Goal: Task Accomplishment & Management: Manage account settings

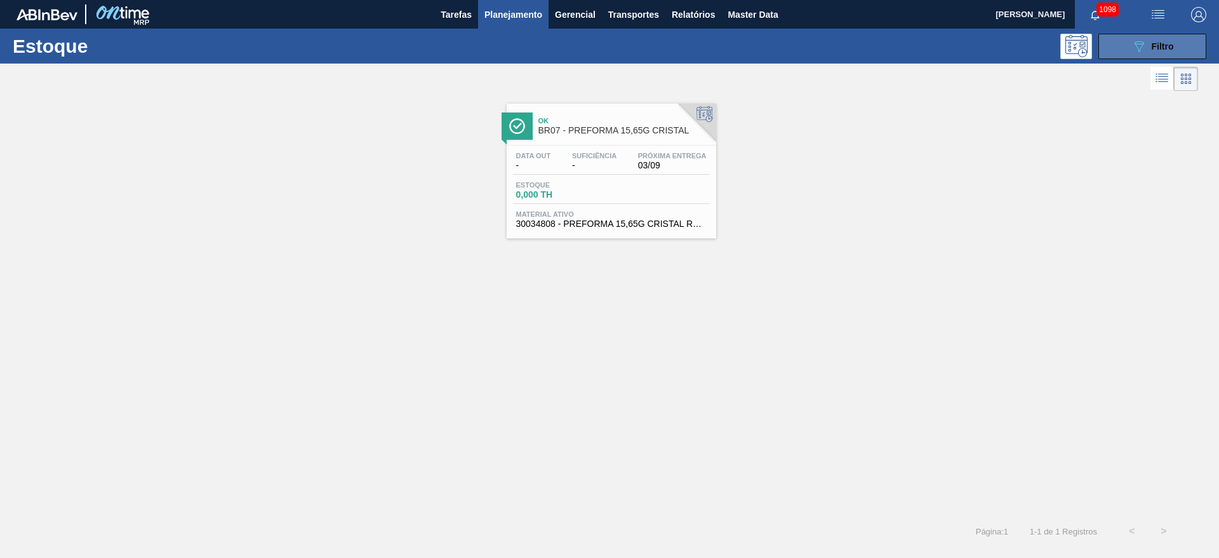
click at [1144, 47] on icon "089F7B8B-B2A5-4AFE-B5C0-19BA573D28AC" at bounding box center [1139, 46] width 15 height 15
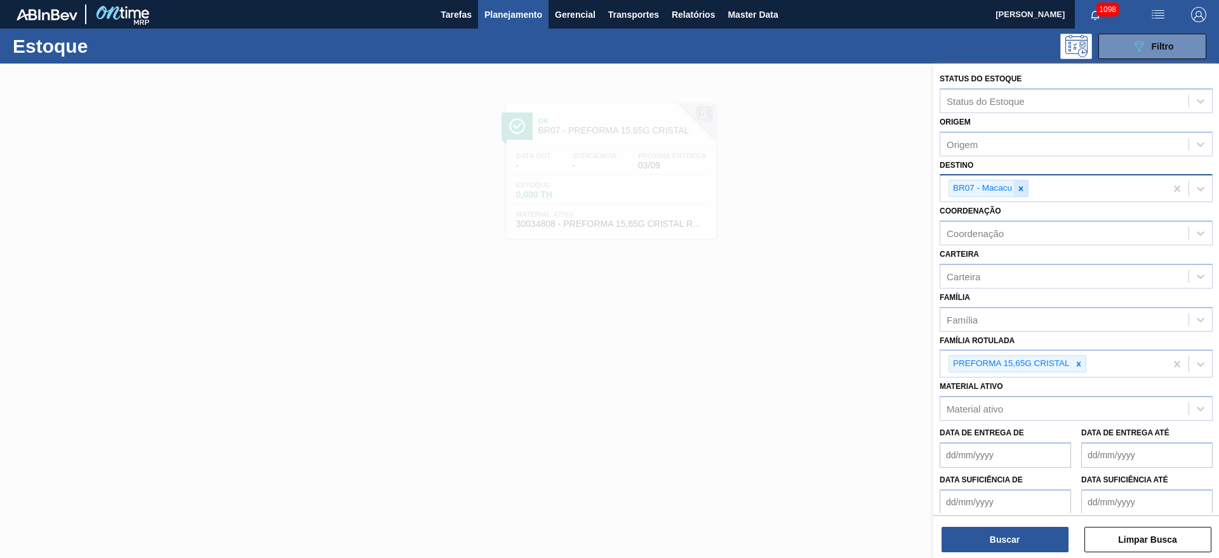
click at [1022, 183] on div at bounding box center [1021, 188] width 14 height 16
type input "22"
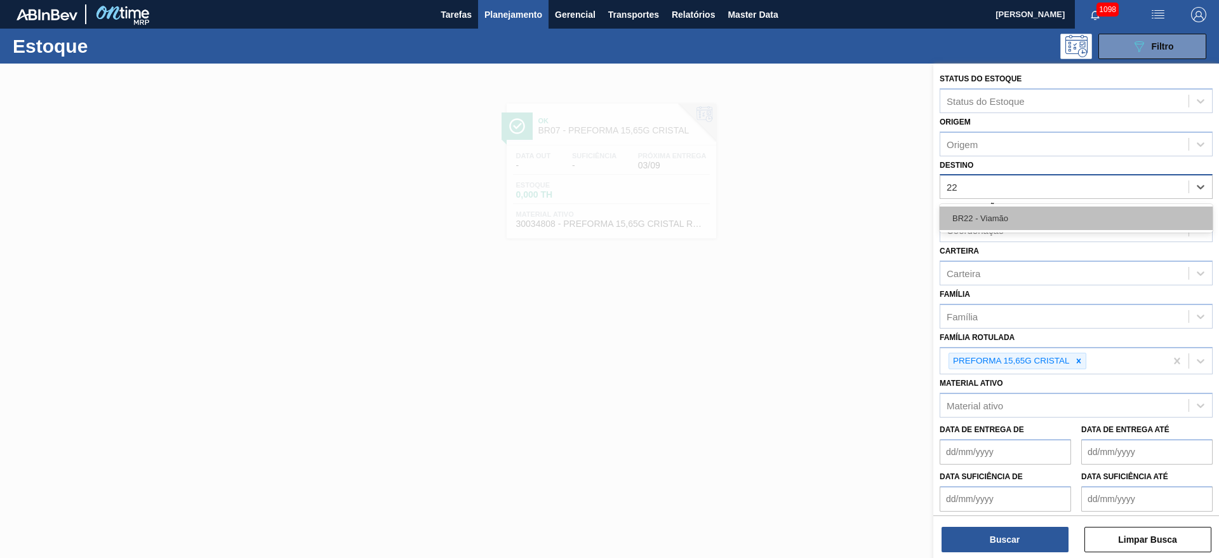
click at [993, 220] on div "BR22 - Viamão" at bounding box center [1076, 217] width 273 height 23
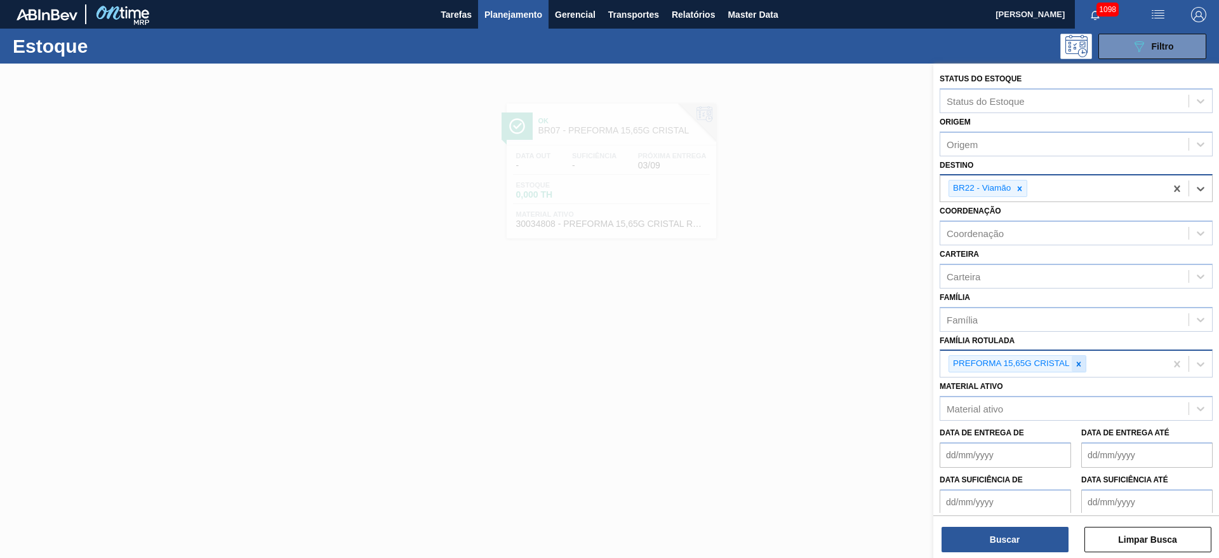
click at [1081, 358] on div at bounding box center [1079, 364] width 14 height 16
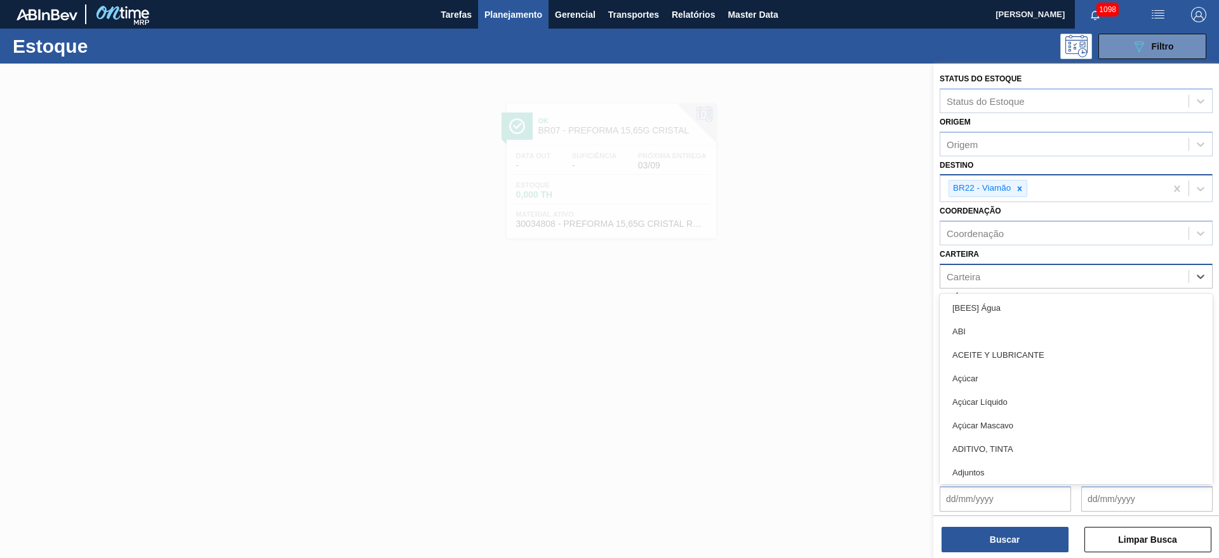
click at [967, 272] on div "Carteira" at bounding box center [964, 276] width 34 height 11
type input "malte"
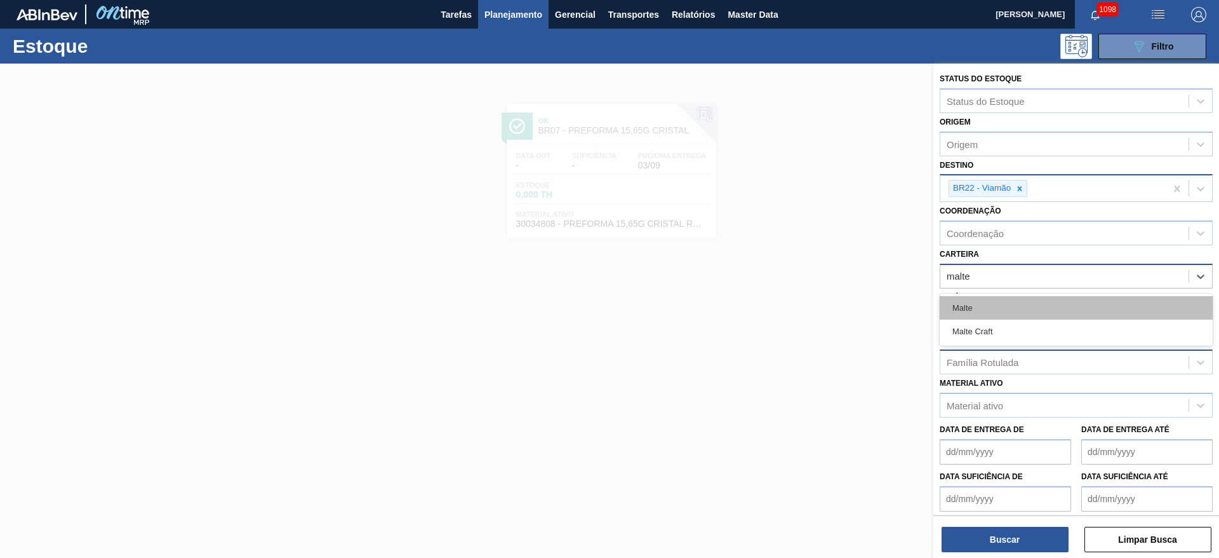
click at [969, 303] on div "Malte" at bounding box center [1076, 307] width 273 height 23
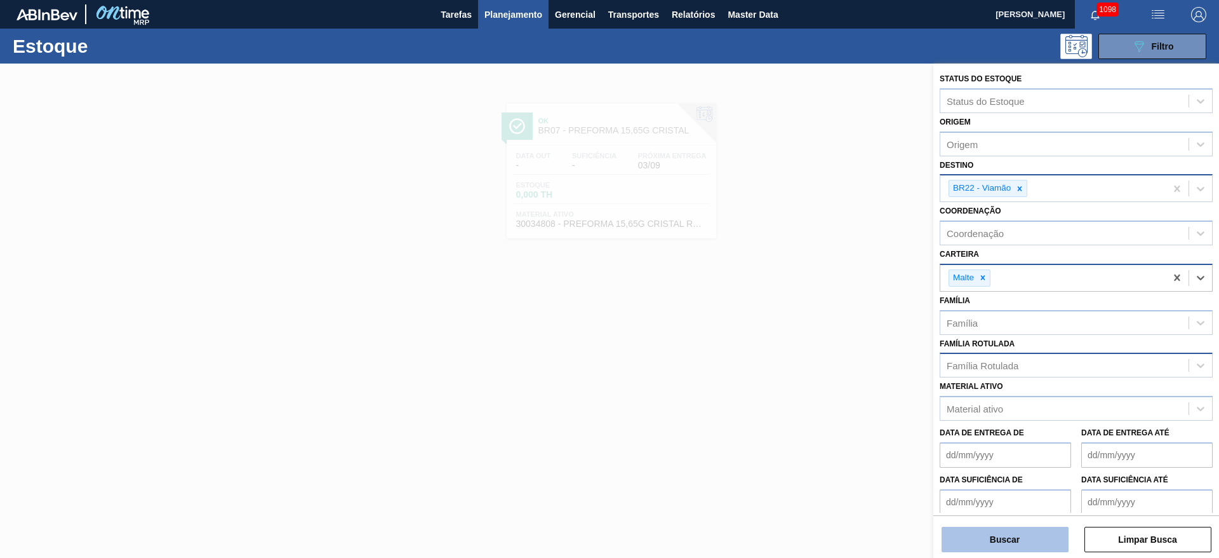
click at [977, 547] on button "Buscar" at bounding box center [1005, 539] width 127 height 25
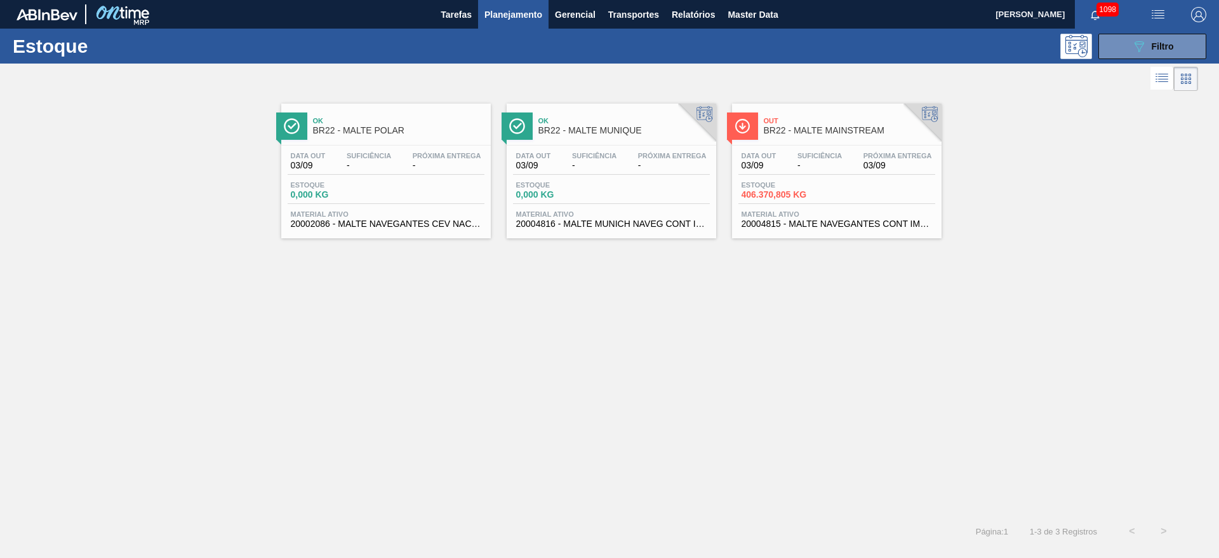
click at [769, 178] on div "Data out 03/09 Suficiência - Próxima Entrega 03/09 Estoque 406.370,805 KG Mater…" at bounding box center [837, 188] width 210 height 86
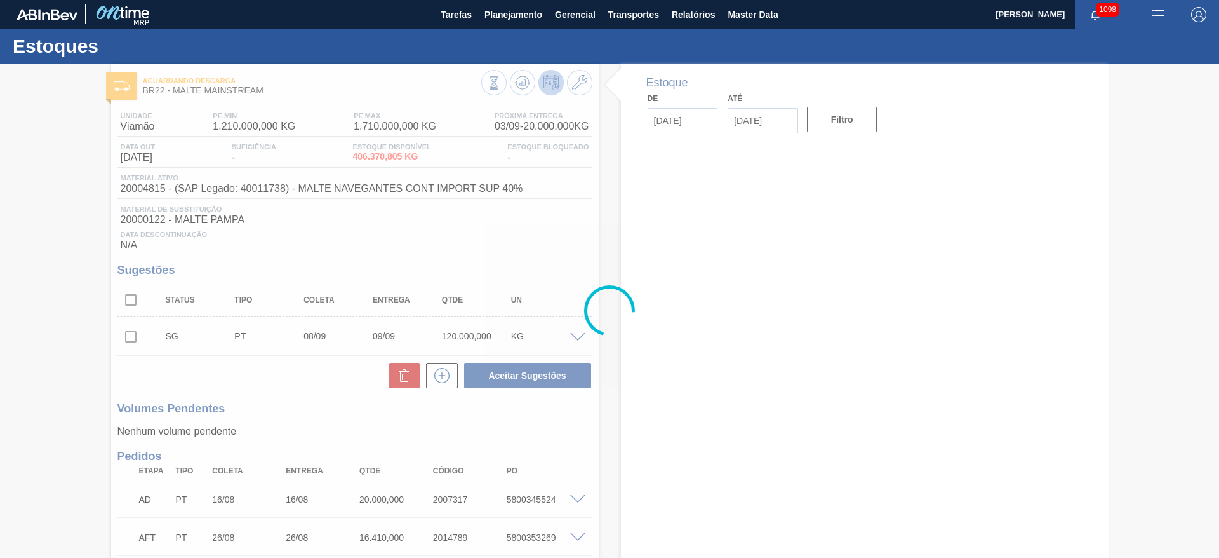
type input "[DATE]"
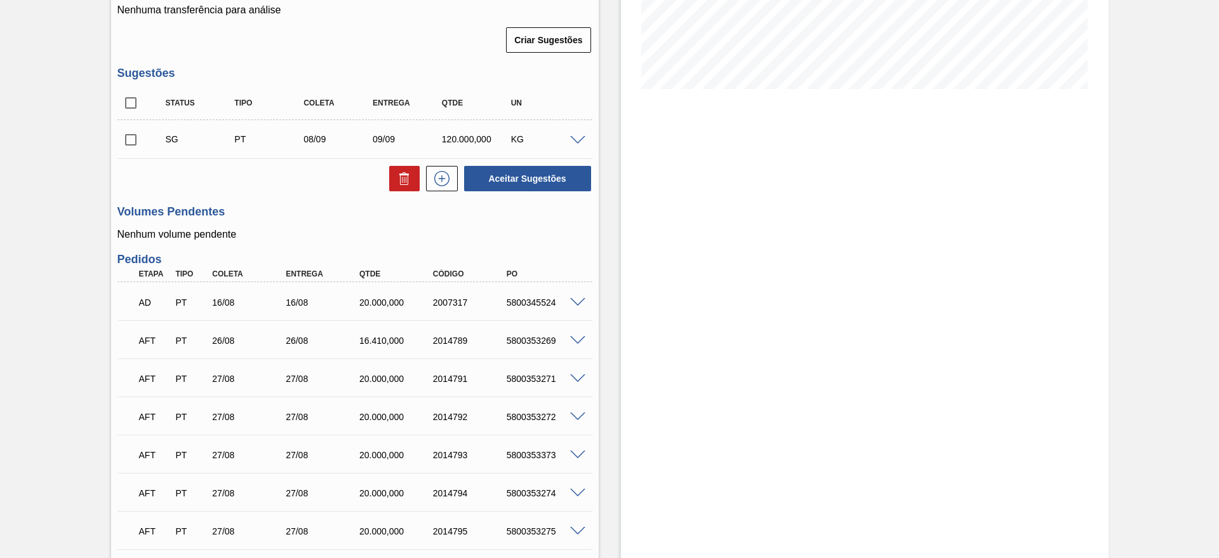
scroll to position [92, 0]
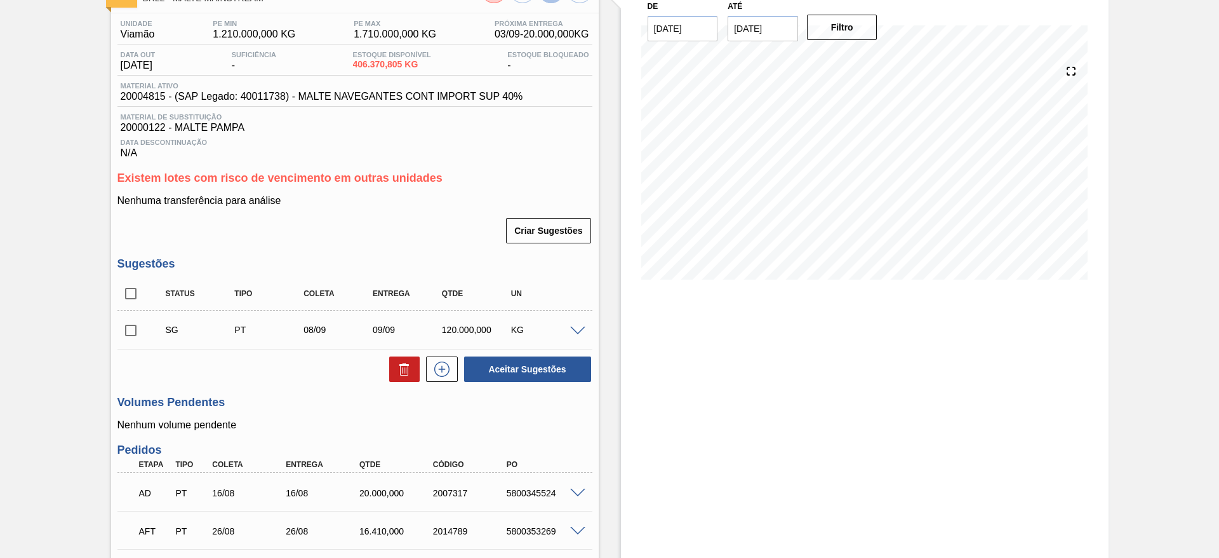
click at [577, 329] on span at bounding box center [577, 331] width 15 height 10
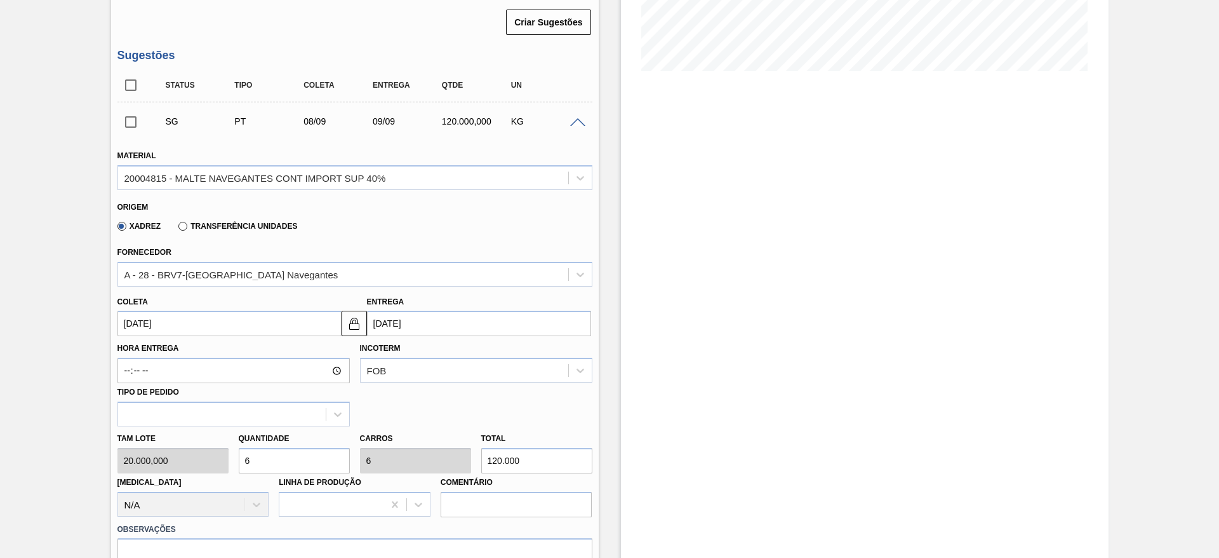
scroll to position [378, 0]
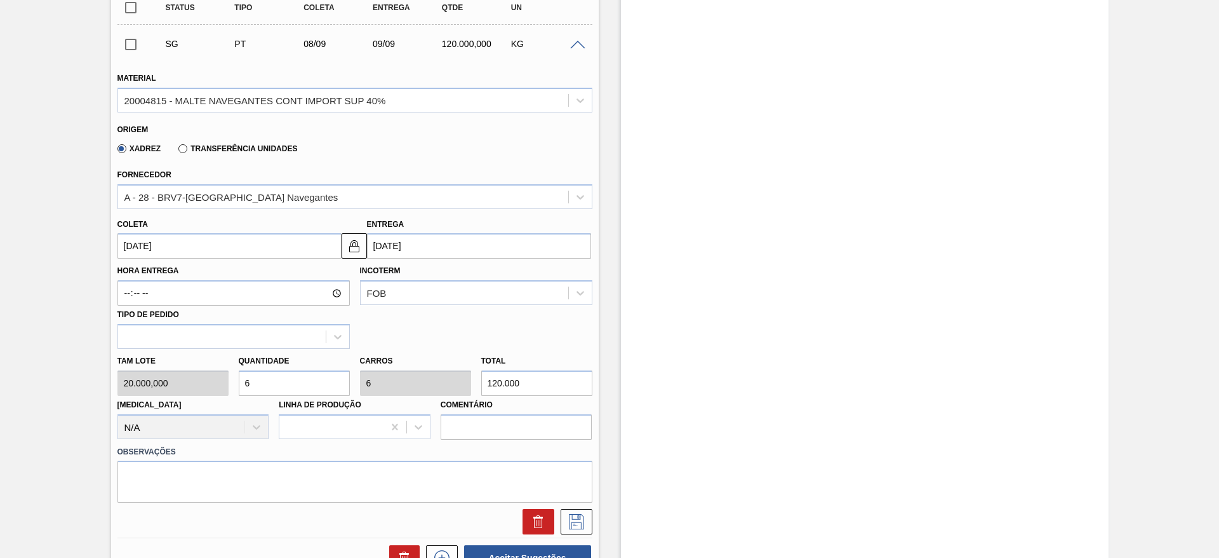
click at [158, 385] on div "Tam lote 20.000,000 Quantidade 6 Carros 6 Total 120.000 [MEDICAL_DATA] N/A Linh…" at bounding box center [354, 394] width 485 height 91
type input "1"
type input "20.000"
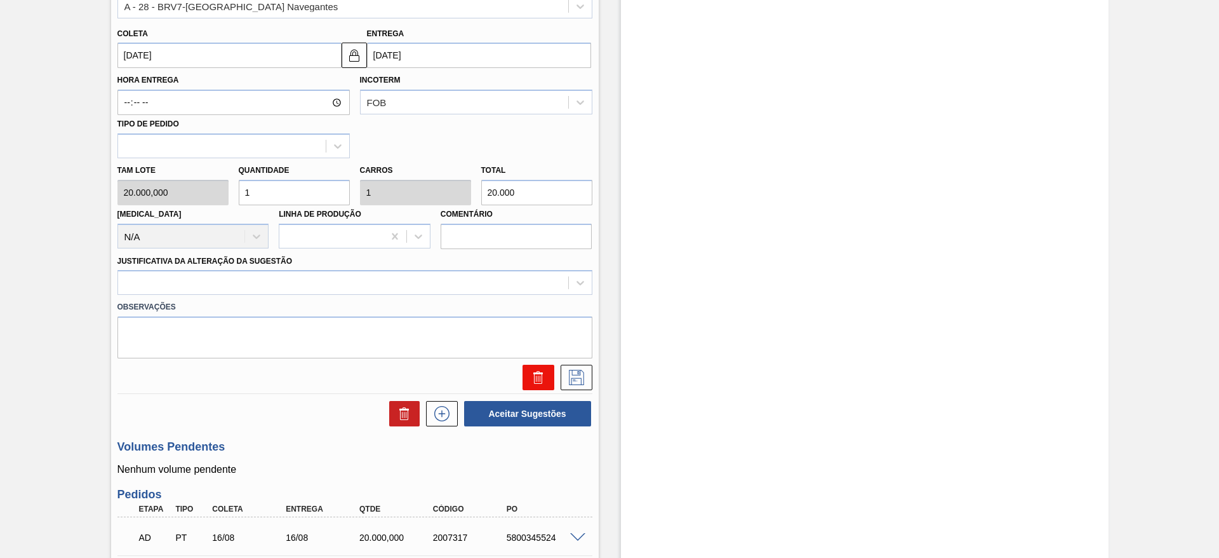
type input "1"
click at [541, 379] on icon at bounding box center [538, 379] width 8 height 10
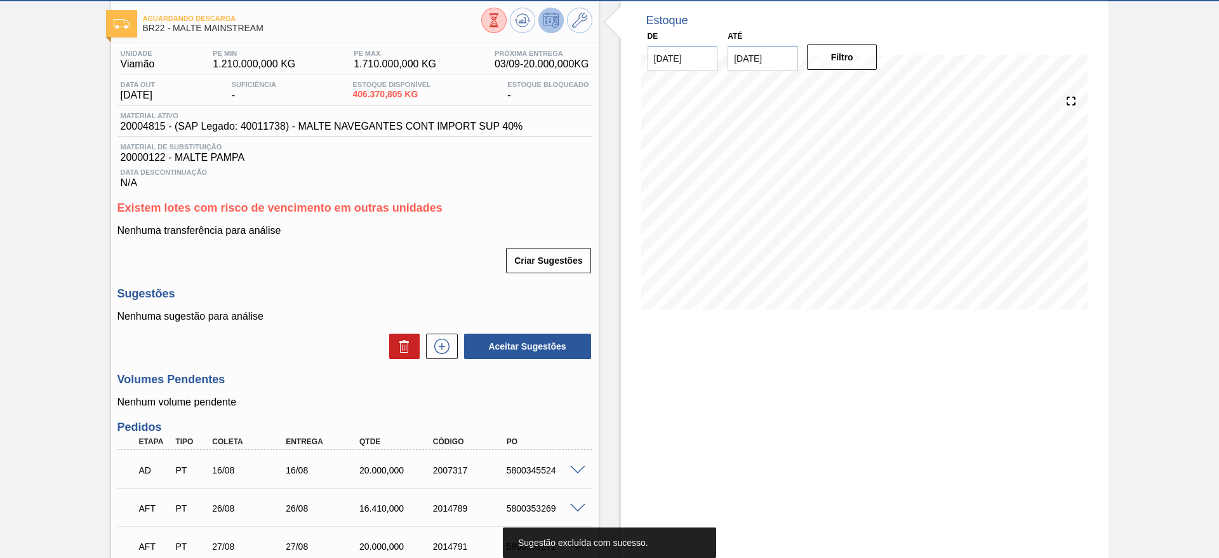
scroll to position [0, 0]
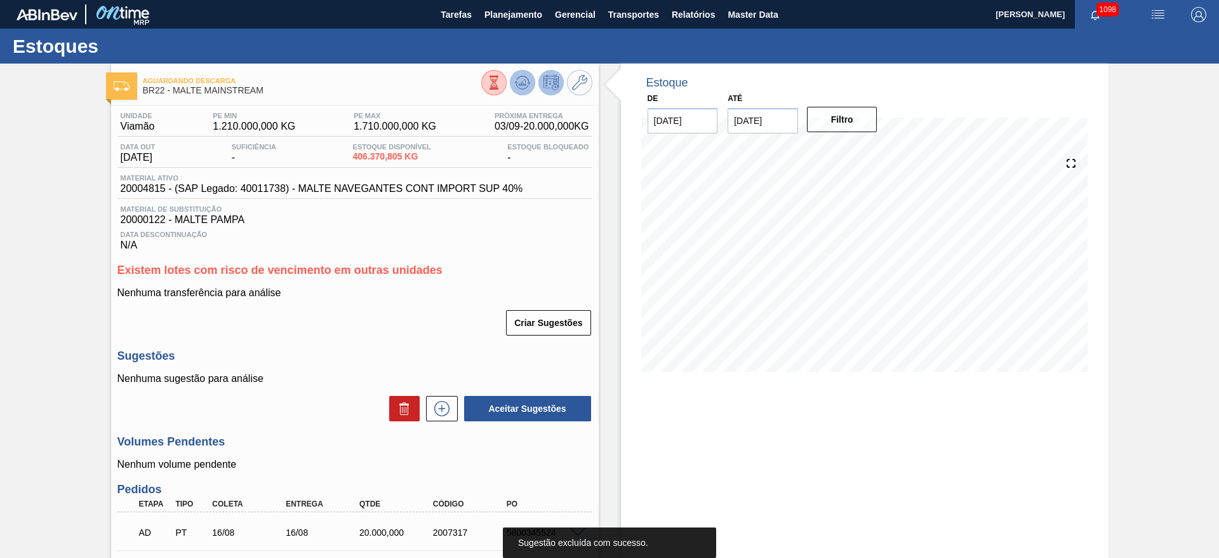
click at [525, 75] on icon at bounding box center [522, 82] width 15 height 15
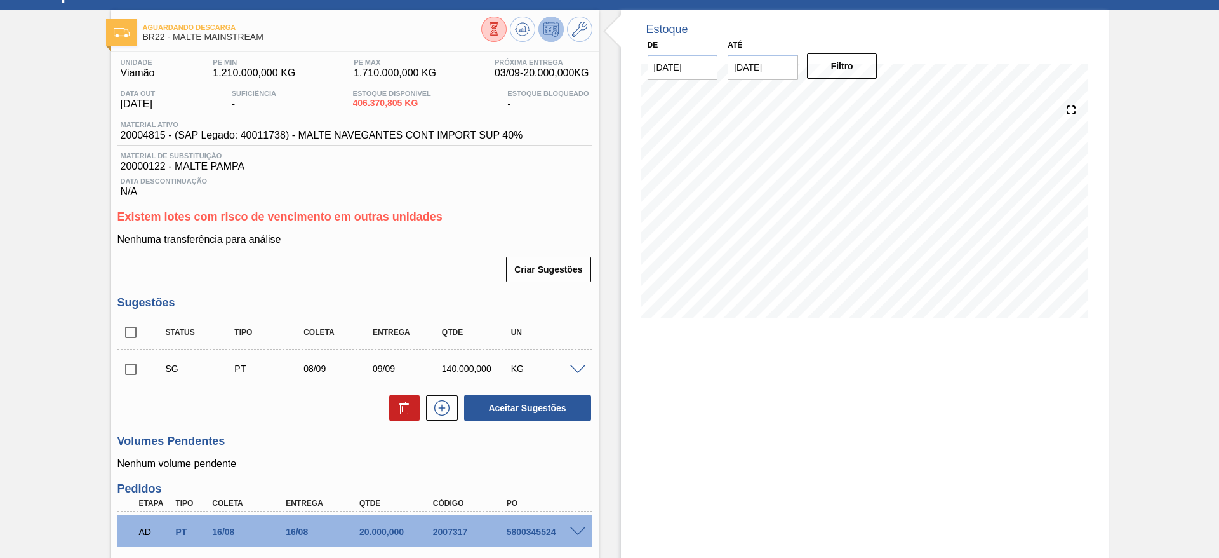
scroll to position [95, 0]
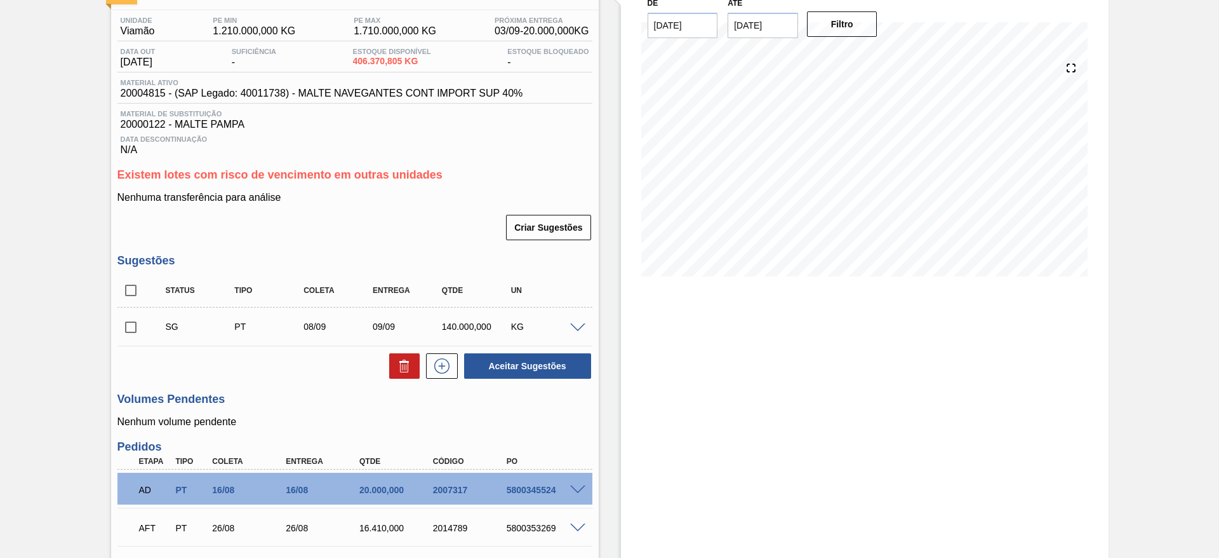
click at [136, 331] on input "checkbox" at bounding box center [130, 327] width 27 height 27
click at [527, 360] on button "Aceitar Sugestões" at bounding box center [527, 365] width 127 height 25
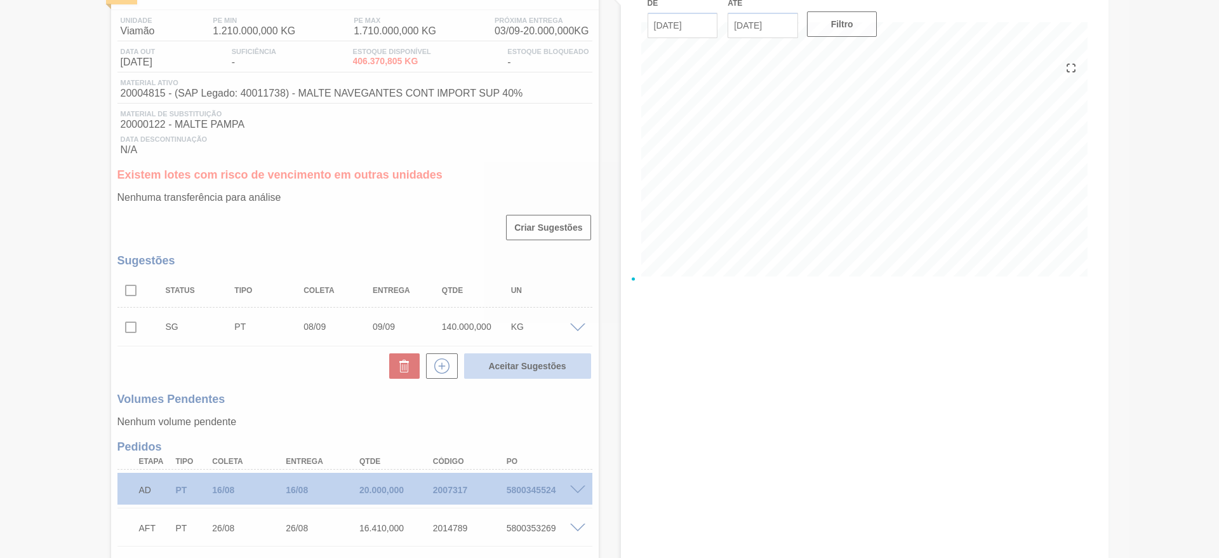
checkbox input "false"
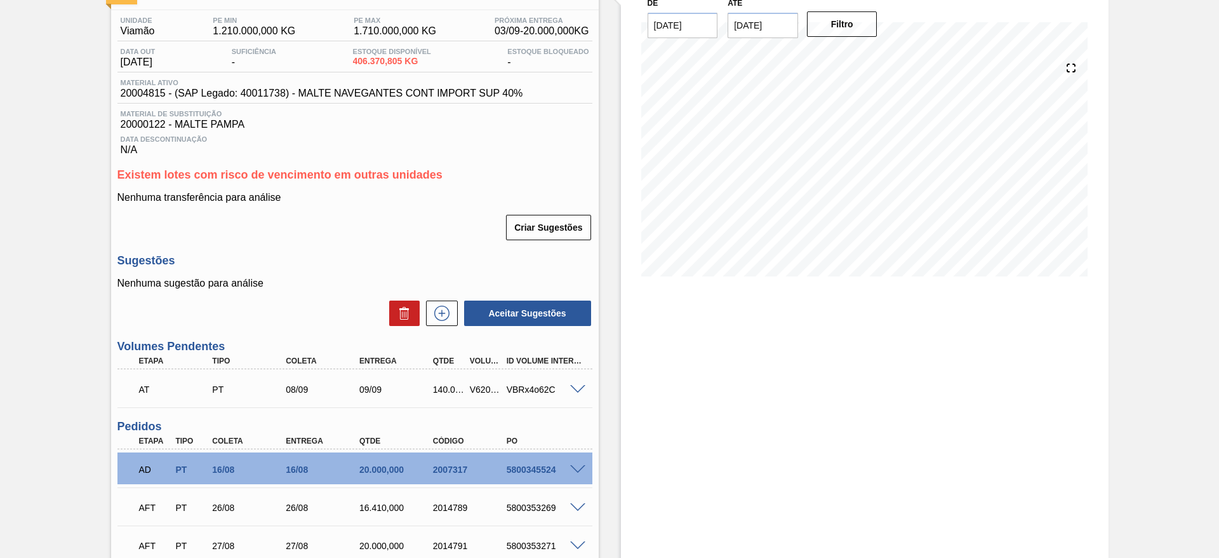
click at [572, 388] on span at bounding box center [577, 390] width 15 height 10
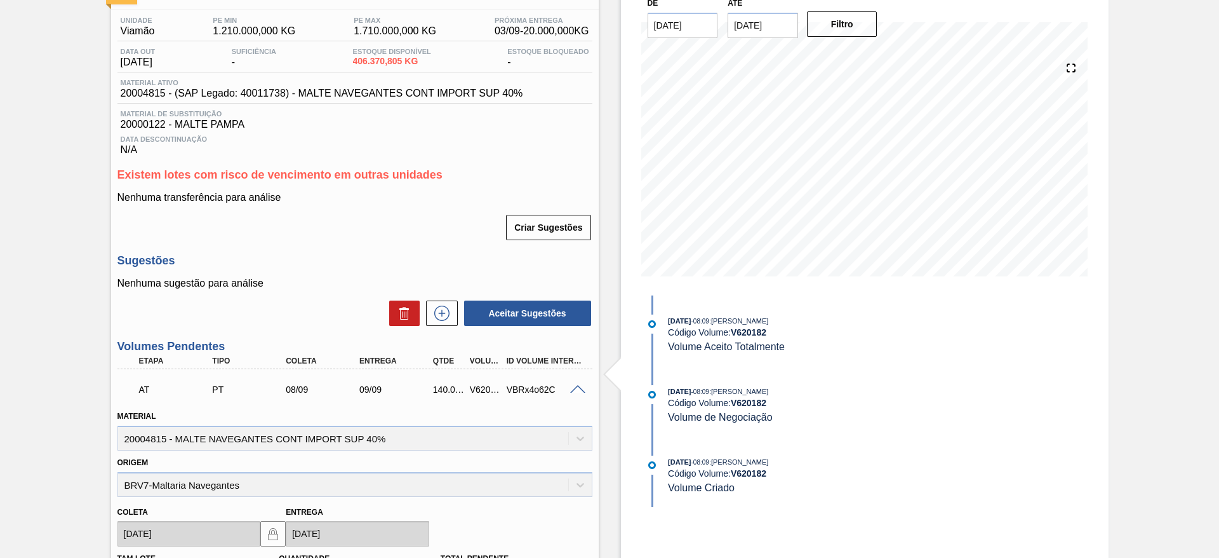
scroll to position [476, 0]
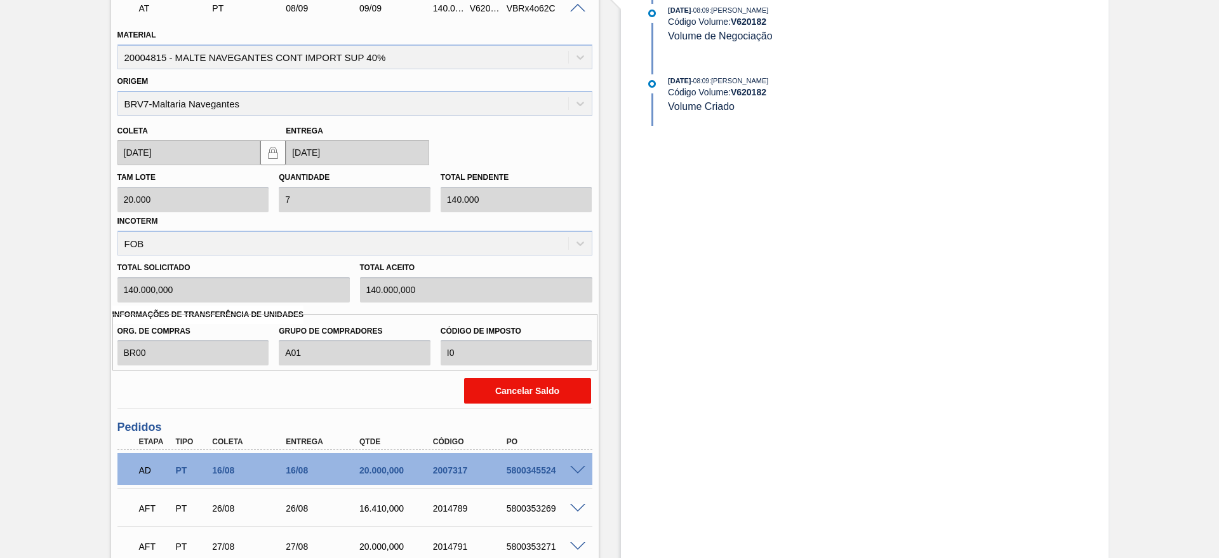
click at [539, 386] on button "Cancelar Saldo" at bounding box center [527, 390] width 127 height 25
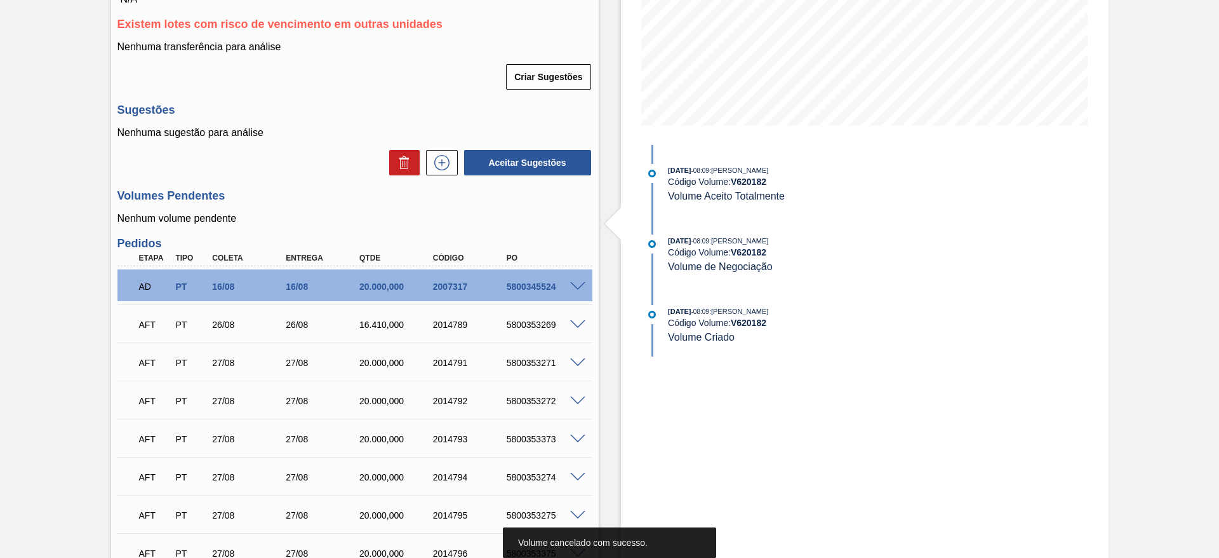
scroll to position [185, 0]
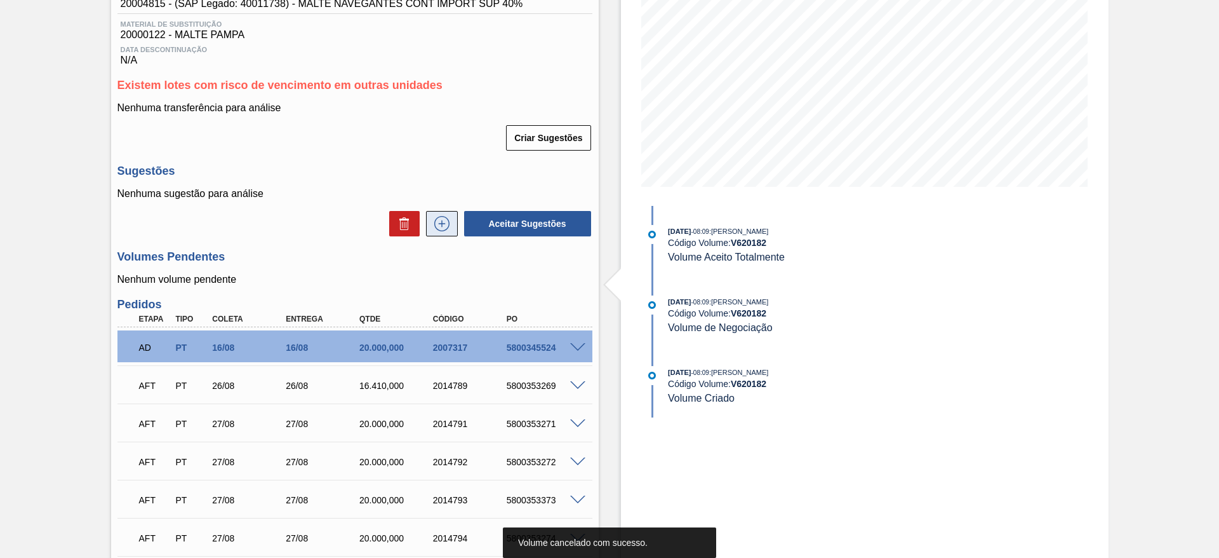
click at [438, 218] on icon at bounding box center [442, 223] width 20 height 15
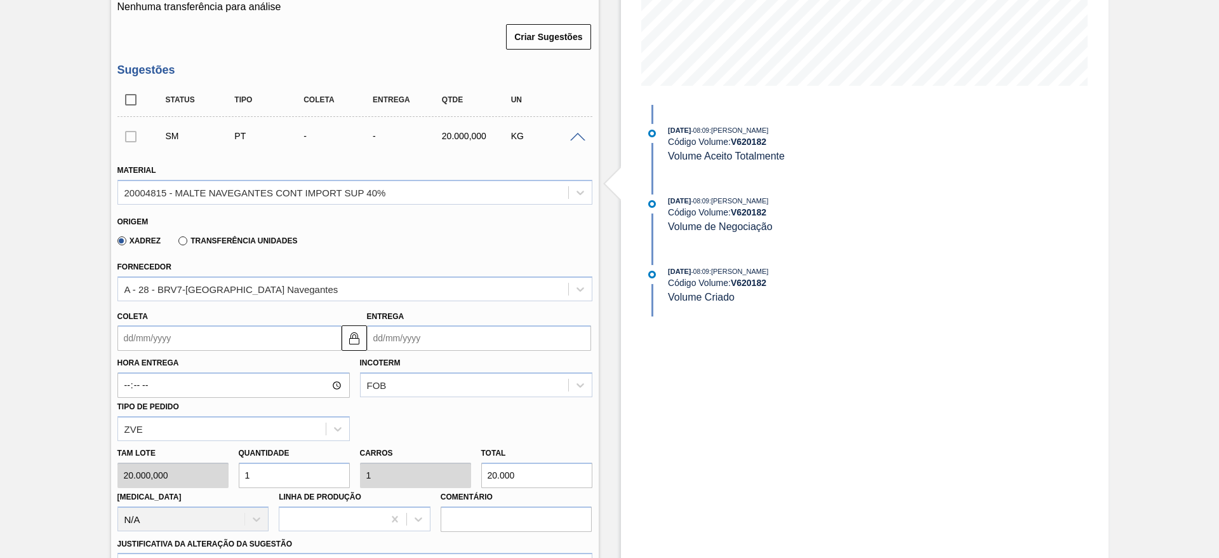
scroll to position [375, 0]
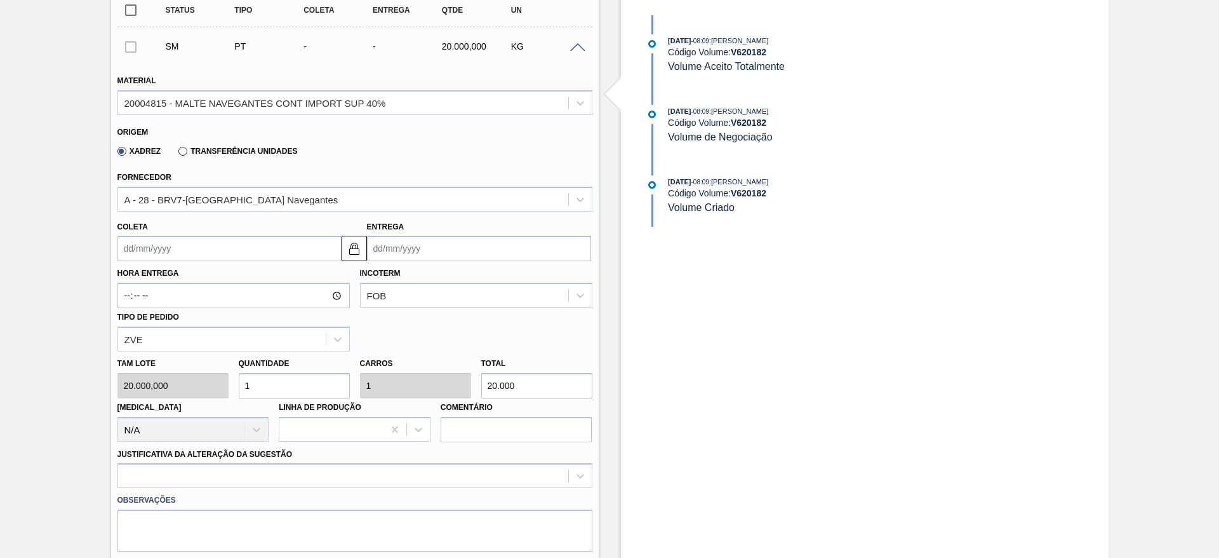
click at [209, 386] on div "Tam lote 20.000,000 Quantidade 1 Carros 1 Total 20.000 [MEDICAL_DATA] N/A Linha…" at bounding box center [354, 396] width 485 height 91
type input "2"
type input "40.000"
type input "2"
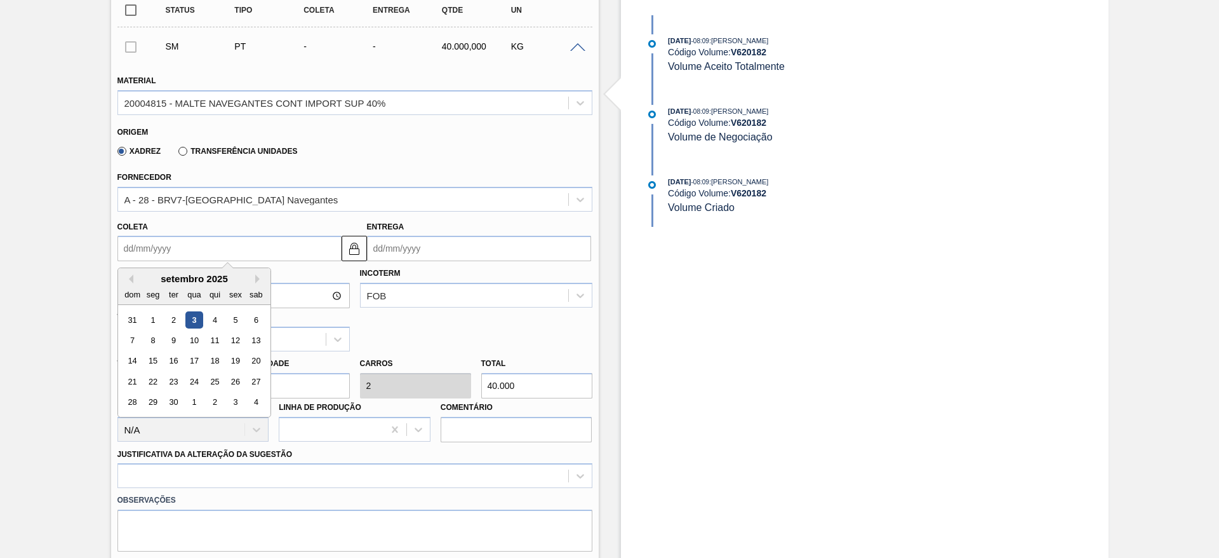
click at [126, 248] on input "Coleta" at bounding box center [229, 248] width 224 height 25
click at [214, 318] on div "4" at bounding box center [214, 319] width 17 height 17
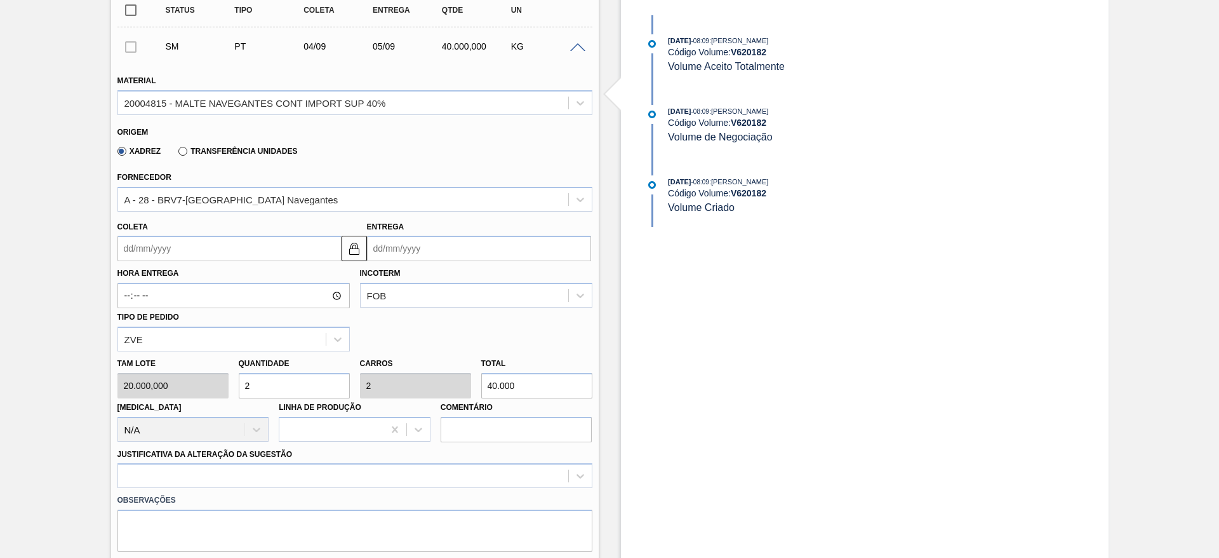
type input "[DATE]"
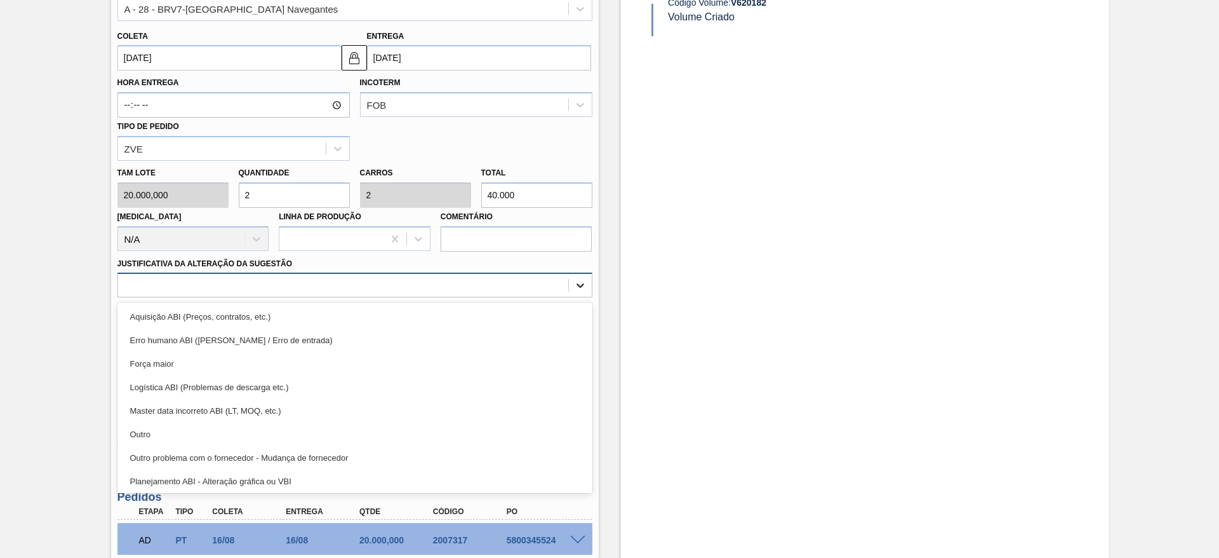
click at [578, 290] on icon at bounding box center [580, 285] width 13 height 13
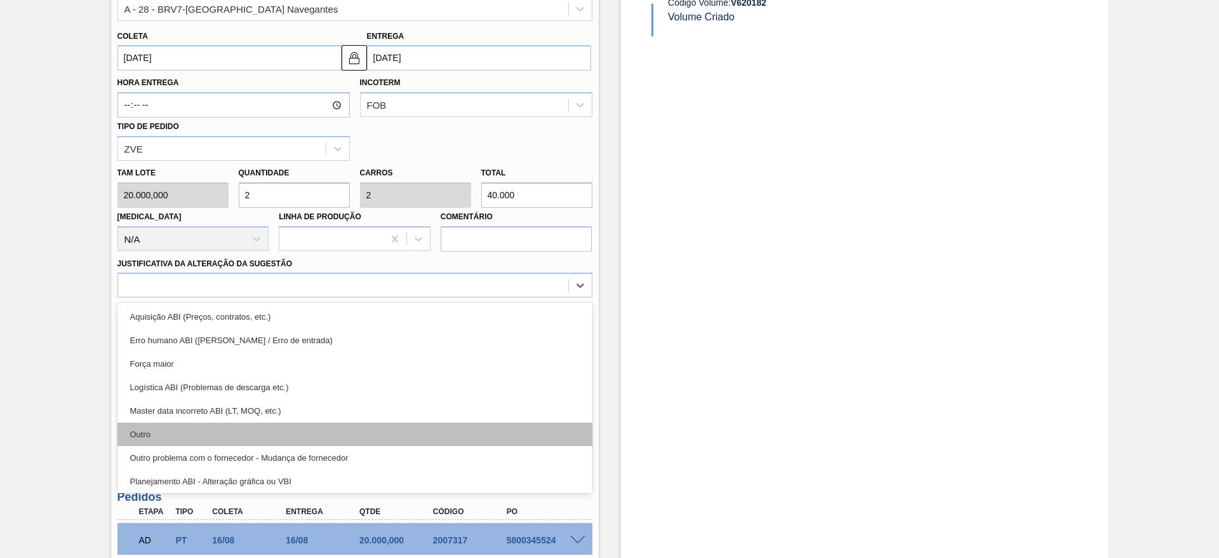
click at [157, 436] on div "Outro" at bounding box center [354, 433] width 475 height 23
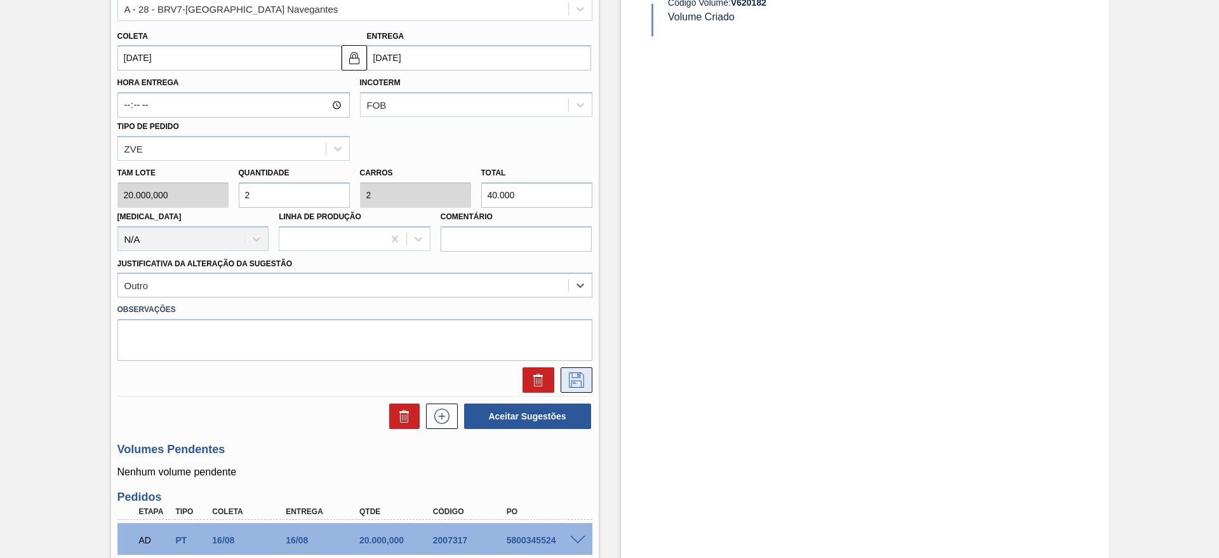
click at [576, 384] on icon at bounding box center [577, 379] width 20 height 15
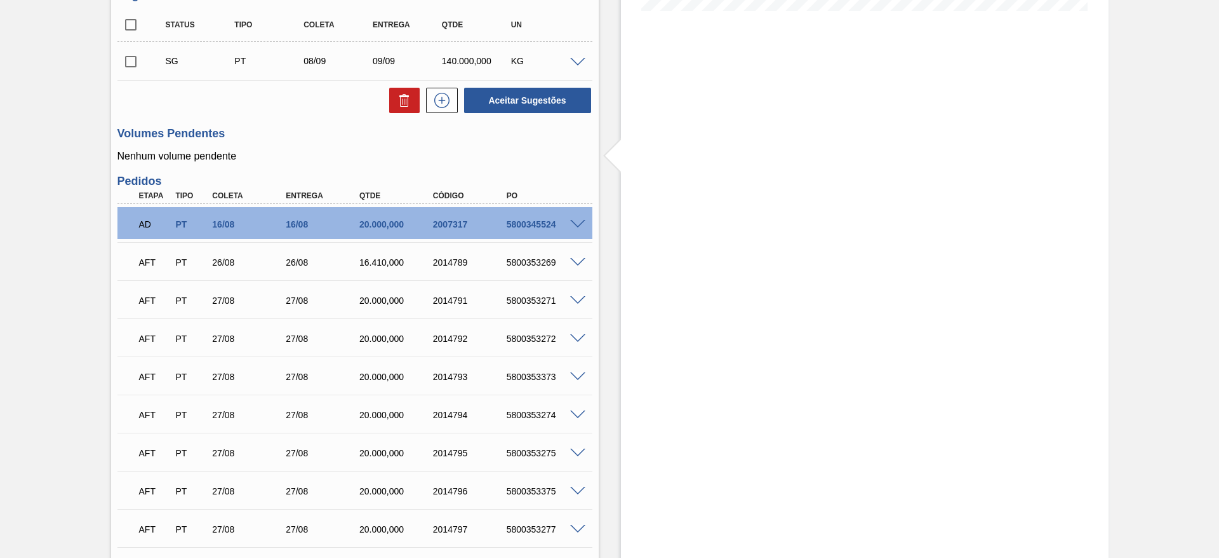
scroll to position [280, 0]
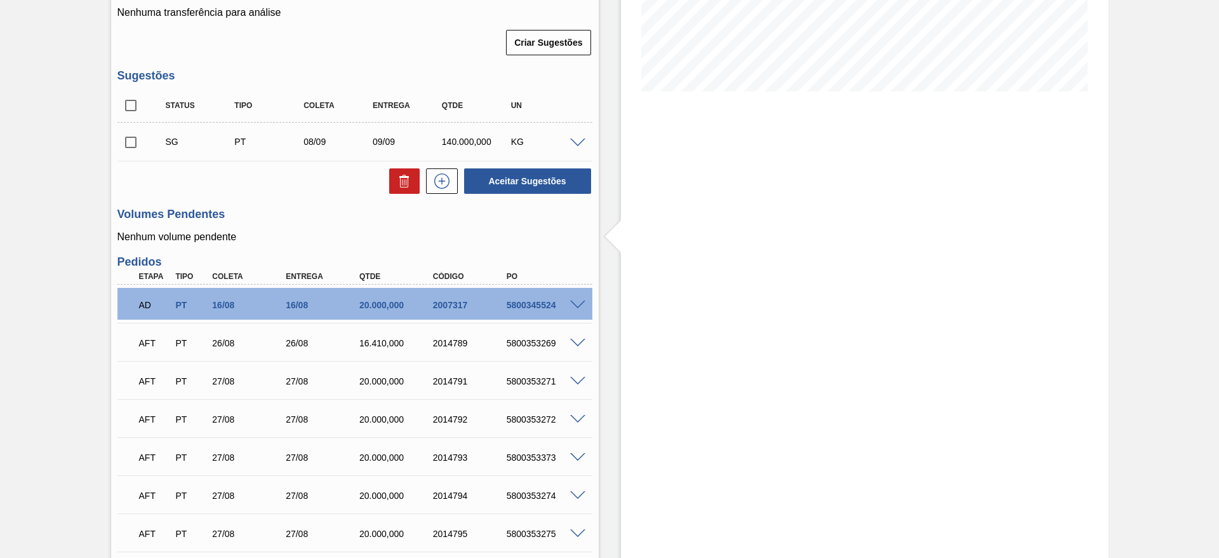
click at [130, 146] on input "checkbox" at bounding box center [130, 142] width 27 height 27
click at [535, 182] on button "Aceitar Sugestões" at bounding box center [527, 180] width 127 height 25
checkbox input "false"
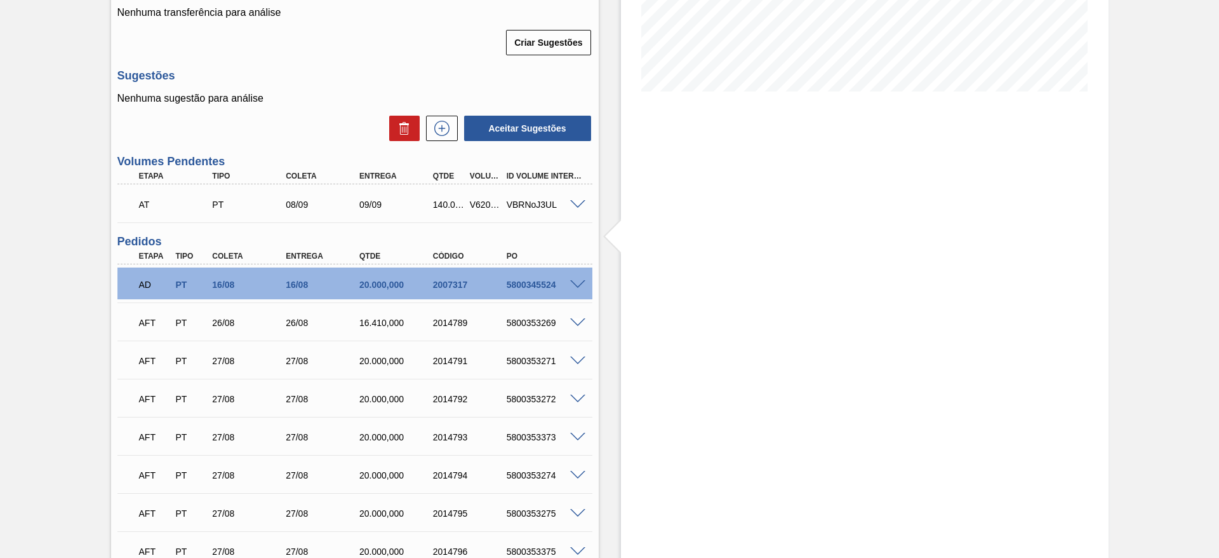
click at [581, 200] on span at bounding box center [577, 205] width 15 height 10
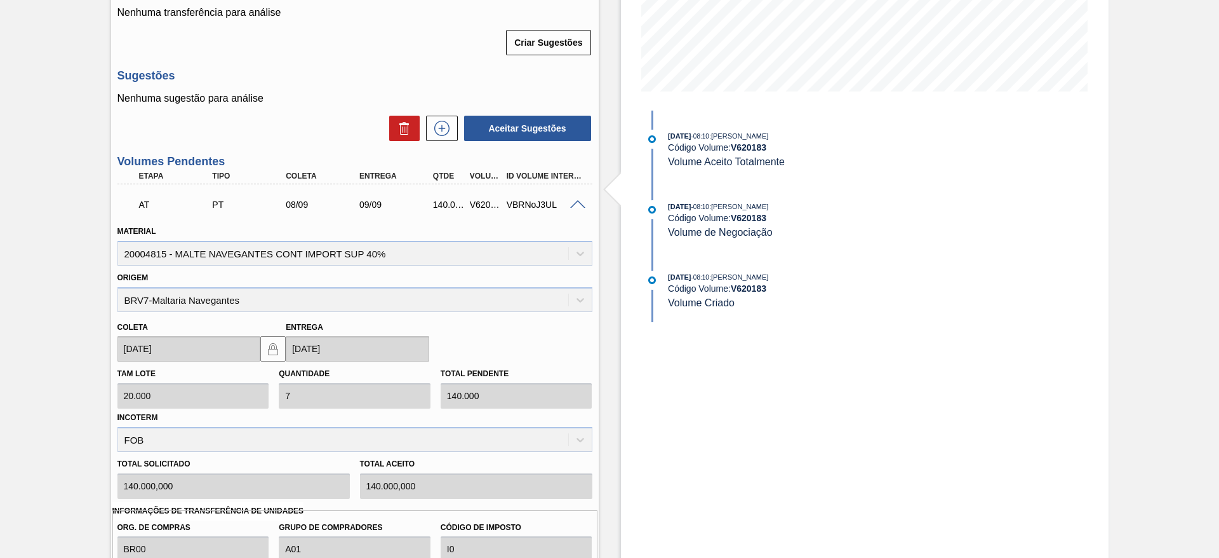
scroll to position [566, 0]
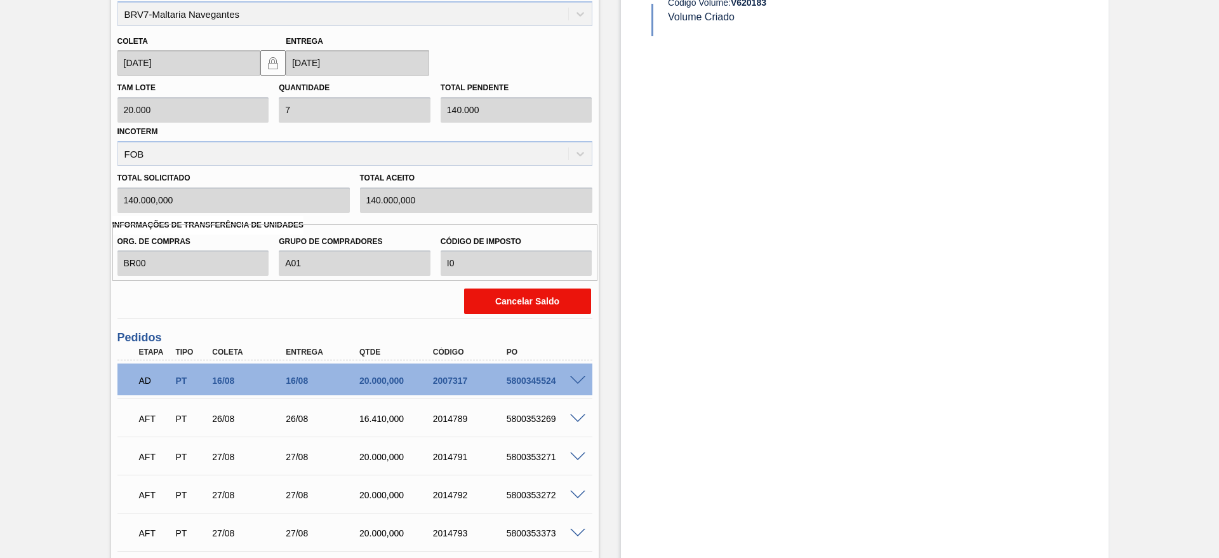
click at [528, 299] on button "Cancelar Saldo" at bounding box center [527, 300] width 127 height 25
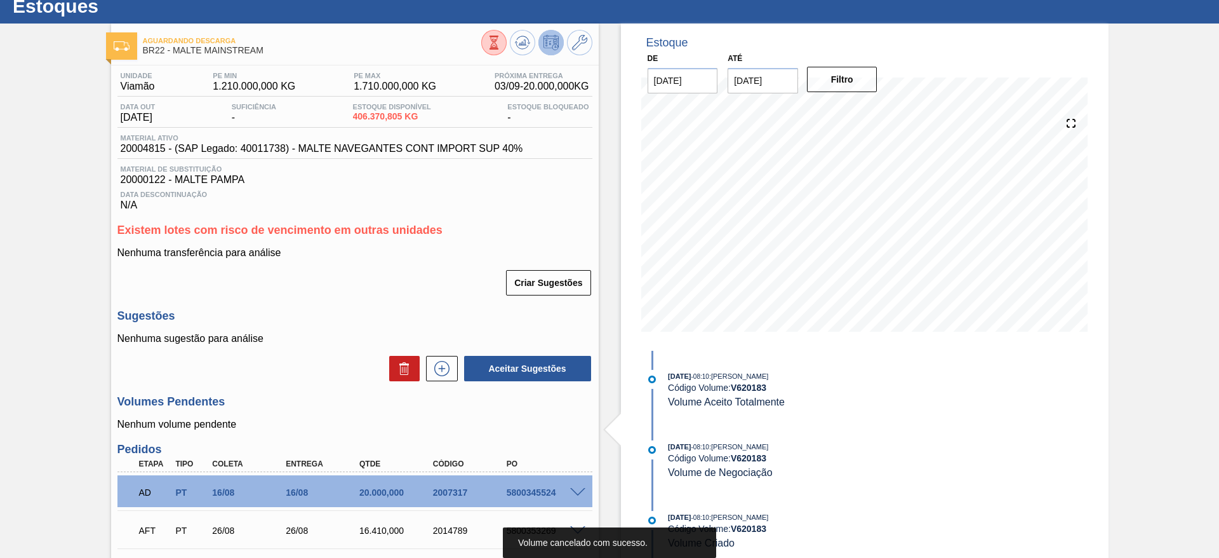
scroll to position [0, 0]
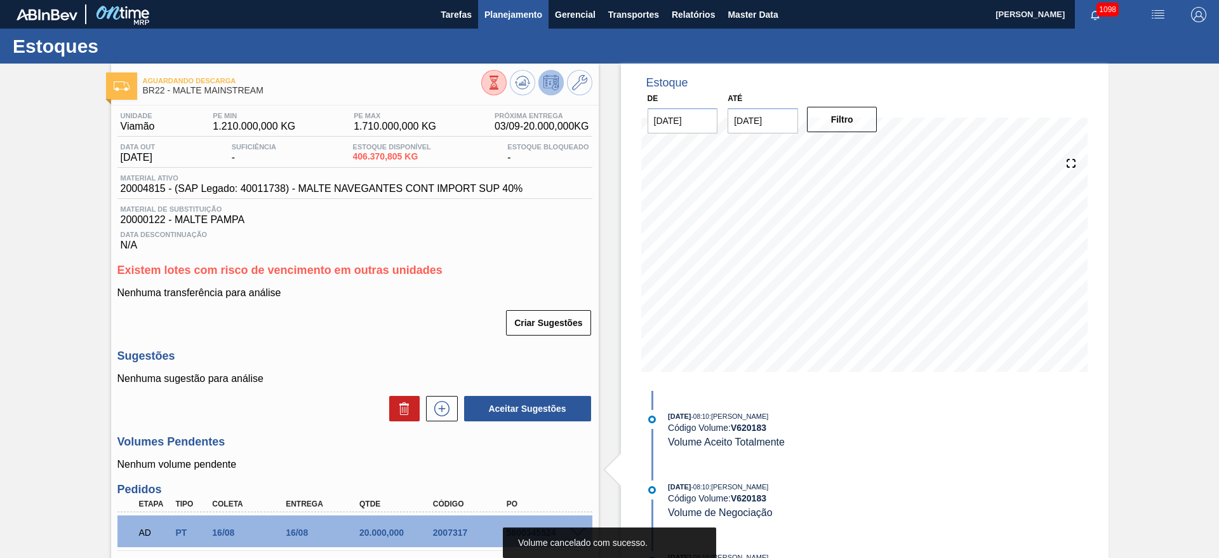
click at [496, 9] on span "Planejamento" at bounding box center [514, 14] width 58 height 15
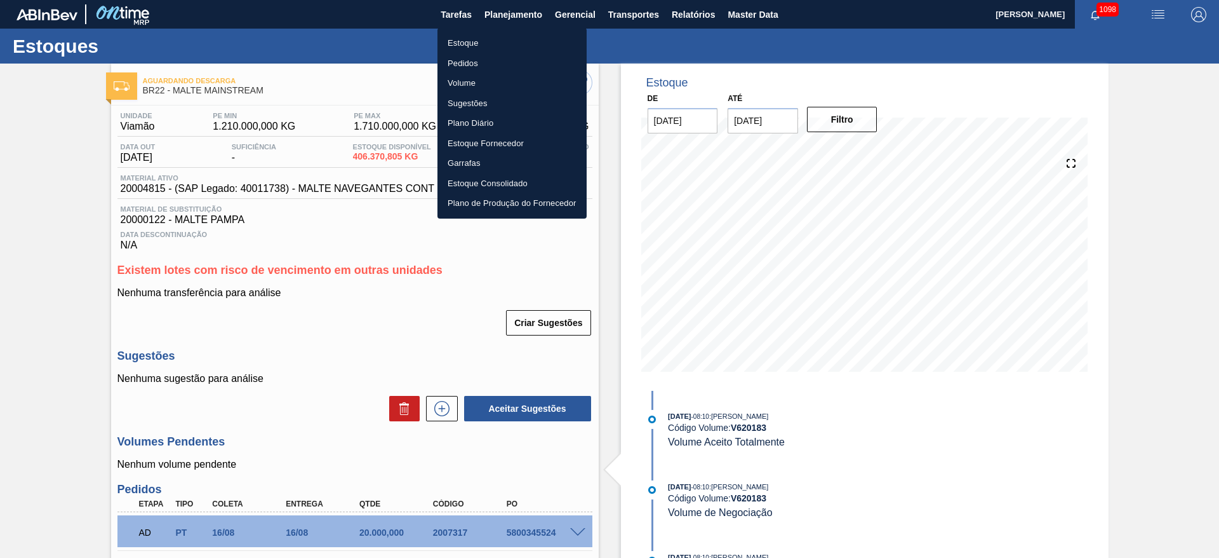
click at [453, 45] on li "Estoque" at bounding box center [512, 43] width 149 height 20
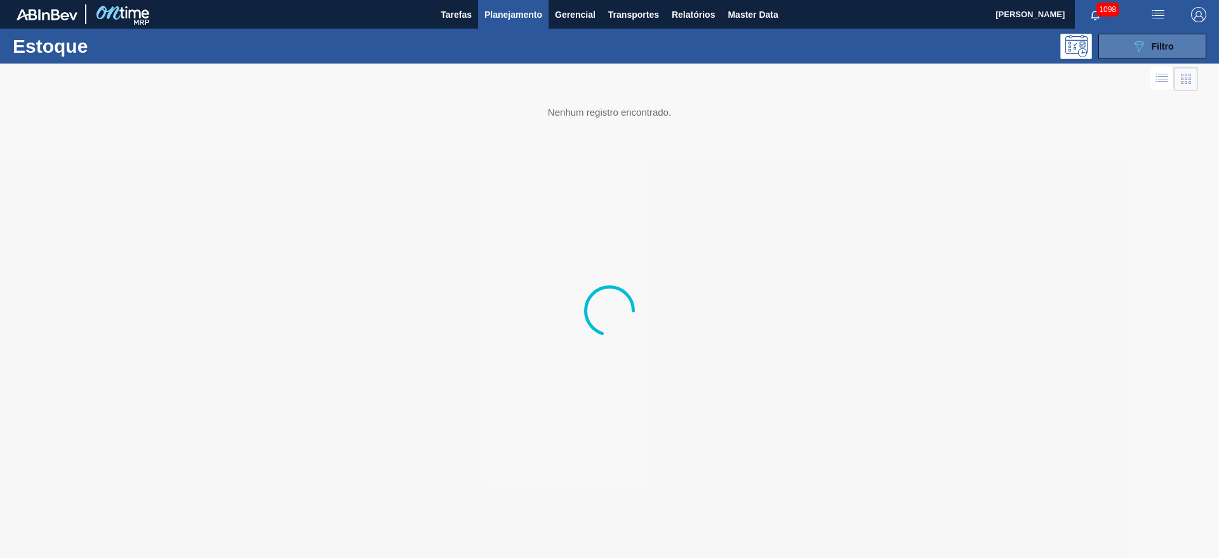
click at [1144, 50] on icon "089F7B8B-B2A5-4AFE-B5C0-19BA573D28AC" at bounding box center [1139, 46] width 15 height 15
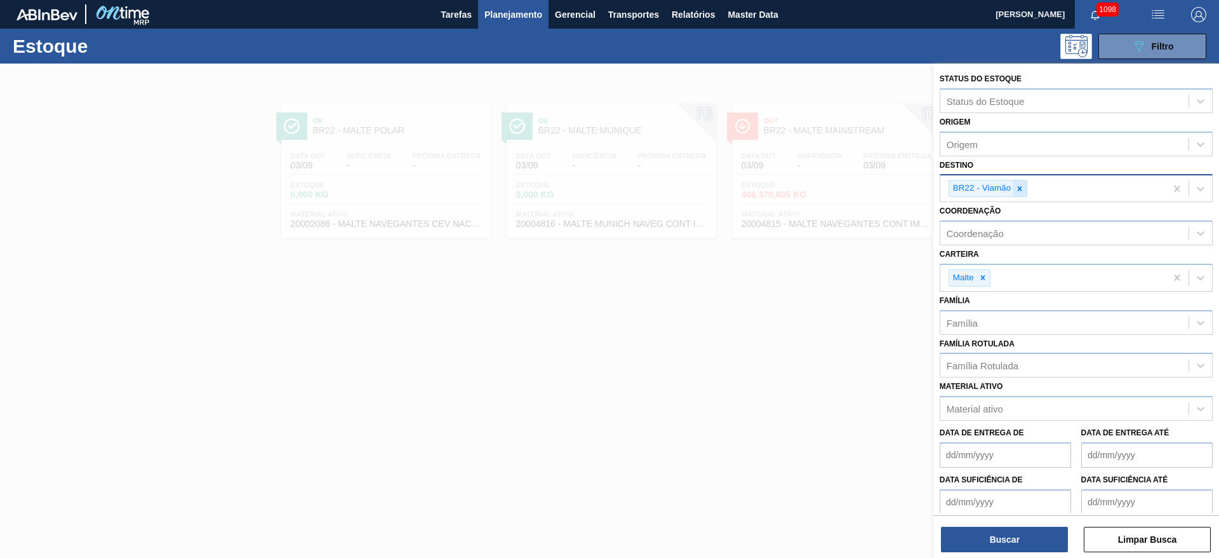
click at [1023, 189] on icon at bounding box center [1020, 188] width 9 height 9
type input "26"
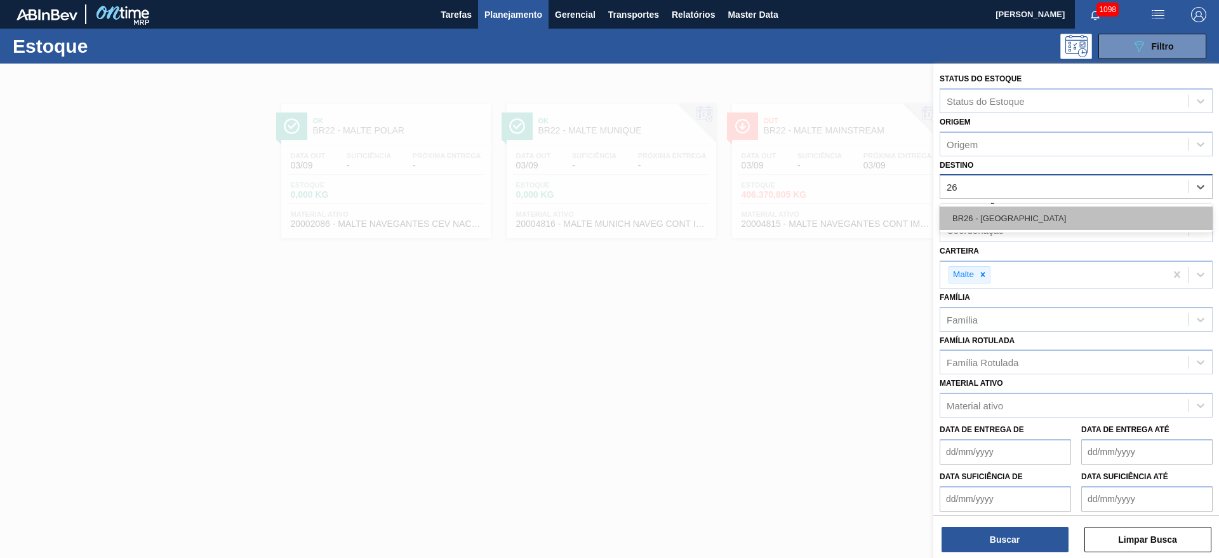
click at [992, 210] on div "BR26 - [GEOGRAPHIC_DATA]" at bounding box center [1076, 217] width 273 height 23
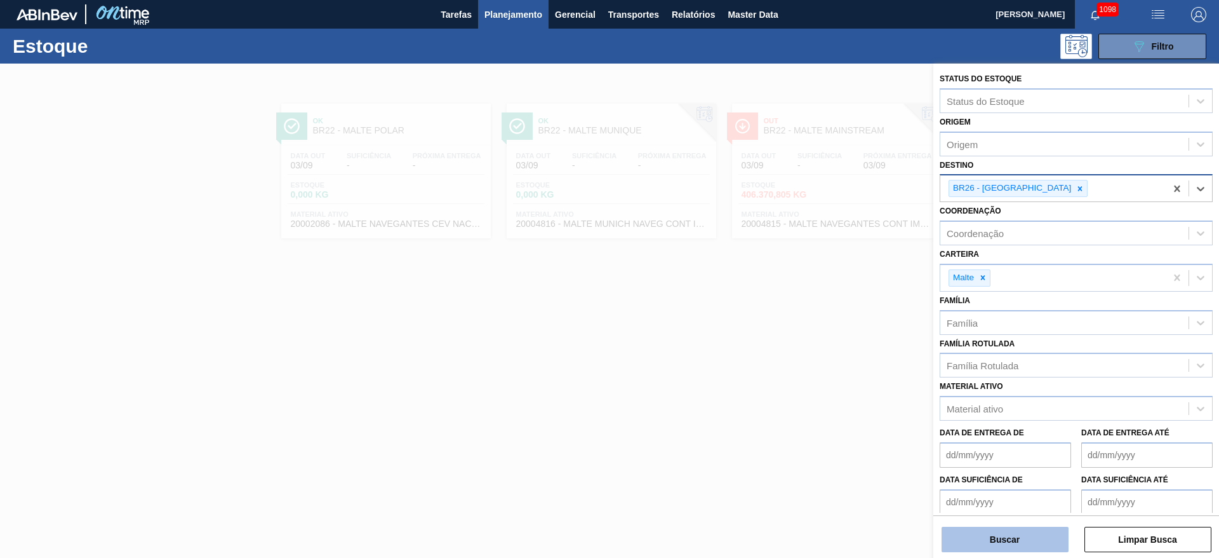
click at [979, 535] on button "Buscar" at bounding box center [1005, 539] width 127 height 25
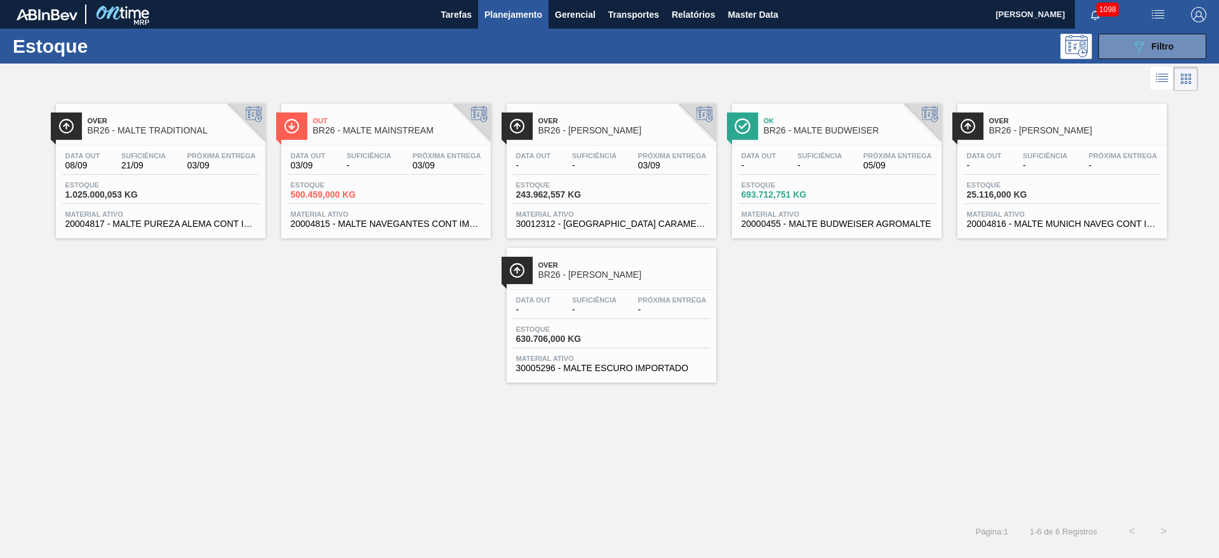
click at [367, 173] on div "Data out 03/09 Suficiência - Próxima Entrega 03/09" at bounding box center [386, 163] width 197 height 23
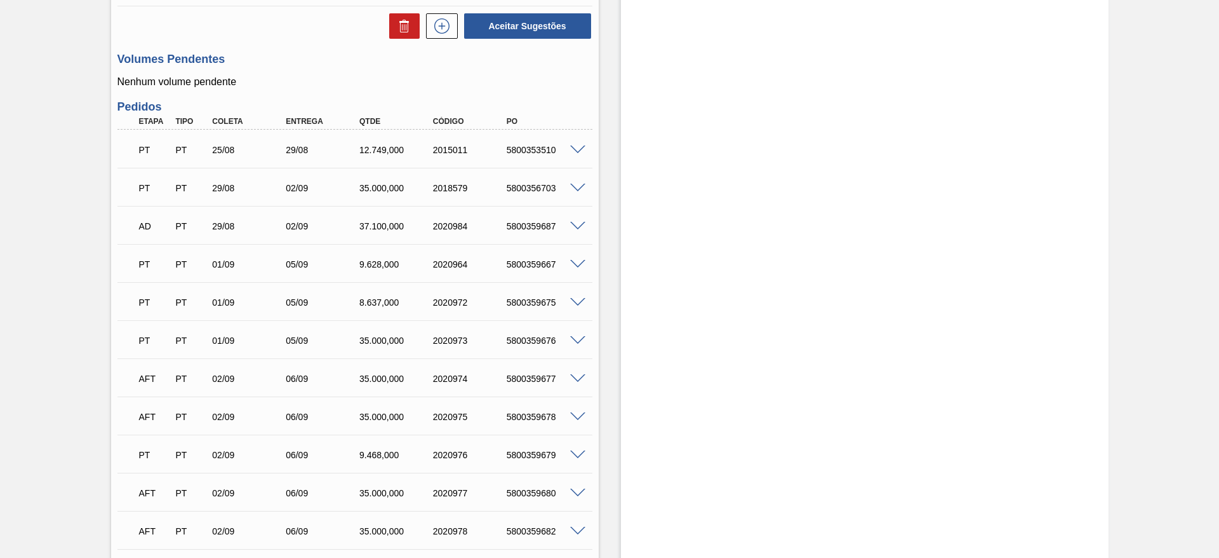
scroll to position [168, 0]
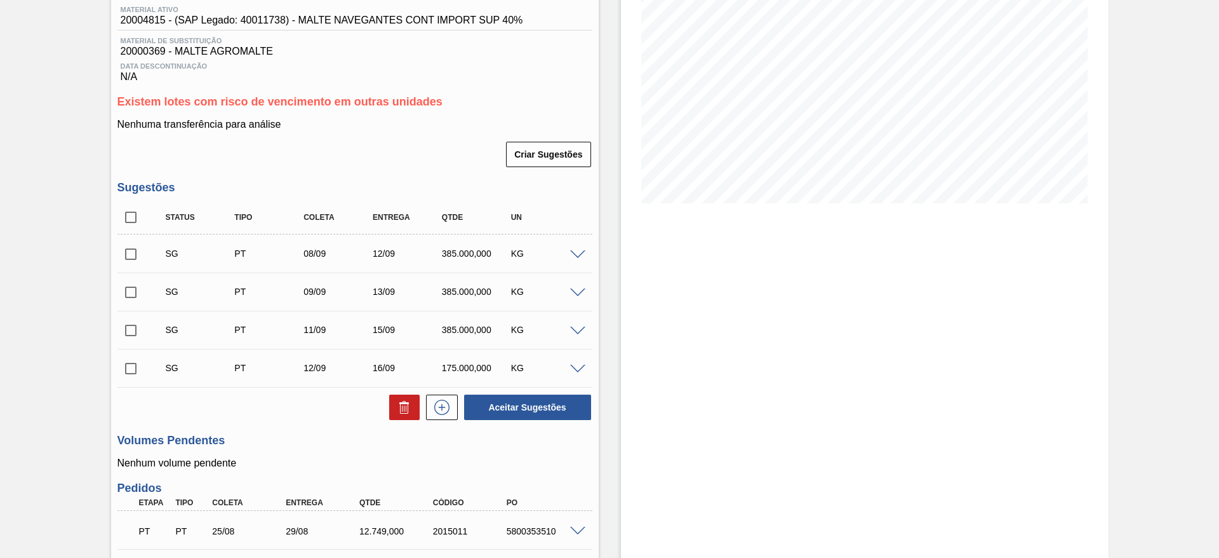
click at [578, 254] on span at bounding box center [577, 255] width 15 height 10
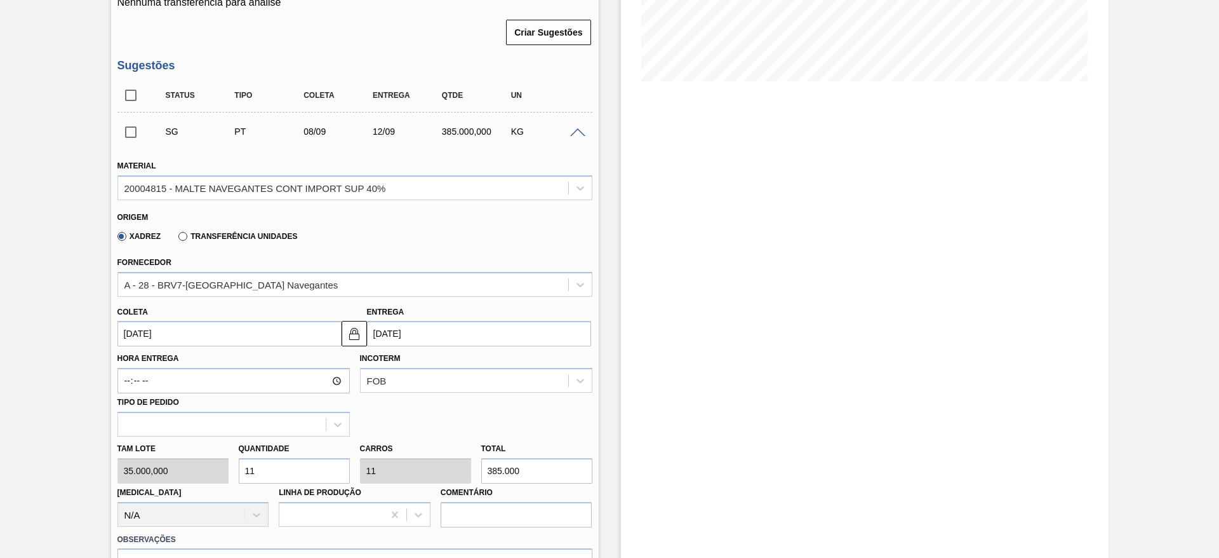
scroll to position [359, 0]
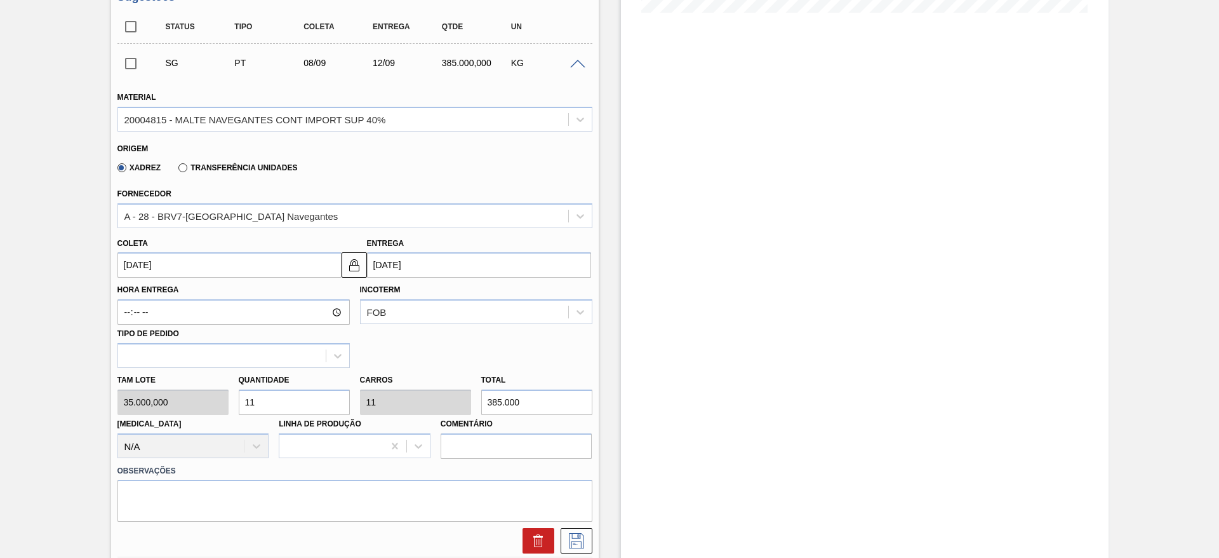
click at [579, 62] on span at bounding box center [577, 65] width 15 height 10
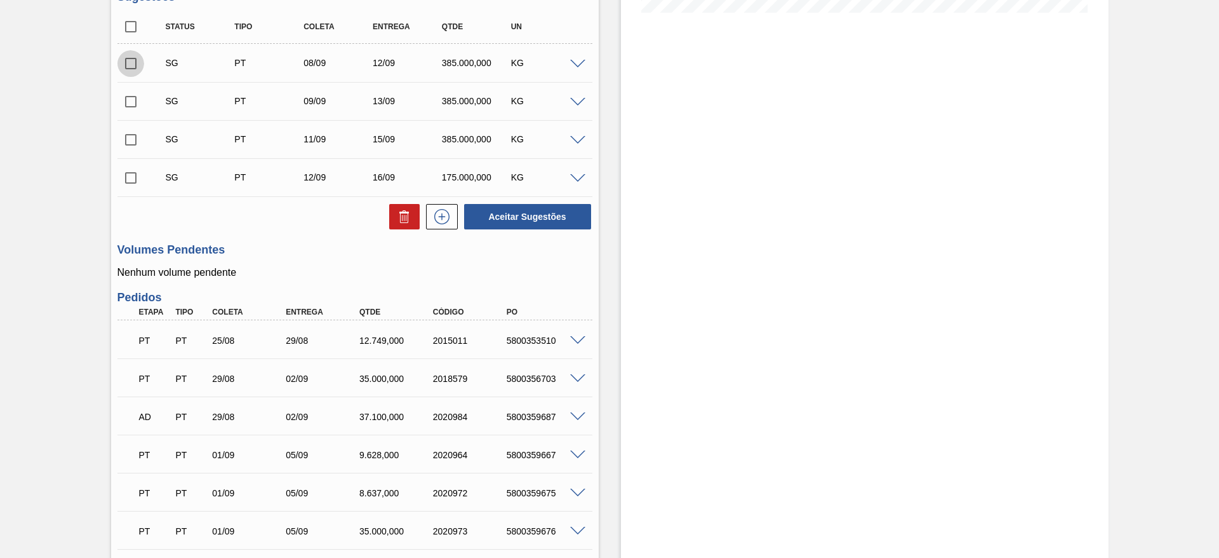
click at [133, 61] on input "checkbox" at bounding box center [130, 63] width 27 height 27
click at [523, 216] on button "Aceitar Sugestões" at bounding box center [527, 216] width 127 height 25
checkbox input "false"
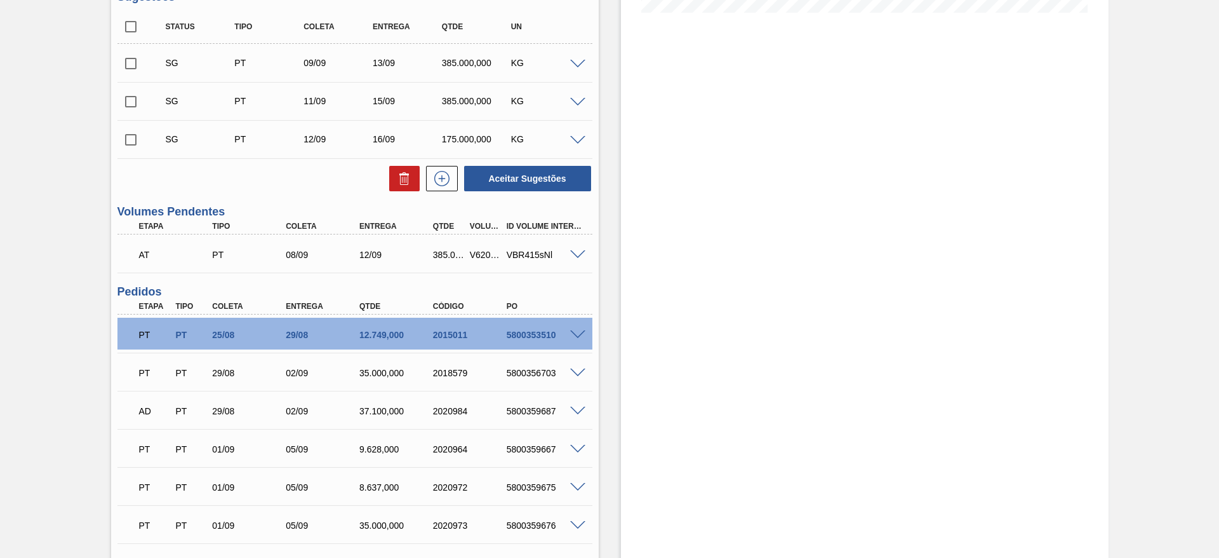
click at [577, 255] on span at bounding box center [577, 255] width 15 height 10
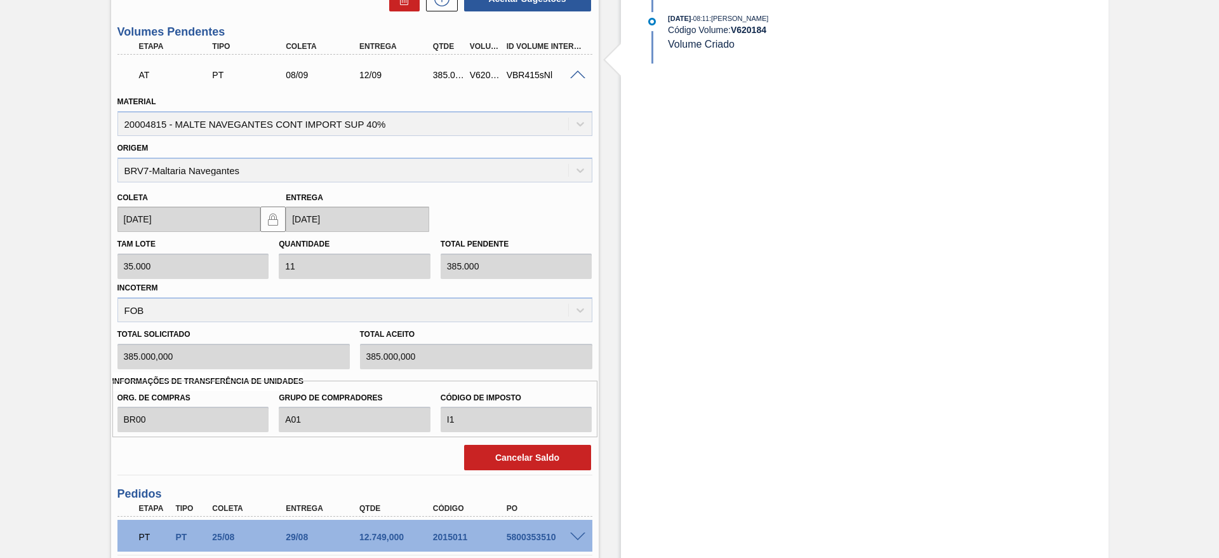
scroll to position [645, 0]
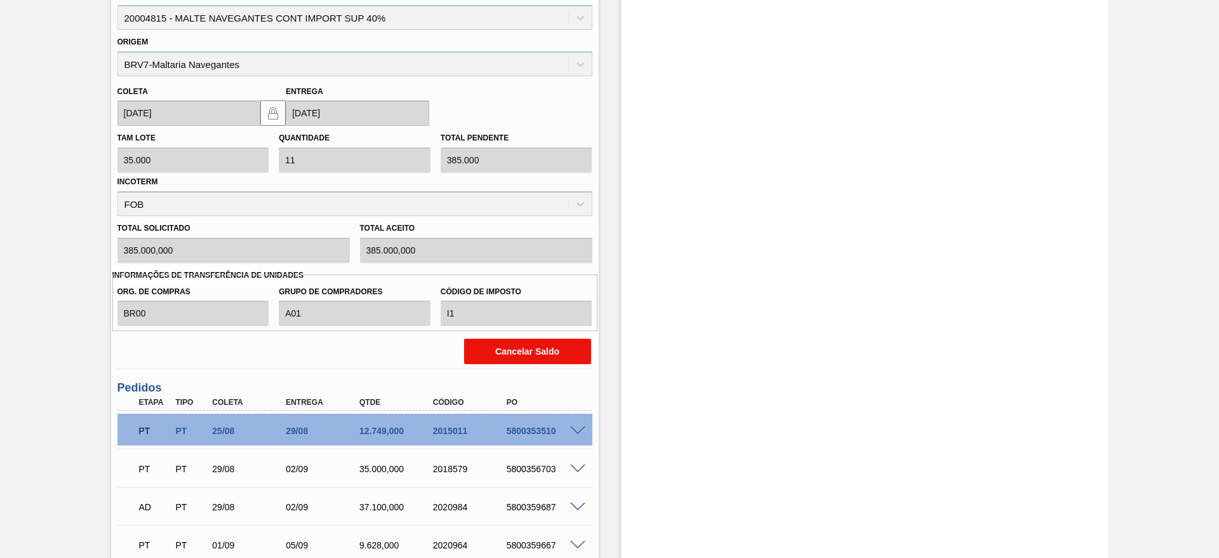
click at [525, 341] on button "Cancelar Saldo" at bounding box center [527, 351] width 127 height 25
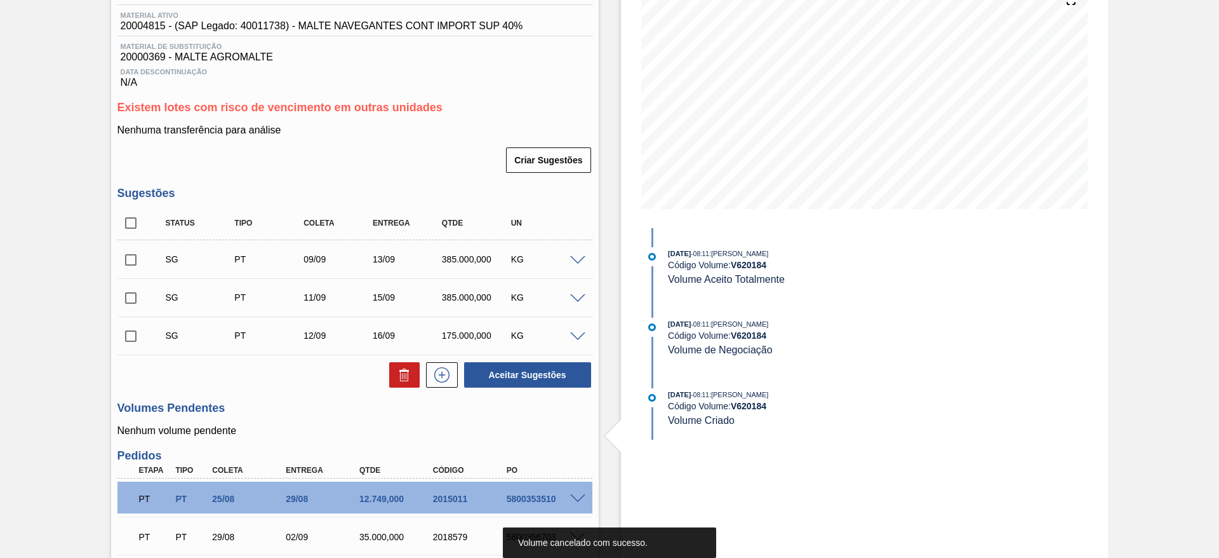
scroll to position [0, 0]
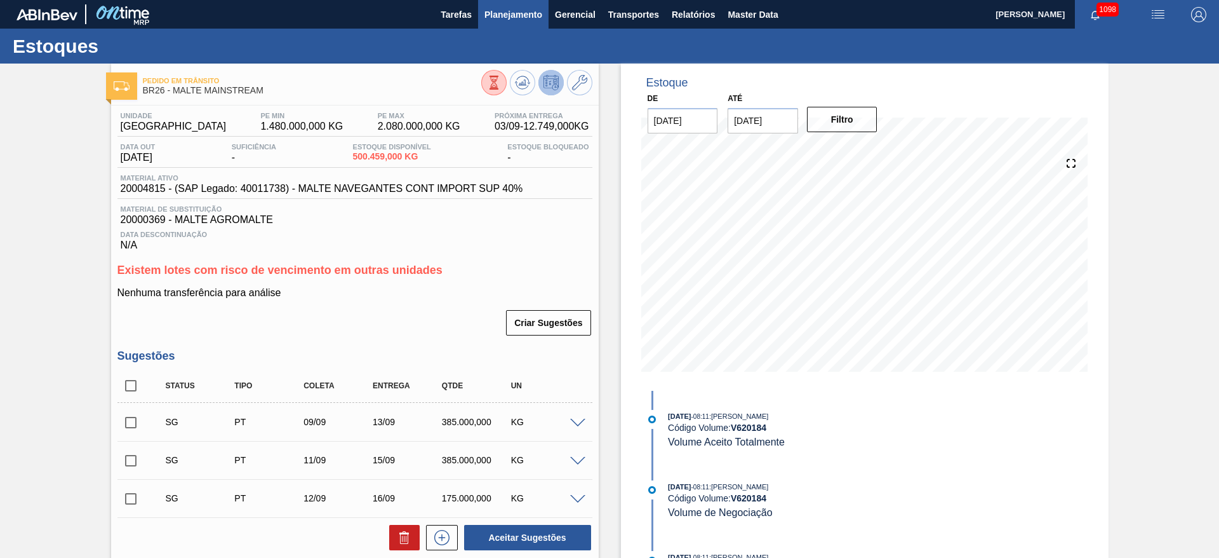
click at [510, 11] on span "Planejamento" at bounding box center [514, 14] width 58 height 15
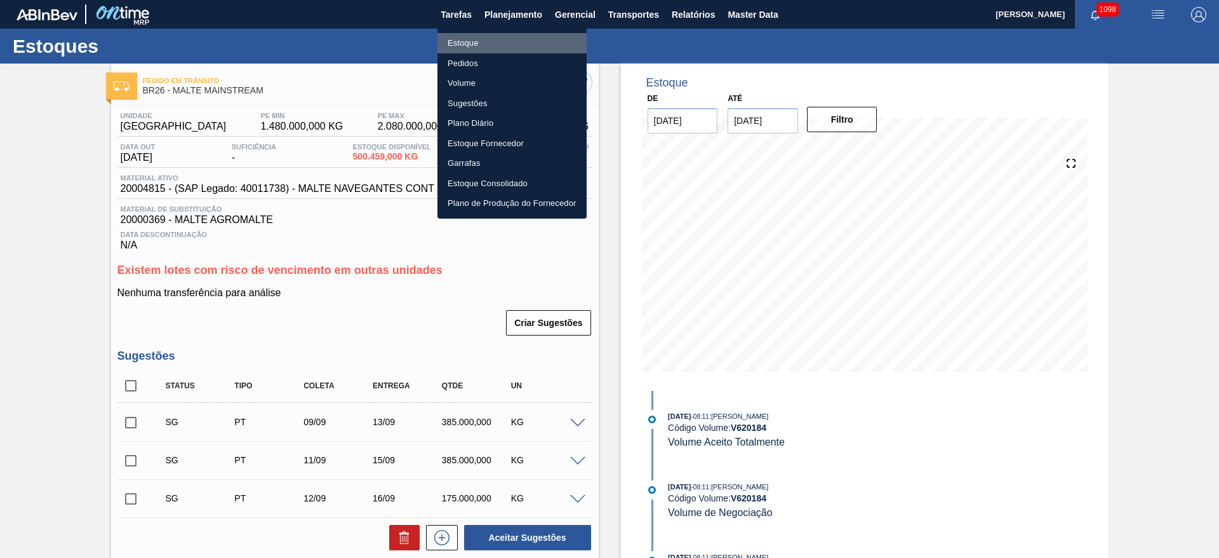
click at [467, 45] on li "Estoque" at bounding box center [512, 43] width 149 height 20
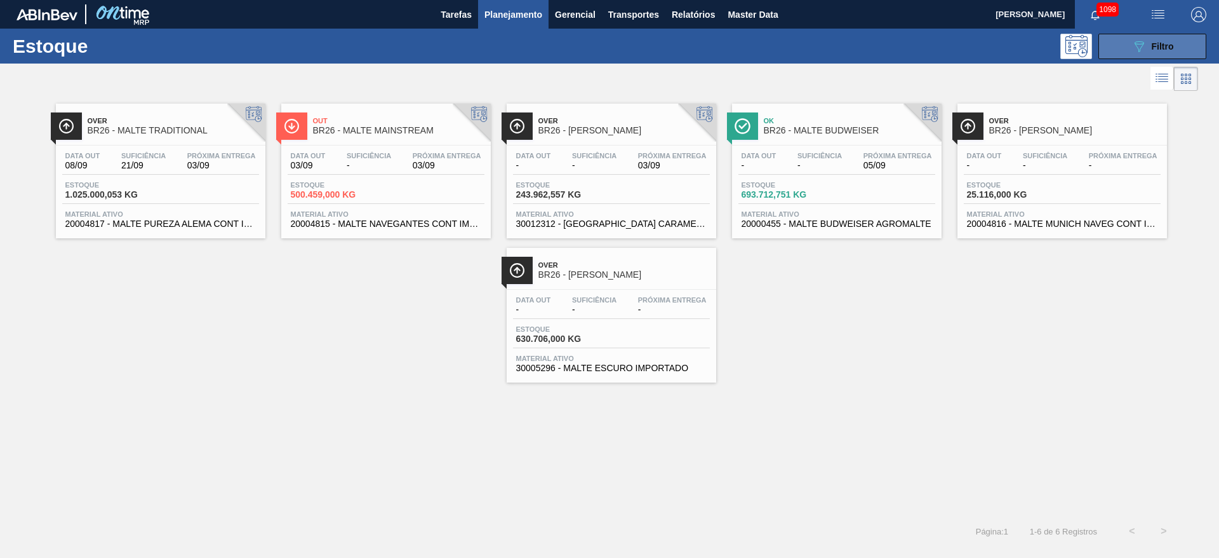
click at [1127, 43] on button "089F7B8B-B2A5-4AFE-B5C0-19BA573D28AC Filtro" at bounding box center [1153, 46] width 108 height 25
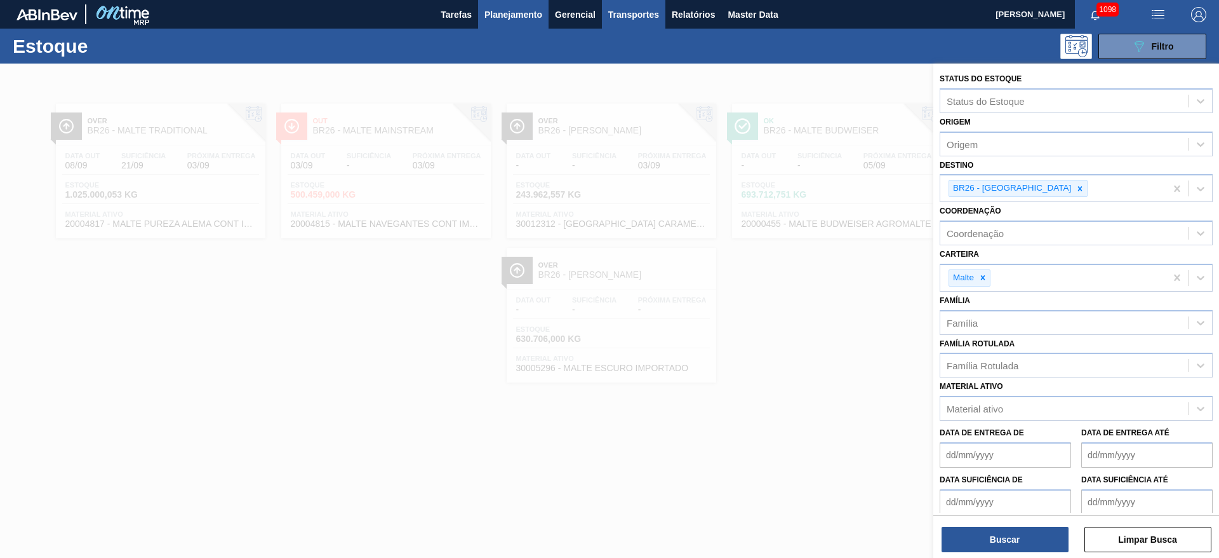
click at [628, 16] on span "Transportes" at bounding box center [633, 14] width 51 height 15
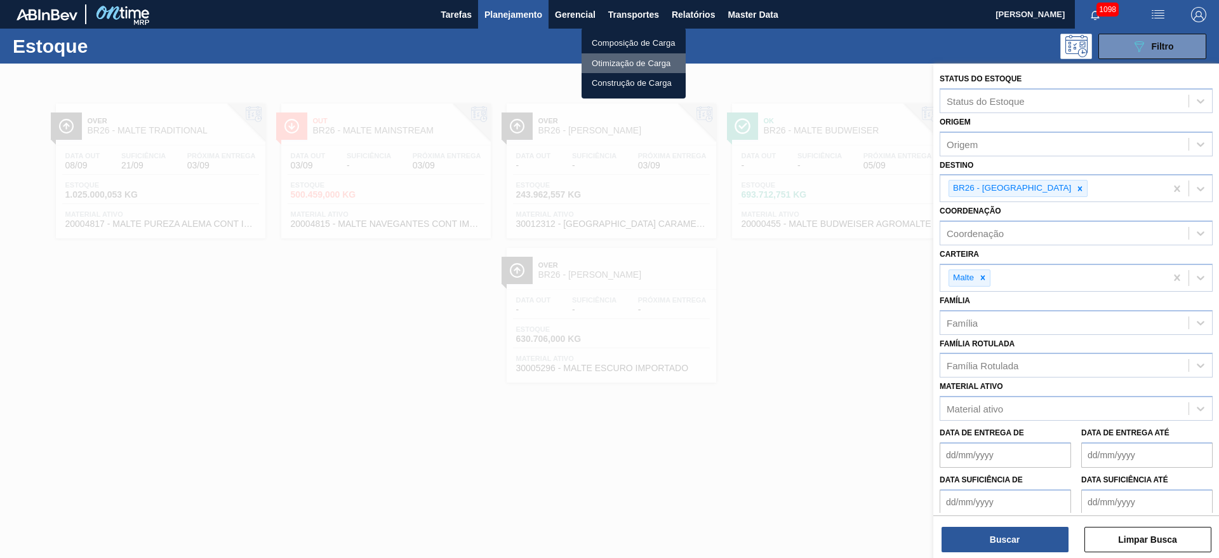
click at [616, 62] on li "Otimização de Carga" at bounding box center [634, 63] width 104 height 20
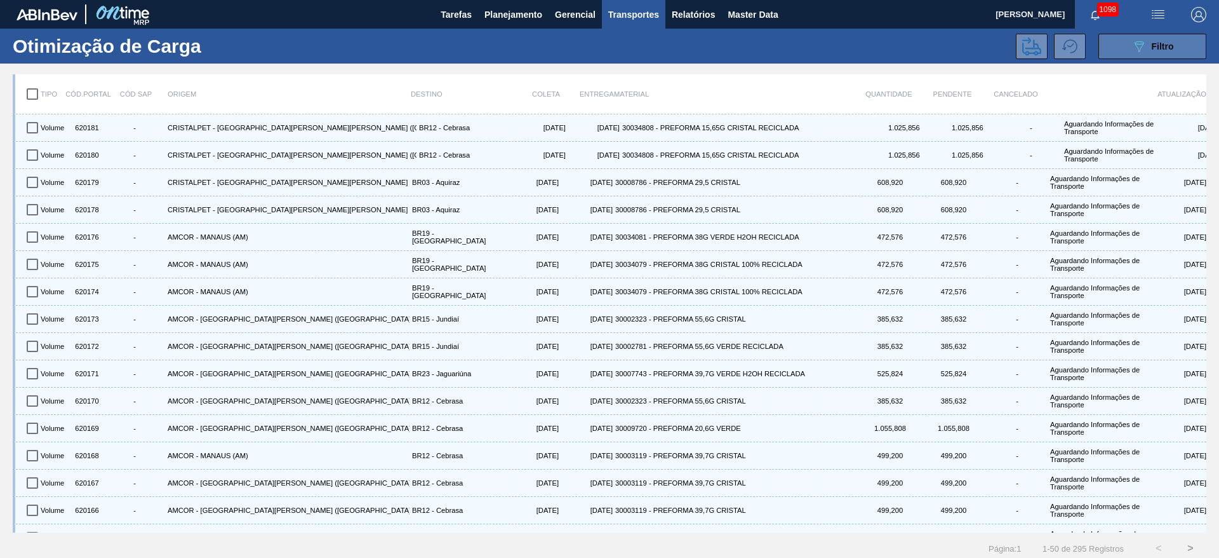
click at [1169, 48] on span "Filtro" at bounding box center [1163, 46] width 22 height 10
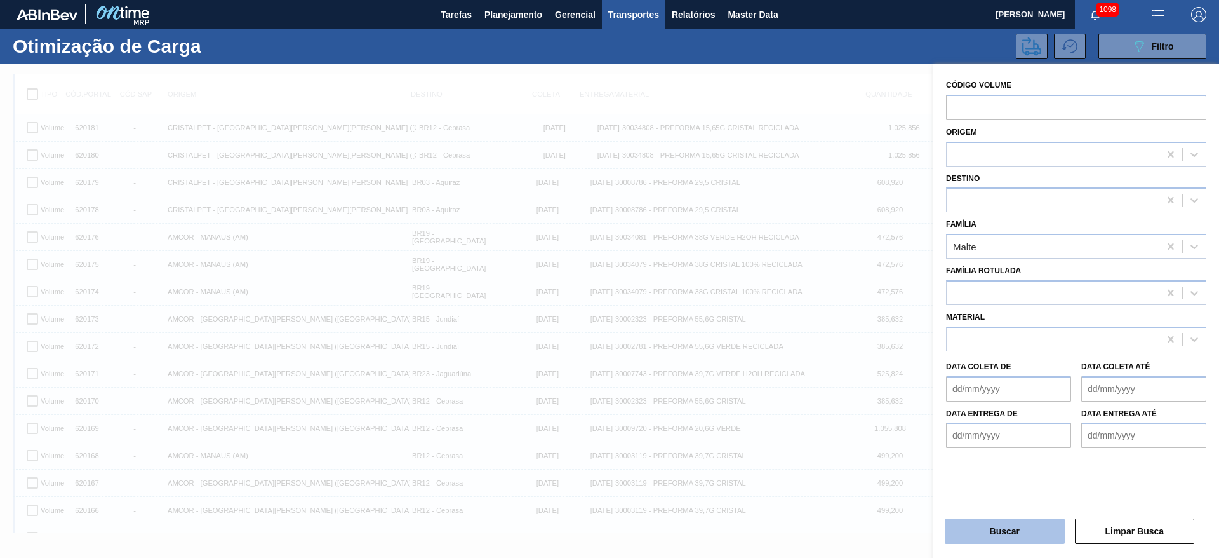
click at [1019, 532] on button "Buscar" at bounding box center [1005, 530] width 120 height 25
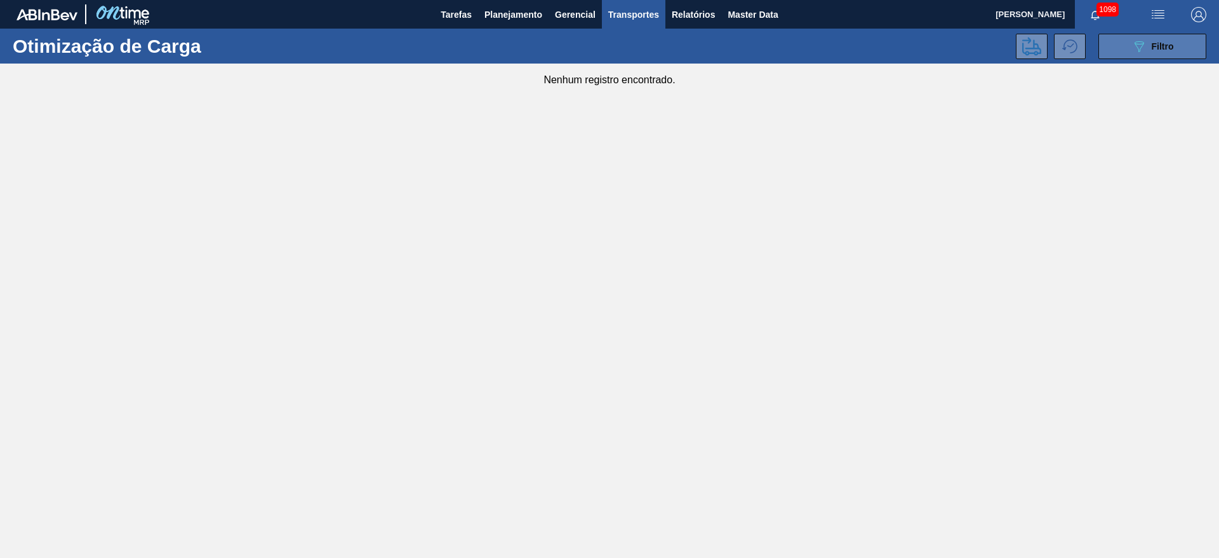
click at [1159, 53] on button "089F7B8B-B2A5-4AFE-B5C0-19BA573D28AC Filtro" at bounding box center [1153, 46] width 108 height 25
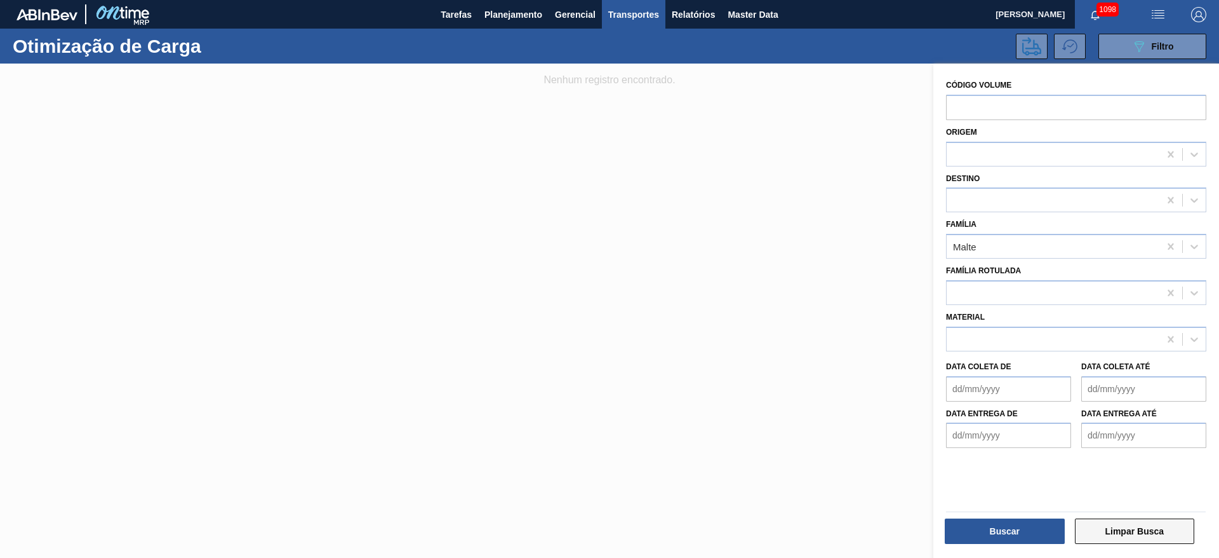
click at [1132, 527] on button "Limpar Busca" at bounding box center [1135, 530] width 120 height 25
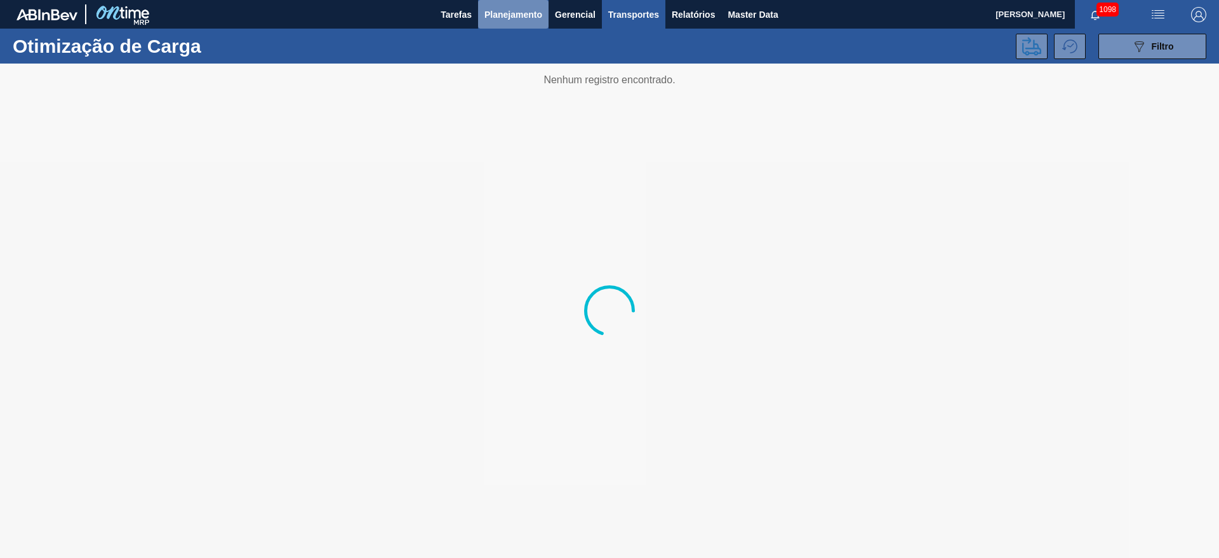
click at [522, 13] on span "Planejamento" at bounding box center [514, 14] width 58 height 15
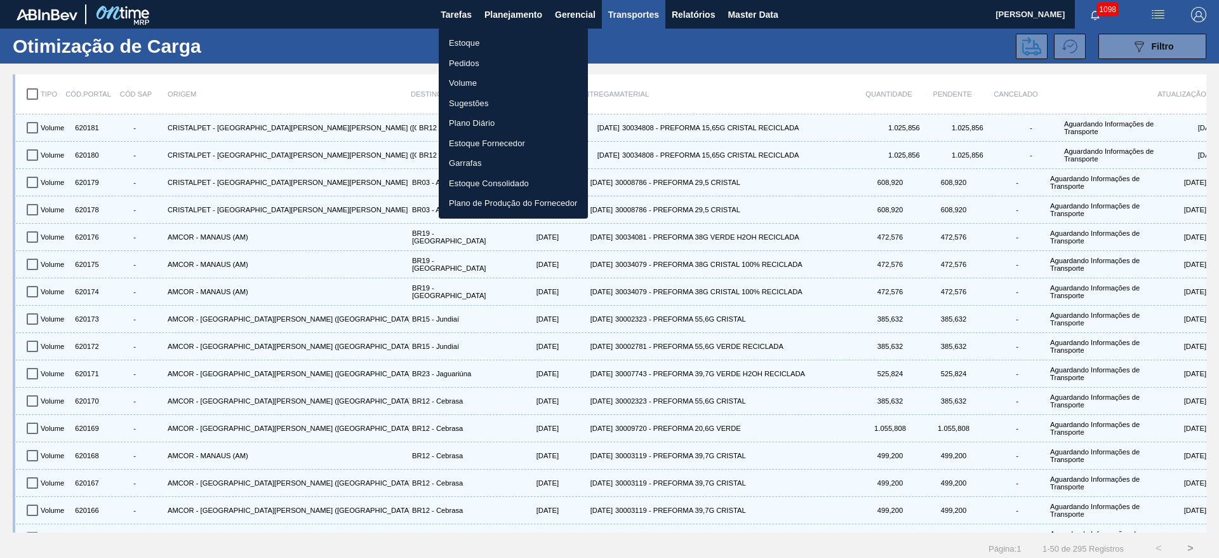
click at [467, 43] on li "Estoque" at bounding box center [513, 43] width 149 height 20
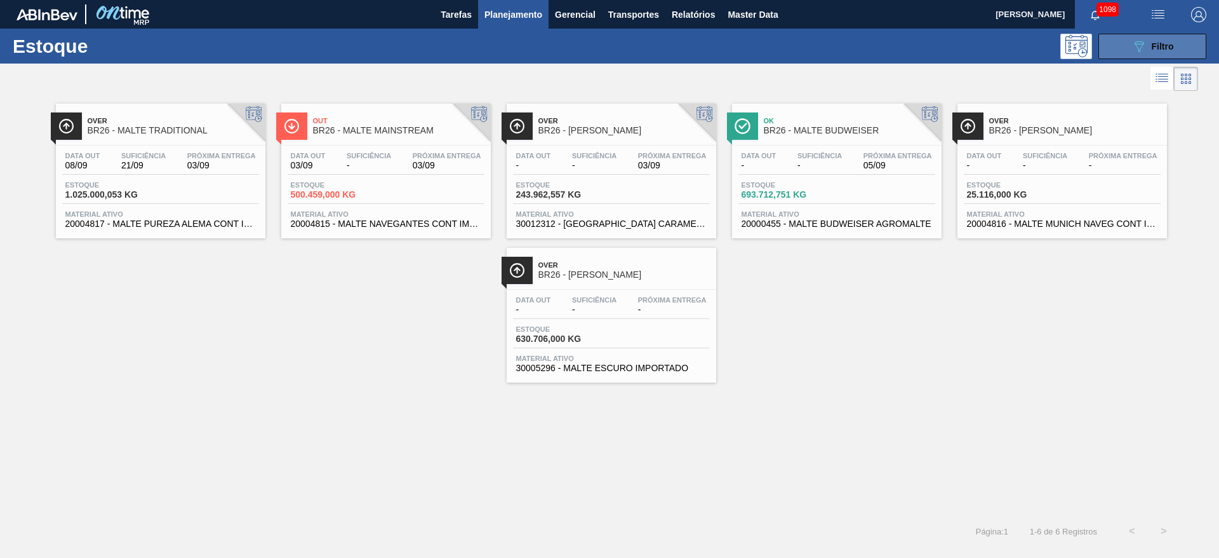
click at [1132, 55] on button "089F7B8B-B2A5-4AFE-B5C0-19BA573D28AC Filtro" at bounding box center [1153, 46] width 108 height 25
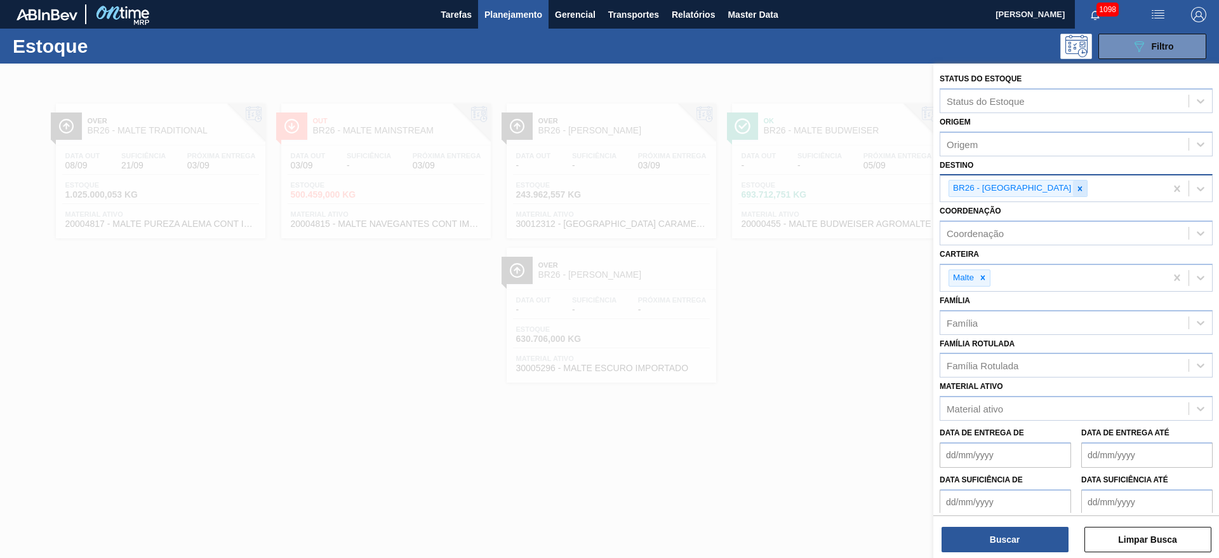
click at [1076, 185] on icon at bounding box center [1080, 188] width 9 height 9
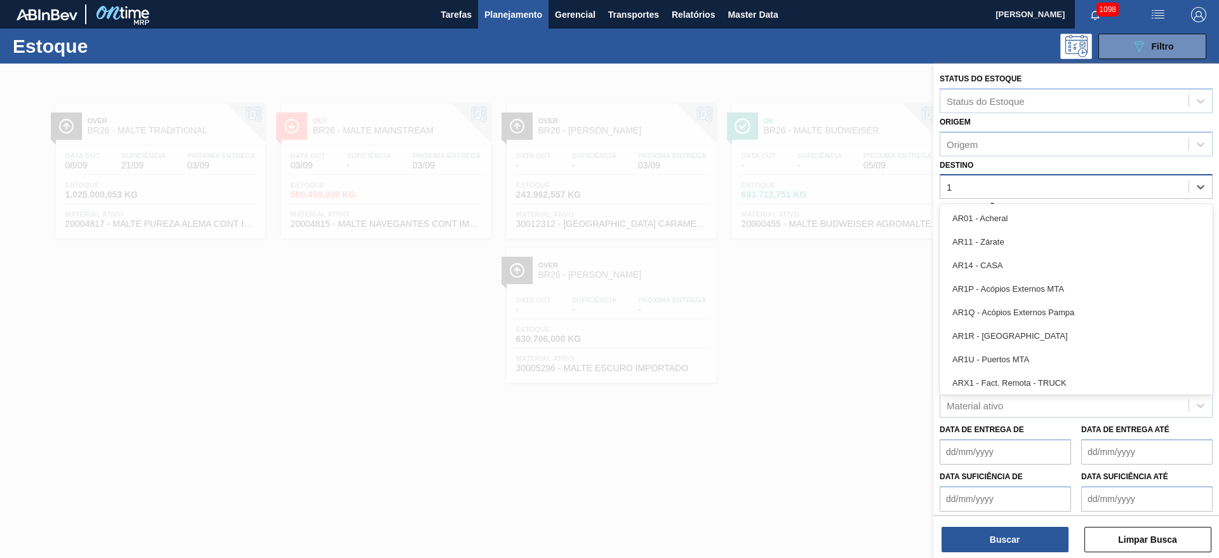
type input "17"
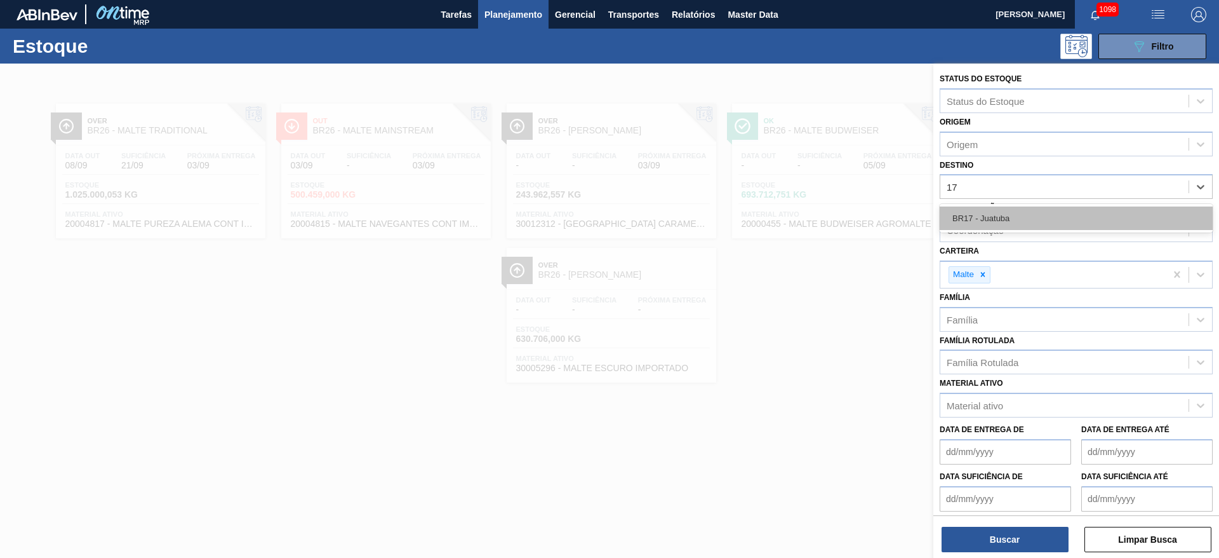
click at [1000, 213] on div "BR17 - Juatuba" at bounding box center [1076, 217] width 273 height 23
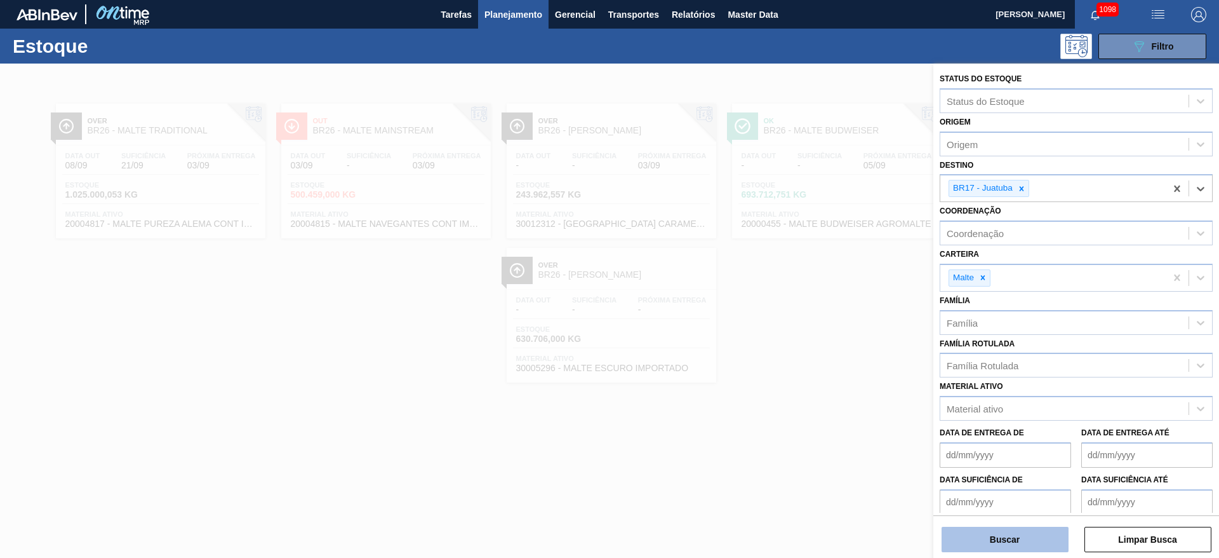
click at [974, 538] on button "Buscar" at bounding box center [1005, 539] width 127 height 25
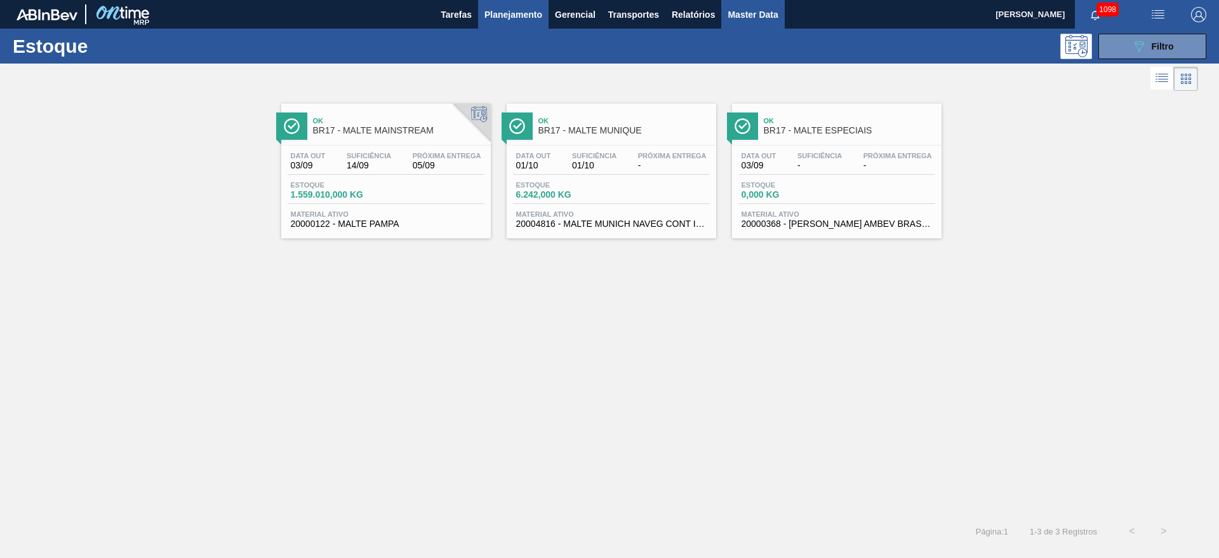
click at [749, 17] on span "Master Data" at bounding box center [753, 14] width 50 height 15
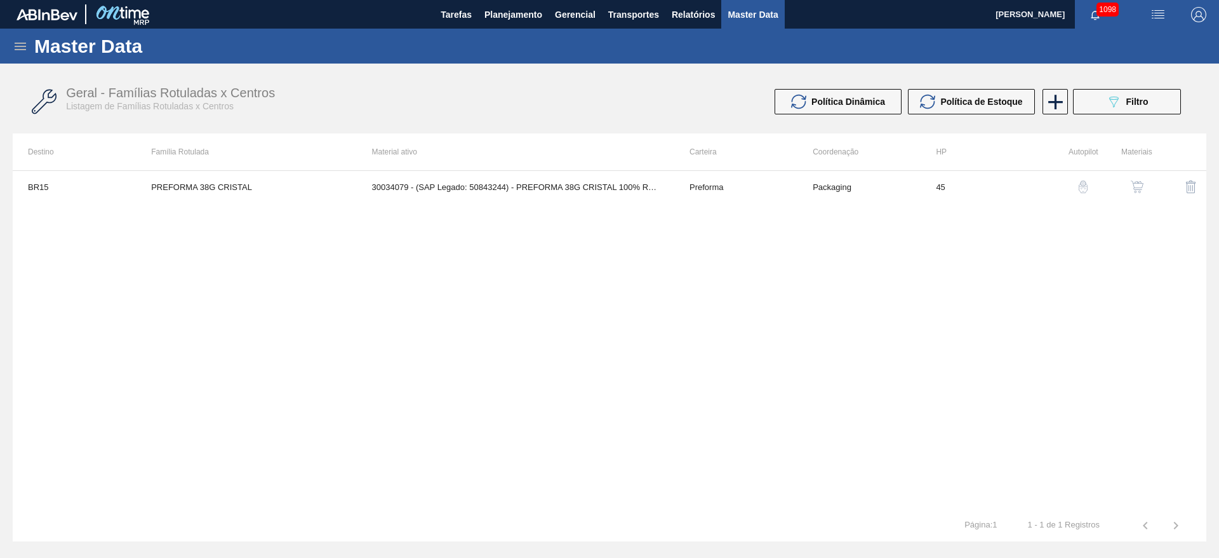
click at [20, 50] on icon at bounding box center [20, 46] width 15 height 15
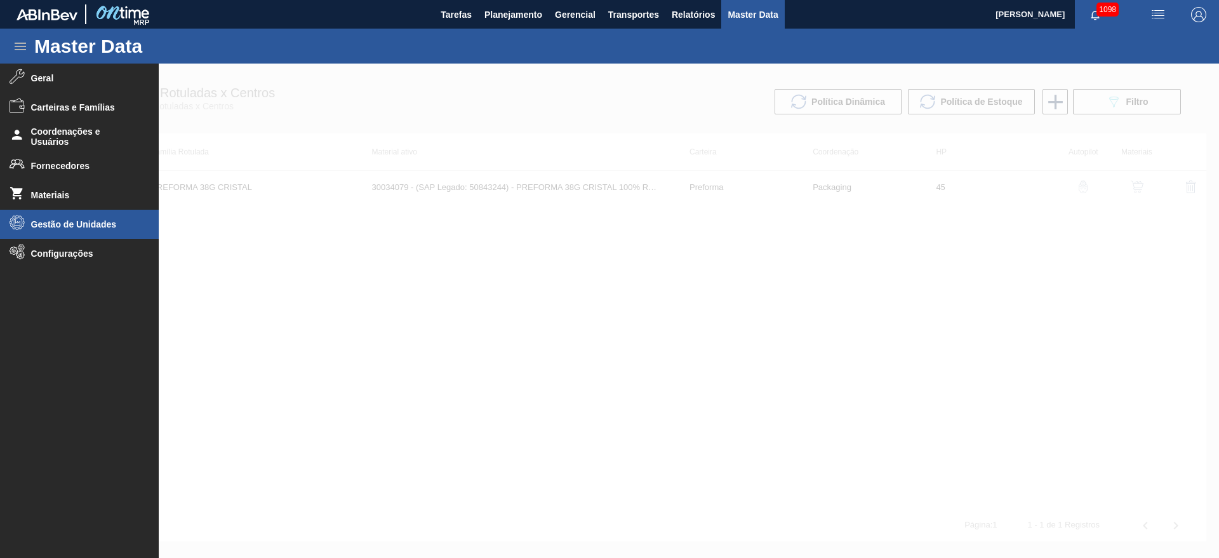
click at [44, 221] on span "Gestão de Unidades" at bounding box center [83, 224] width 105 height 10
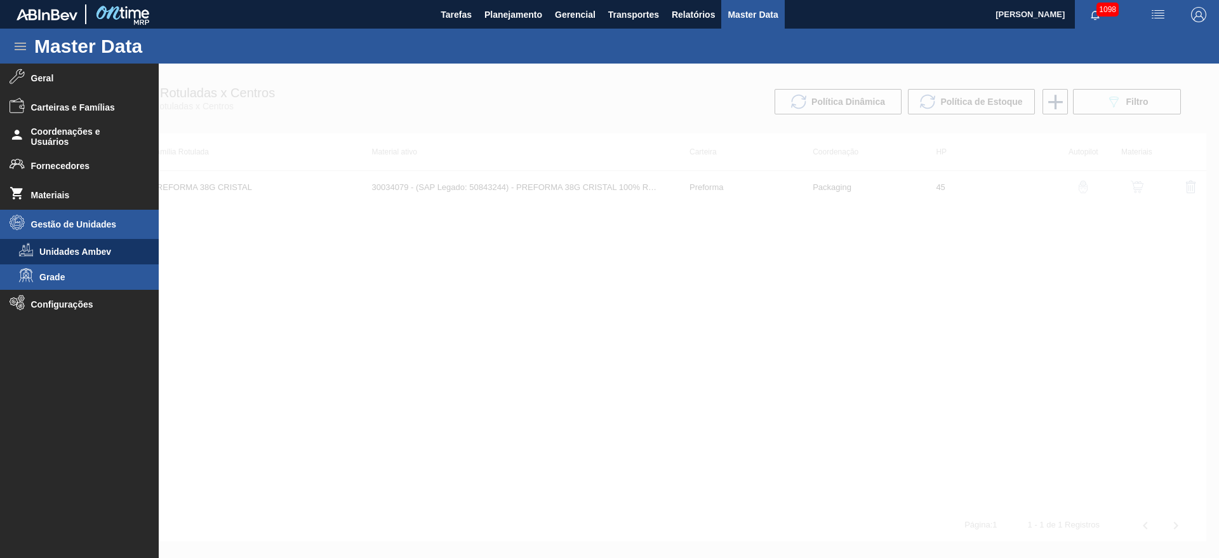
click at [51, 278] on span "Grade" at bounding box center [88, 277] width 98 height 10
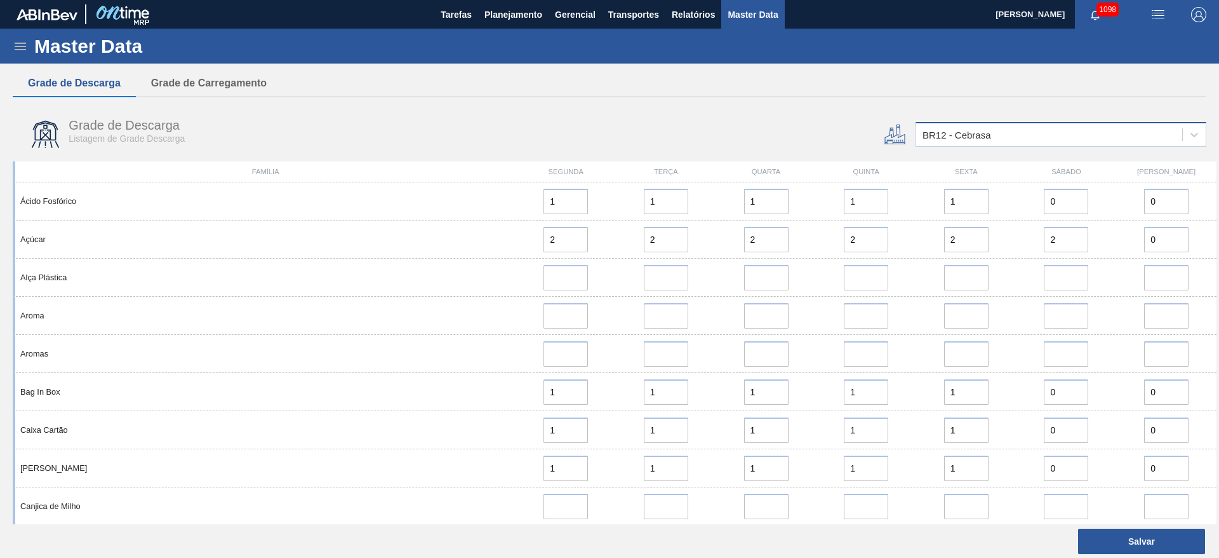
click at [948, 138] on div "BR12 - Cebrasa" at bounding box center [957, 135] width 69 height 11
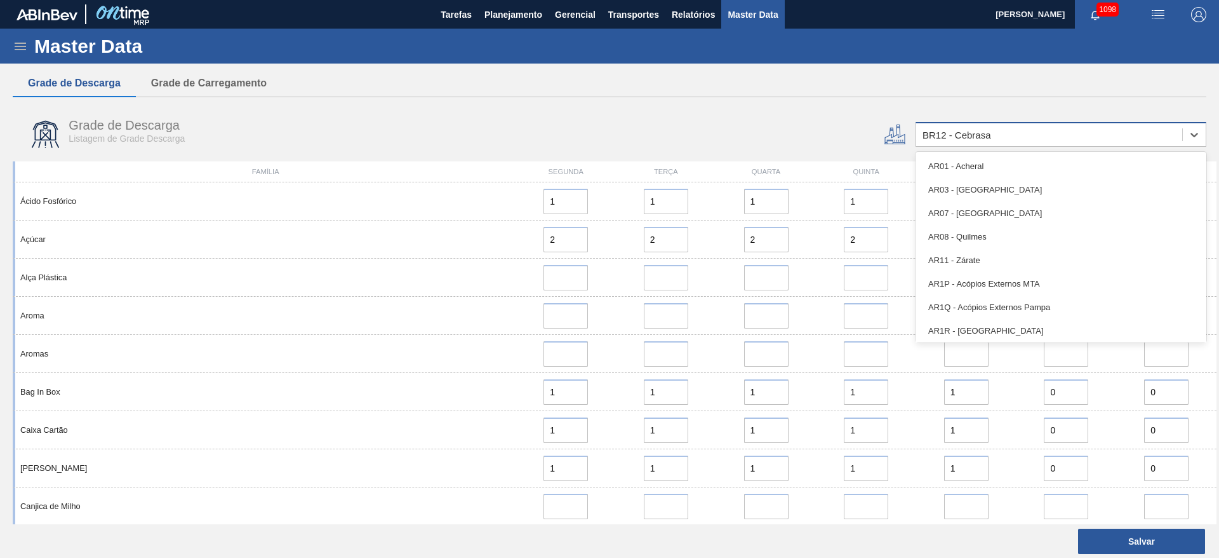
type input "17"
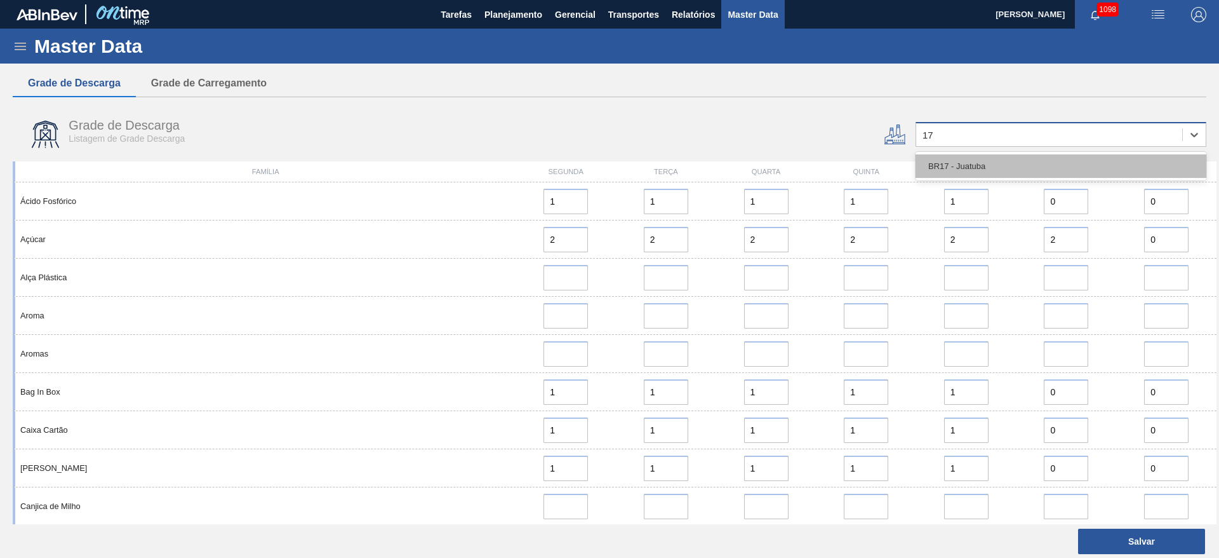
click at [961, 168] on div "BR17 - Juatuba" at bounding box center [1061, 165] width 291 height 23
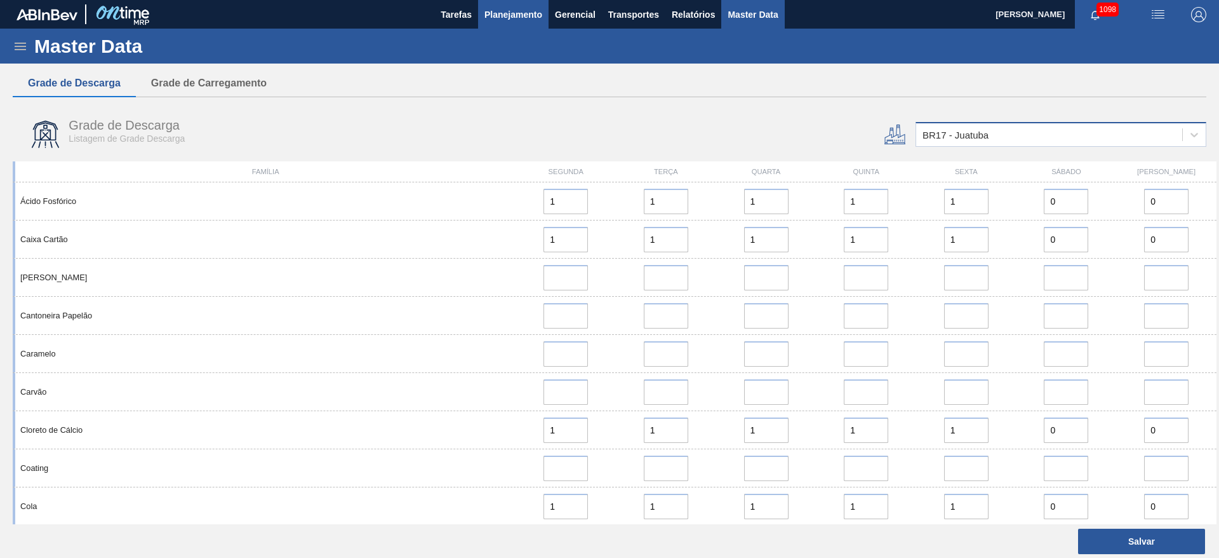
click at [501, 9] on span "Planejamento" at bounding box center [514, 14] width 58 height 15
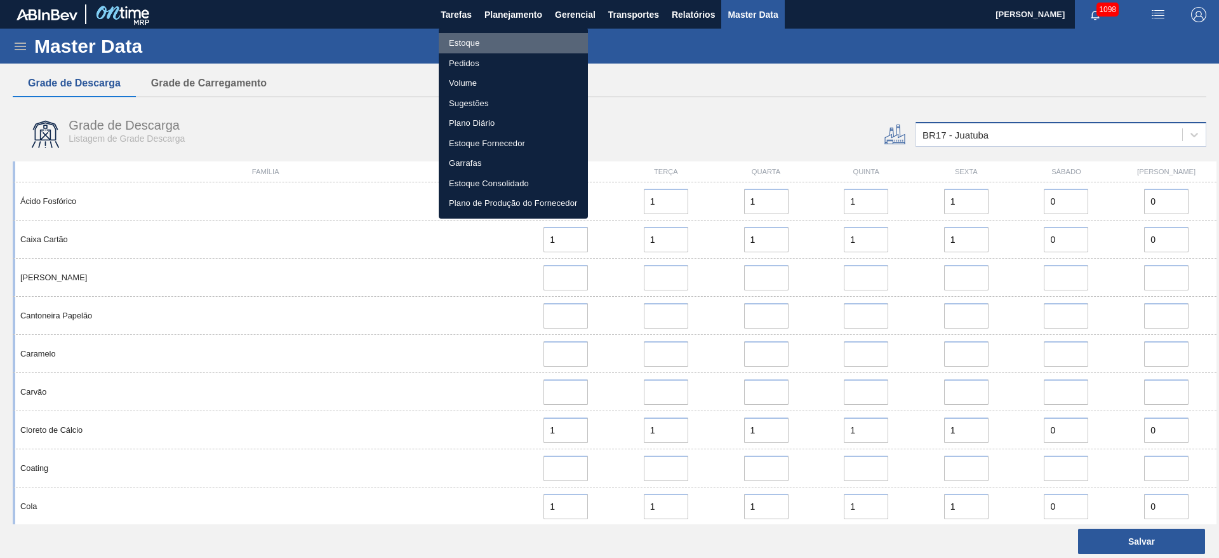
click at [458, 48] on li "Estoque" at bounding box center [513, 43] width 149 height 20
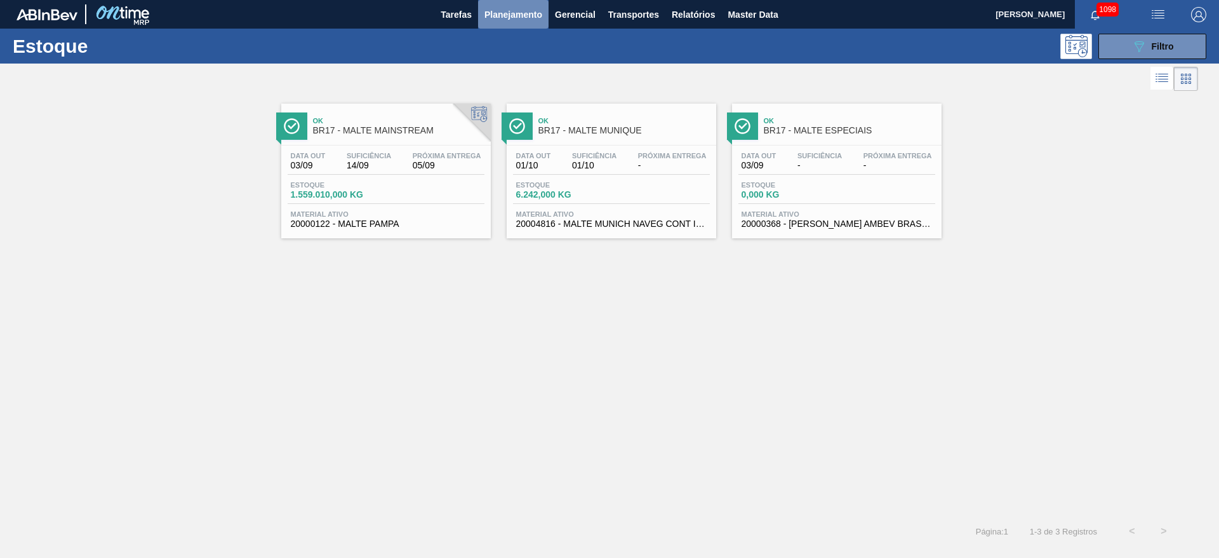
click at [510, 20] on span "Planejamento" at bounding box center [514, 14] width 58 height 15
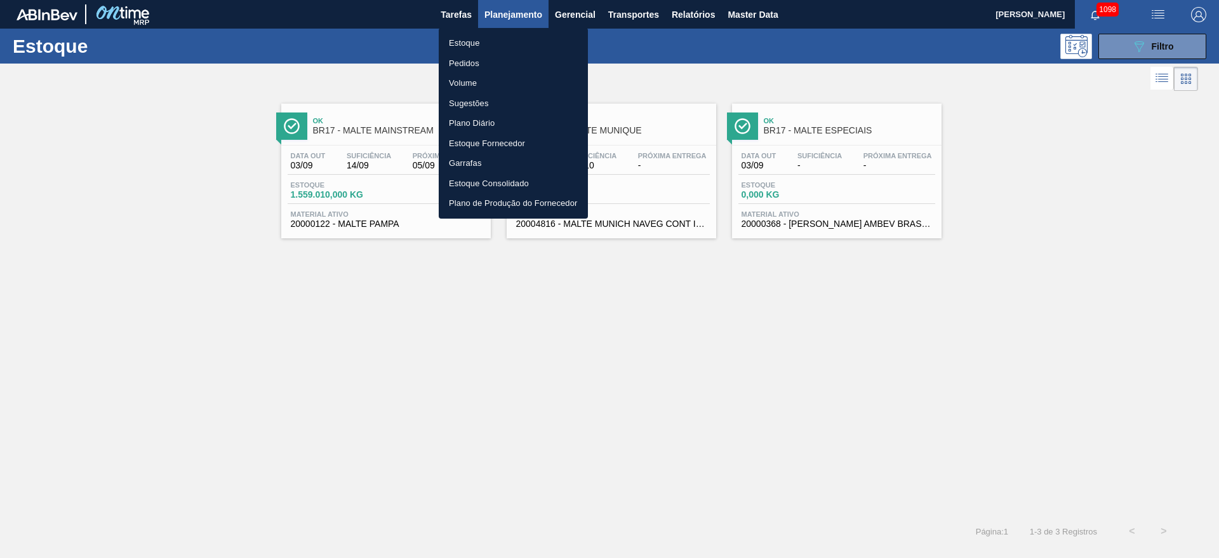
click at [462, 58] on li "Pedidos" at bounding box center [513, 63] width 149 height 20
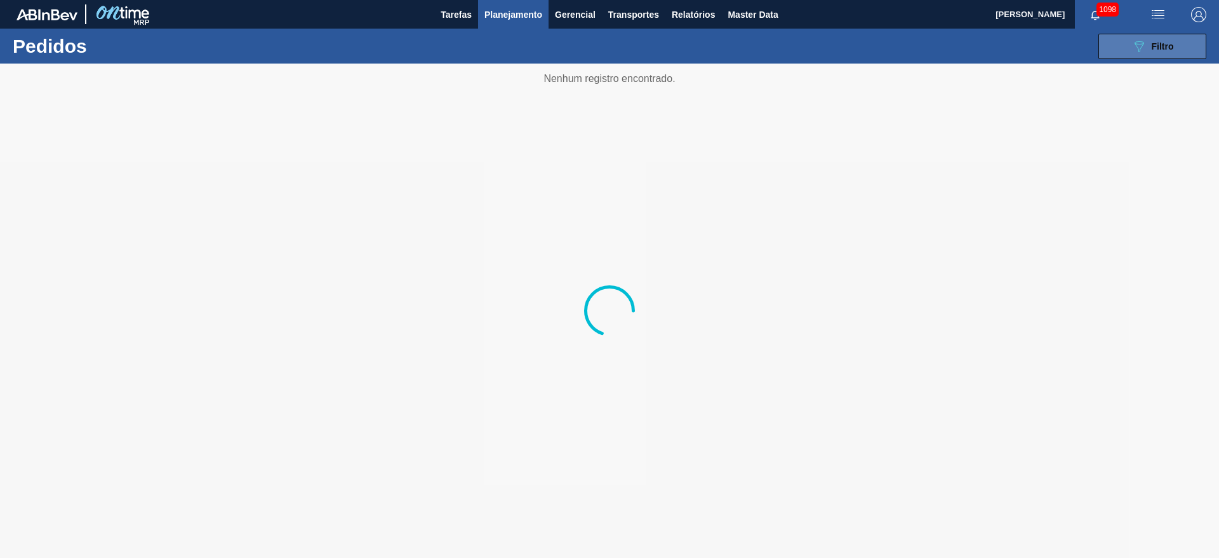
click at [1109, 44] on button "089F7B8B-B2A5-4AFE-B5C0-19BA573D28AC Filtro" at bounding box center [1153, 46] width 108 height 25
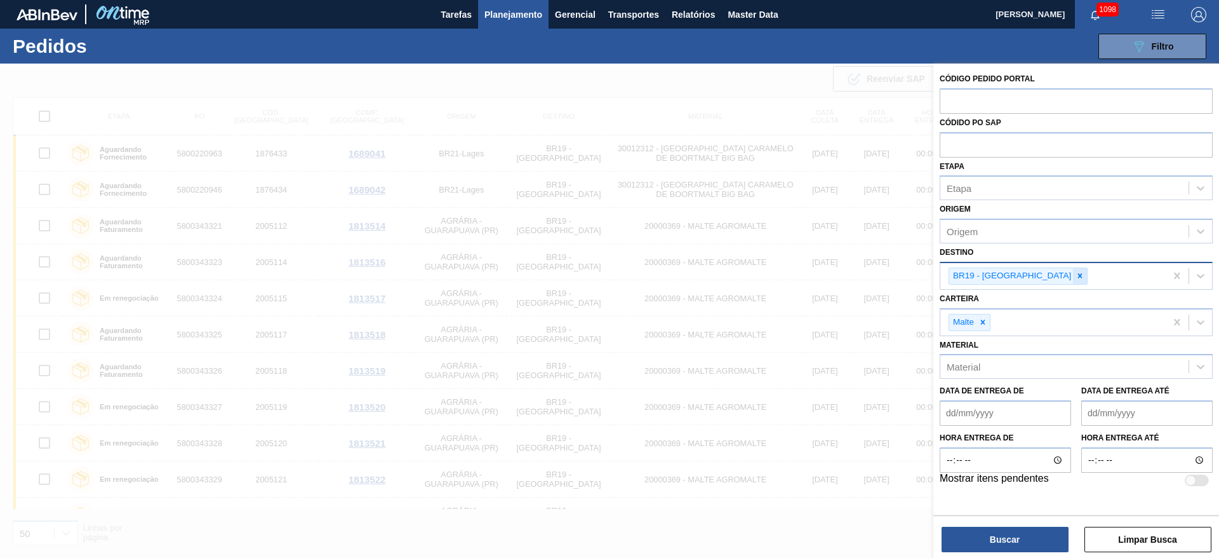
click at [1076, 274] on icon at bounding box center [1080, 275] width 9 height 9
click at [982, 318] on icon at bounding box center [983, 318] width 9 height 9
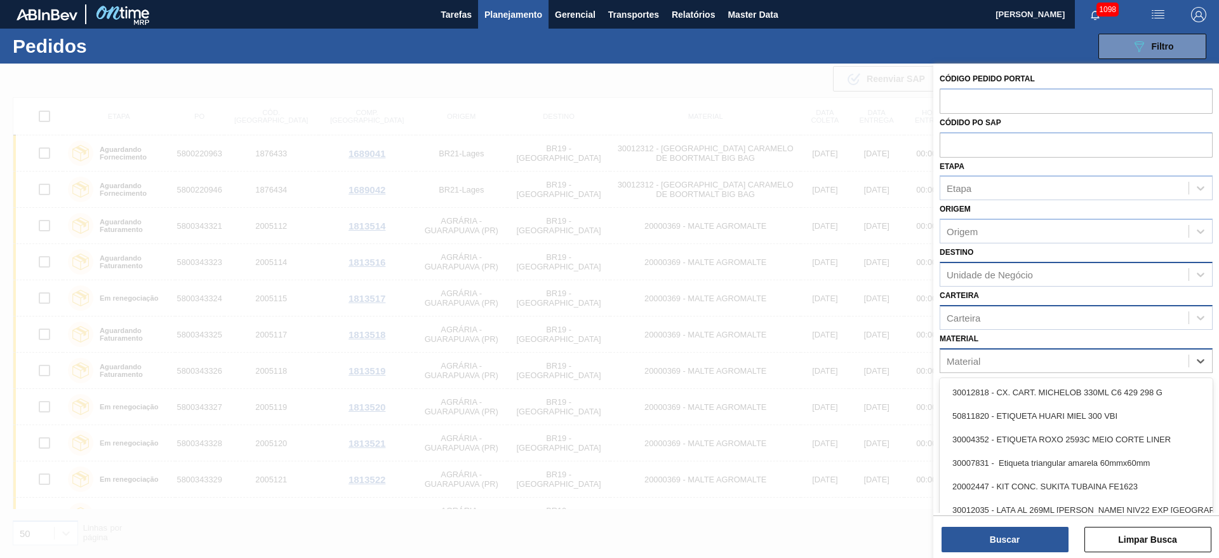
click at [980, 360] on div "Material" at bounding box center [964, 360] width 34 height 11
paste input "20000122"
type input "20000122"
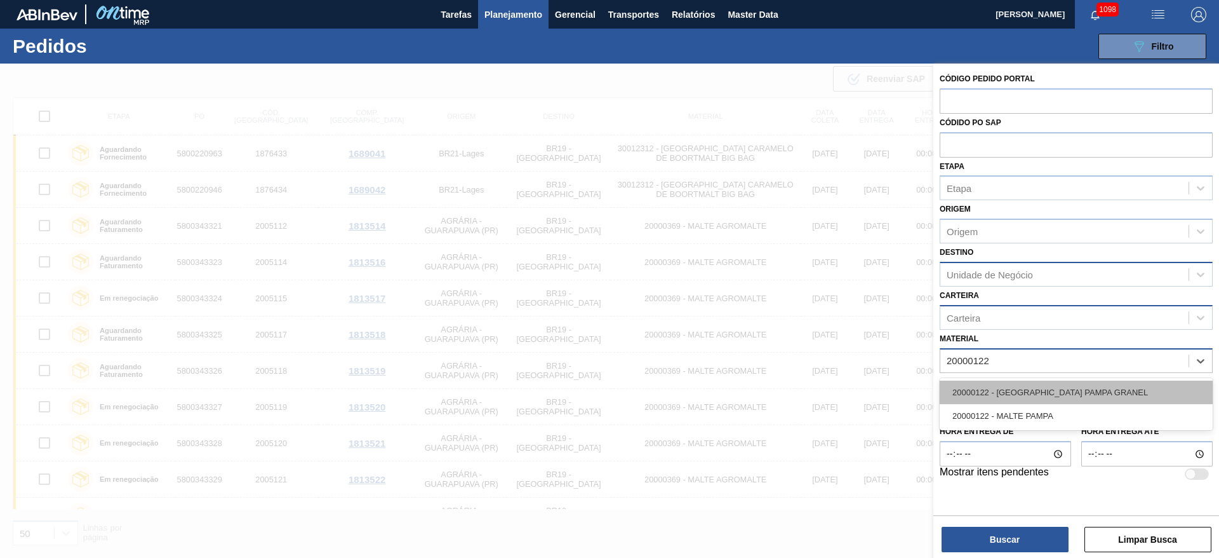
click at [988, 388] on div "20000122 - [GEOGRAPHIC_DATA] PAMPA GRANEL" at bounding box center [1076, 391] width 273 height 23
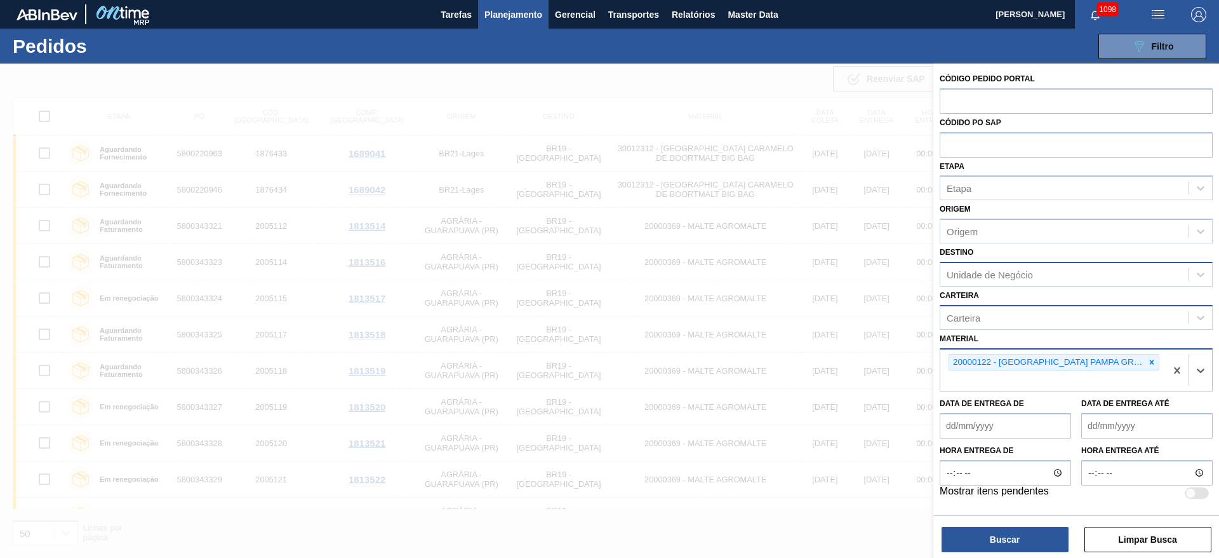
click at [965, 275] on div "Unidade de Negócio" at bounding box center [990, 274] width 86 height 11
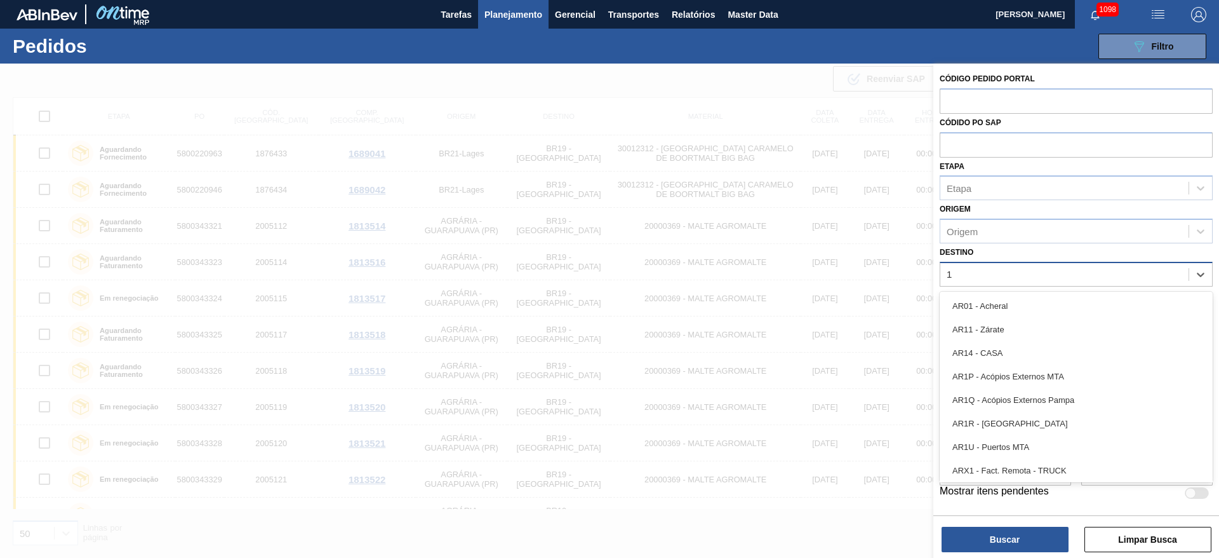
type input "17"
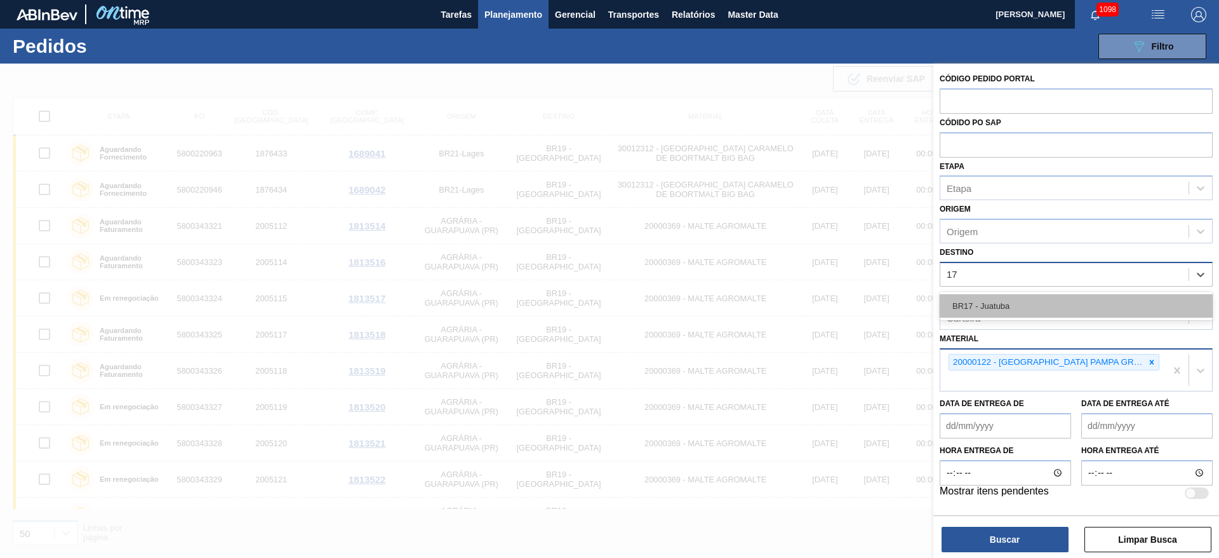
click at [969, 311] on div "BR17 - Juatuba" at bounding box center [1076, 305] width 273 height 23
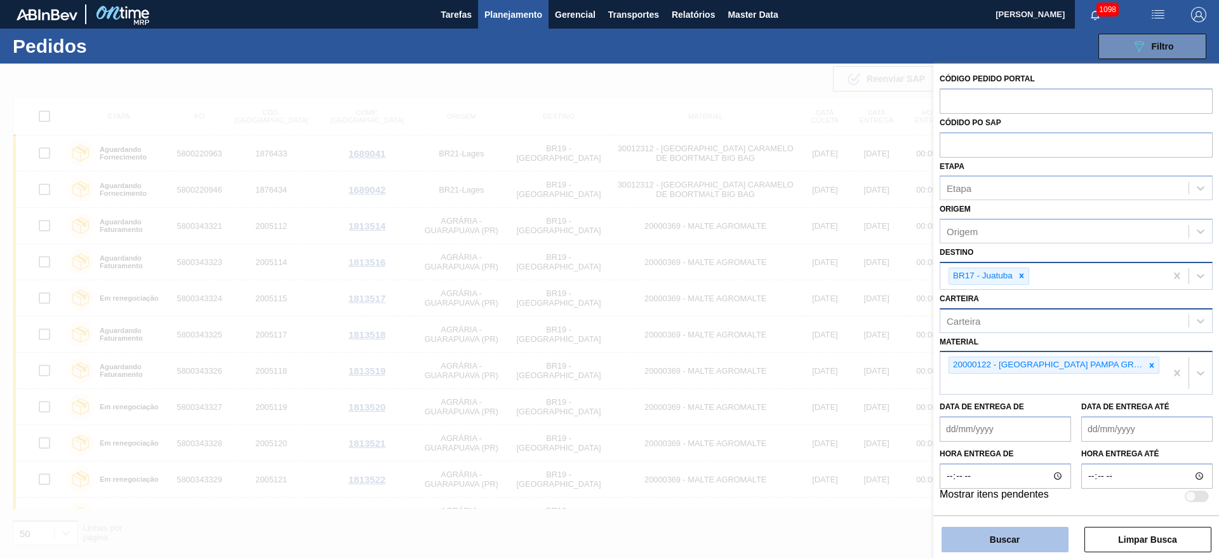
click at [954, 539] on button "Buscar" at bounding box center [1005, 539] width 127 height 25
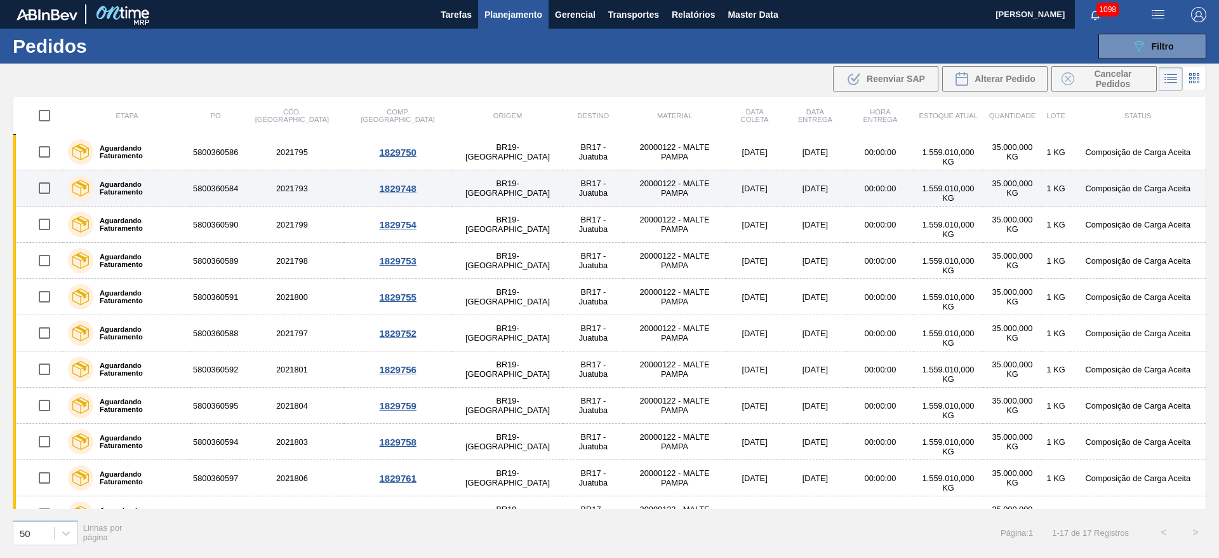
scroll to position [242, 0]
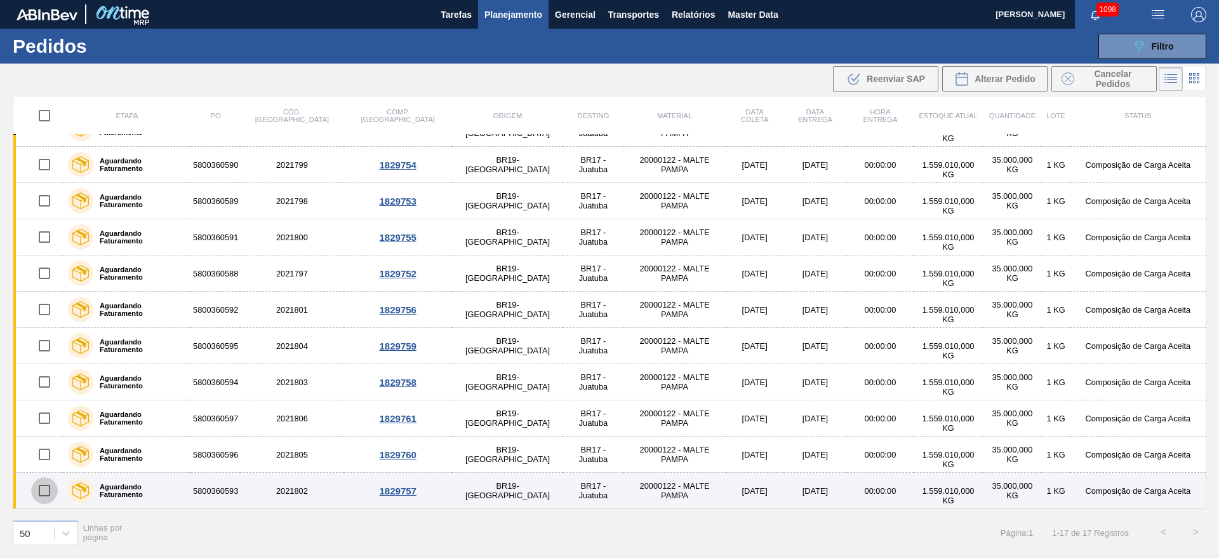
click at [52, 495] on input "checkbox" at bounding box center [44, 490] width 27 height 27
checkbox input "true"
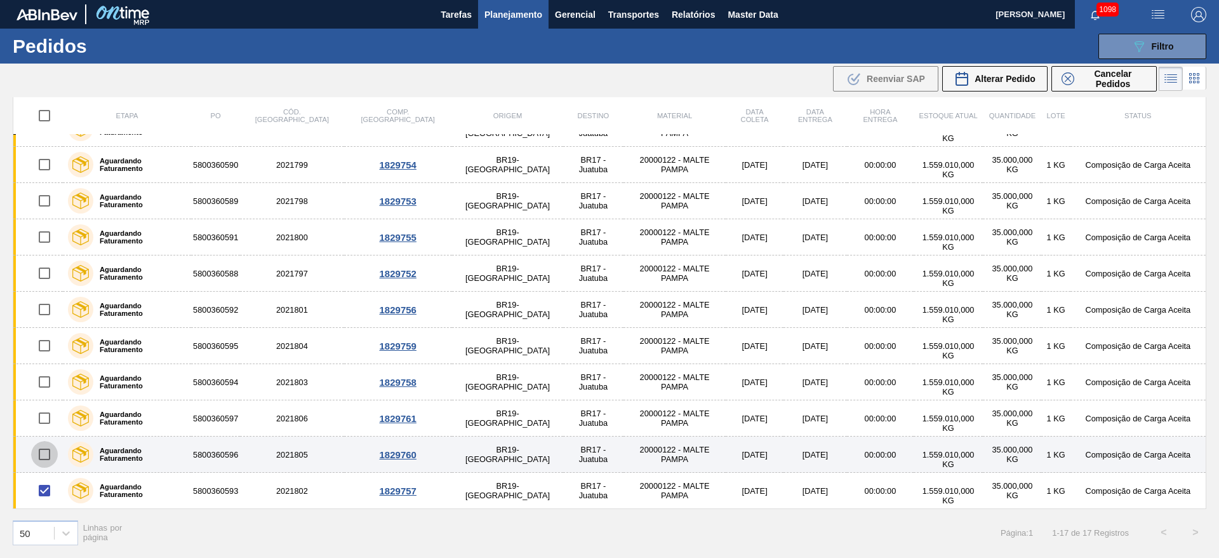
click at [48, 453] on input "checkbox" at bounding box center [44, 454] width 27 height 27
checkbox input "true"
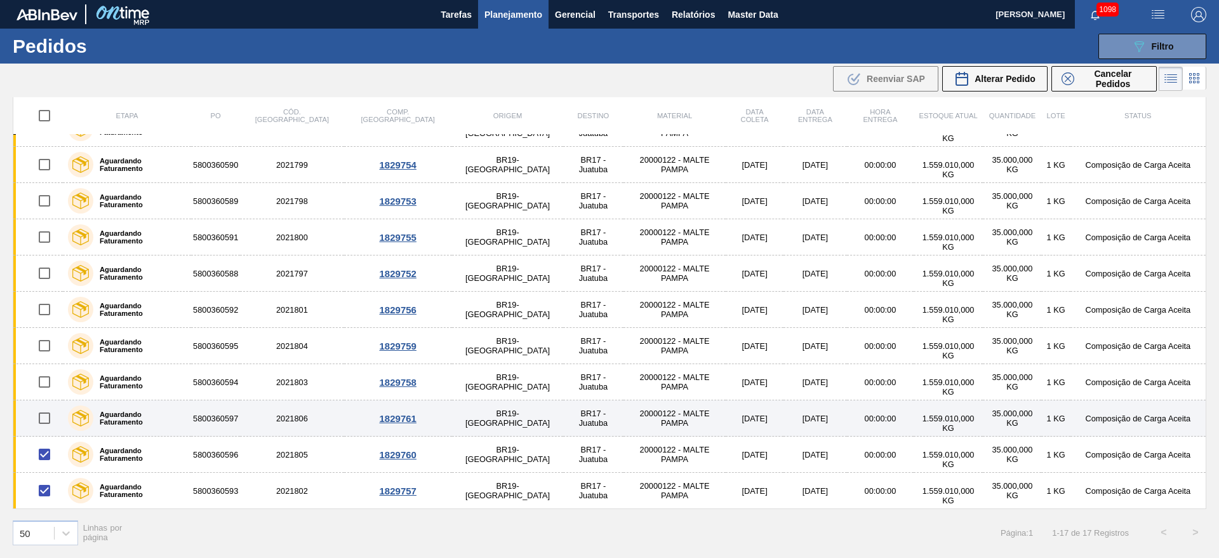
click at [47, 422] on input "checkbox" at bounding box center [44, 418] width 27 height 27
checkbox input "true"
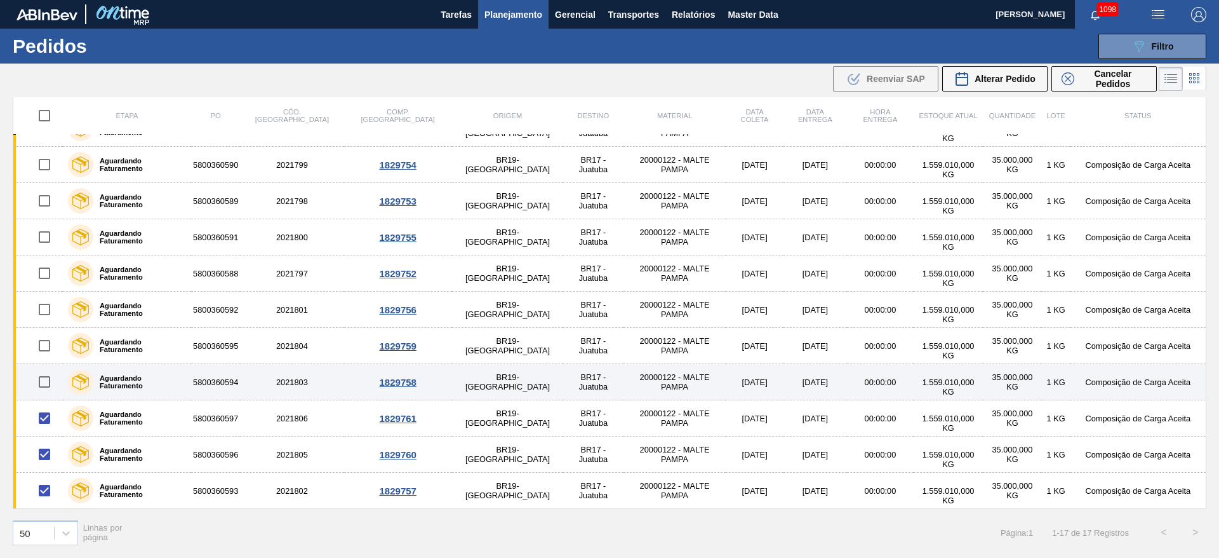
click at [47, 379] on input "checkbox" at bounding box center [44, 381] width 27 height 27
checkbox input "true"
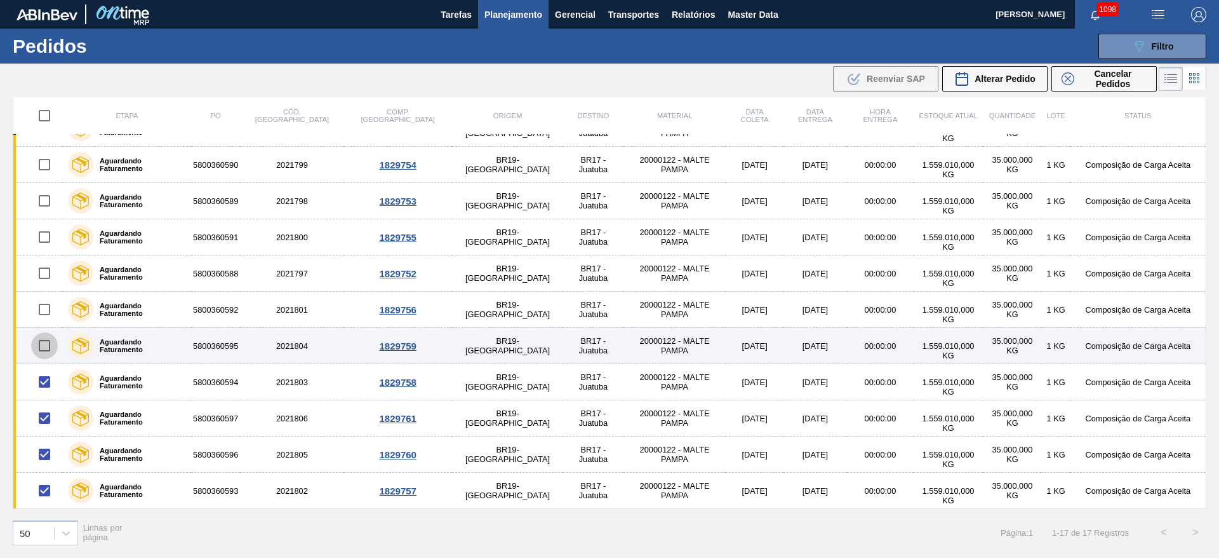
click at [47, 344] on input "checkbox" at bounding box center [44, 345] width 27 height 27
checkbox input "true"
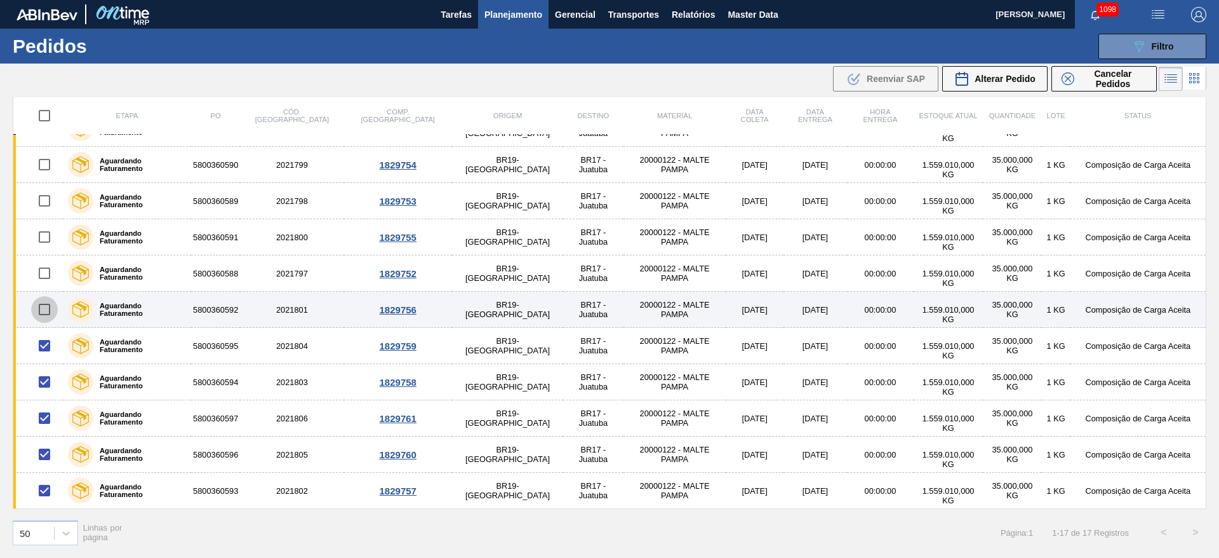
click at [48, 308] on input "checkbox" at bounding box center [44, 309] width 27 height 27
checkbox input "true"
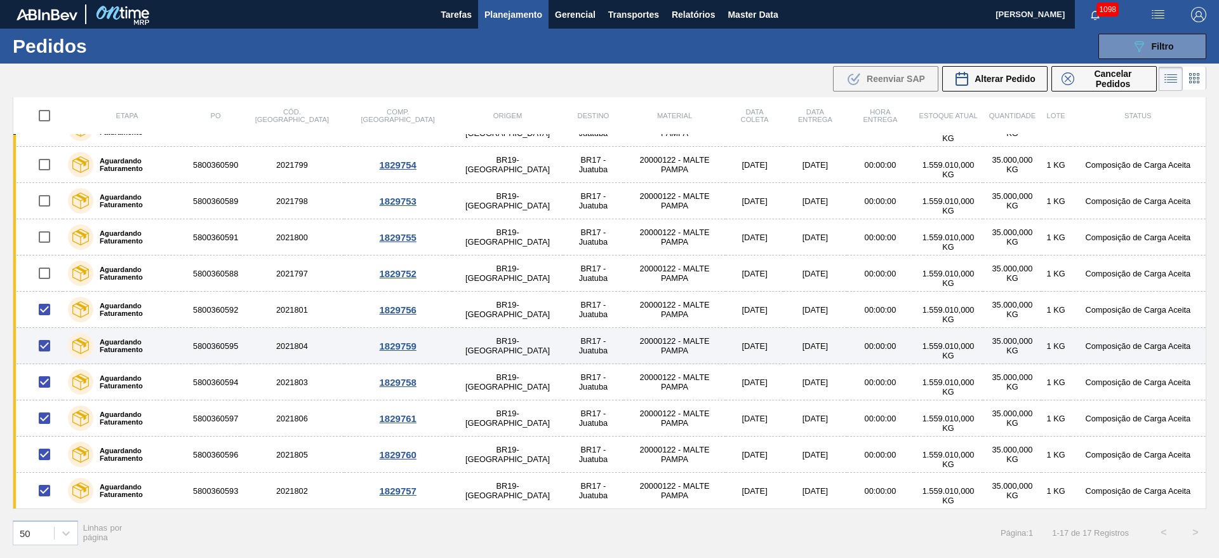
scroll to position [147, 0]
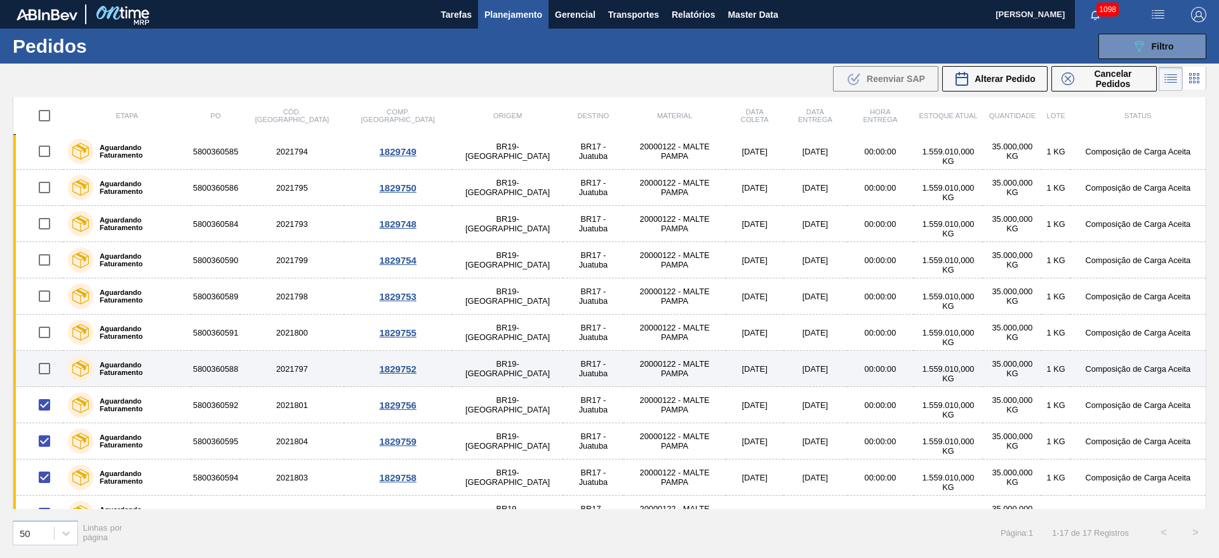
click at [48, 365] on input "checkbox" at bounding box center [44, 368] width 27 height 27
checkbox input "true"
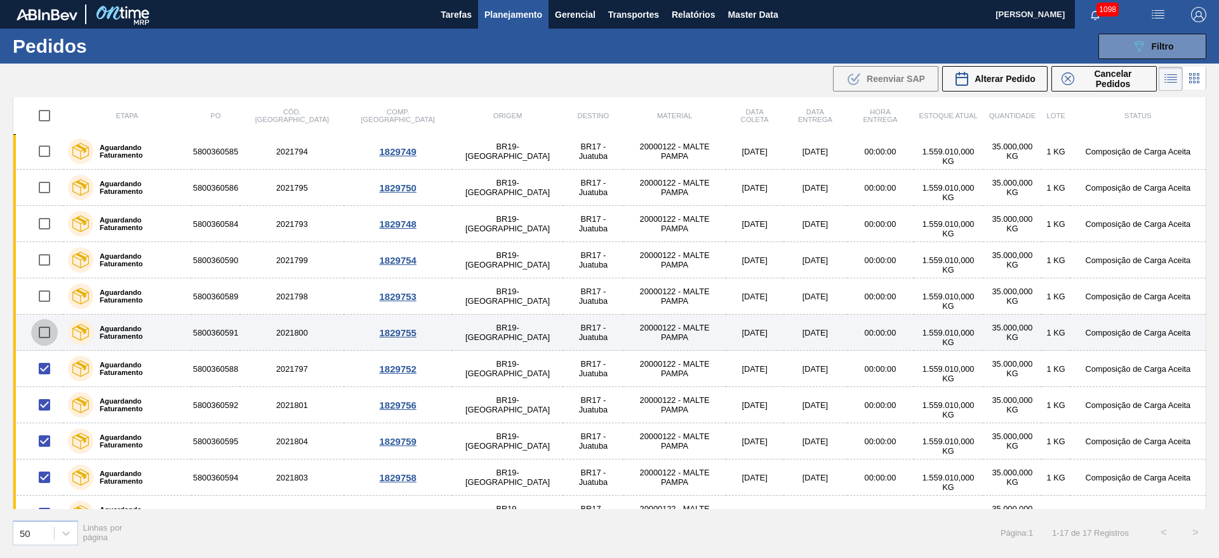
click at [42, 330] on input "checkbox" at bounding box center [44, 332] width 27 height 27
checkbox input "true"
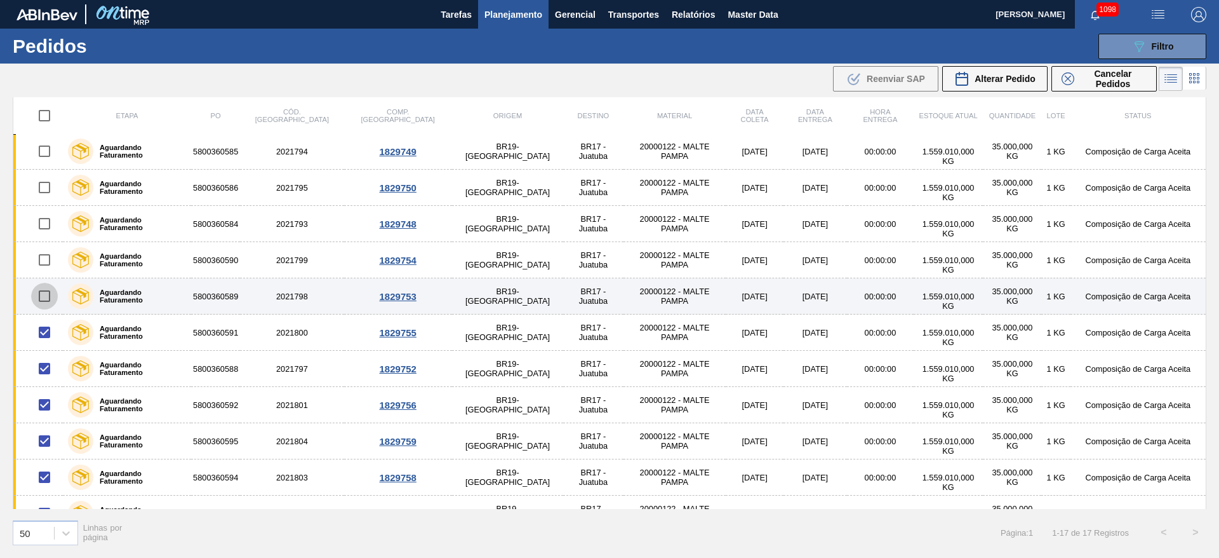
click at [47, 297] on input "checkbox" at bounding box center [44, 296] width 27 height 27
checkbox input "true"
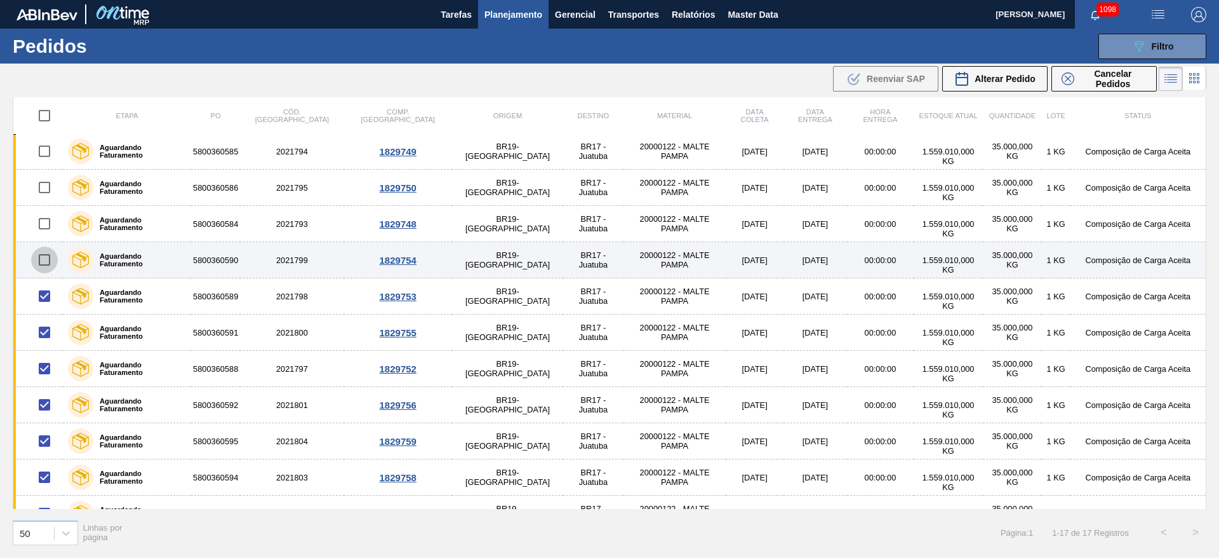
click at [47, 256] on input "checkbox" at bounding box center [44, 259] width 27 height 27
checkbox input "true"
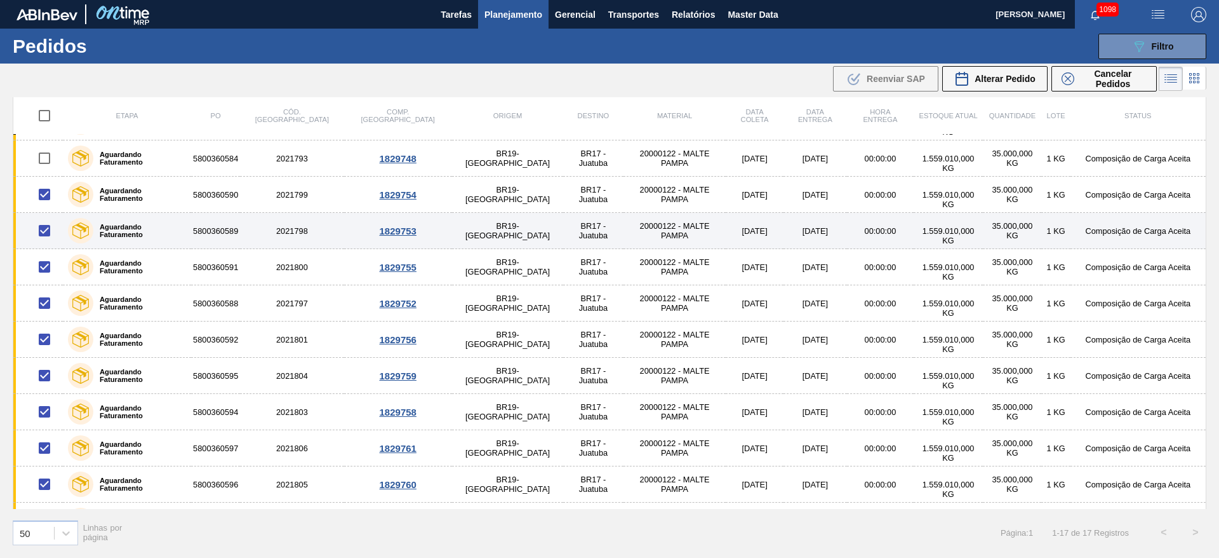
scroll to position [242, 0]
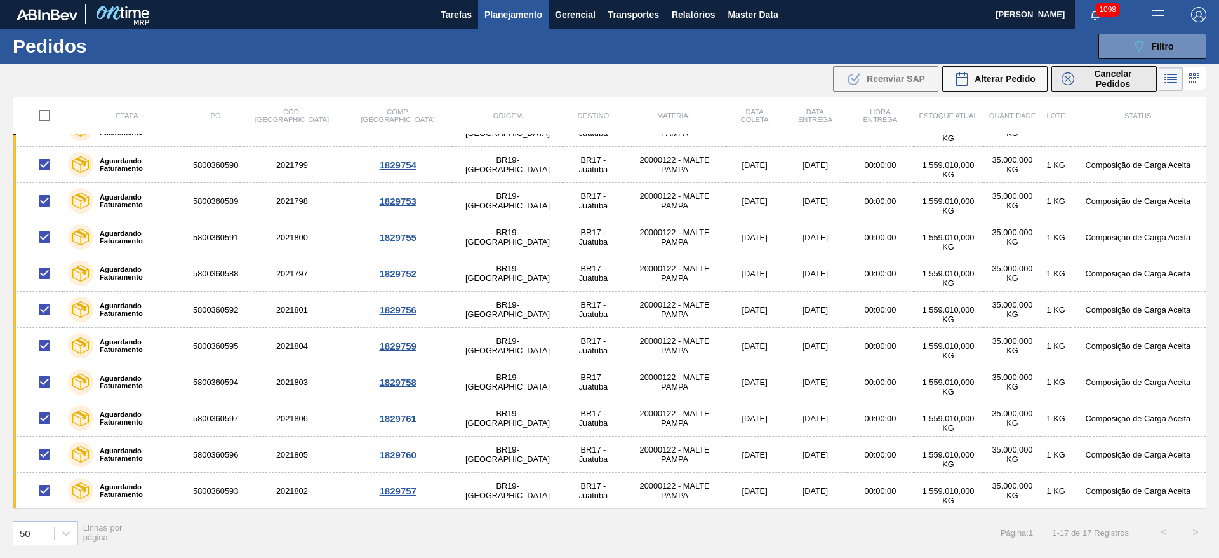
click at [1103, 80] on span "Cancelar Pedidos" at bounding box center [1113, 79] width 67 height 20
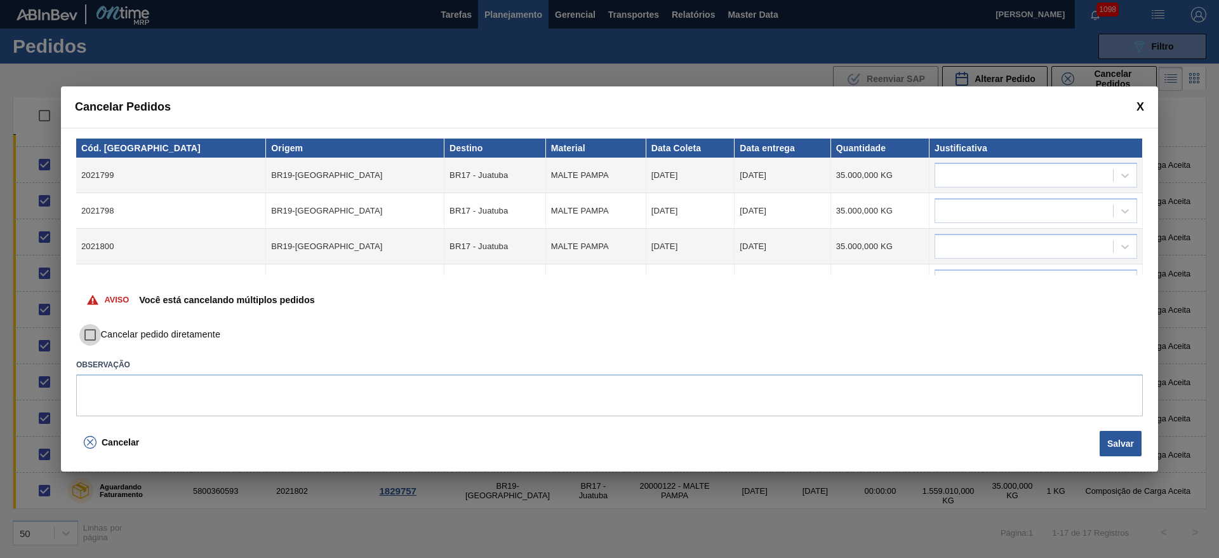
click at [91, 334] on input "Cancelar pedido diretamente" at bounding box center [90, 335] width 22 height 22
checkbox input "true"
click at [970, 172] on div at bounding box center [1025, 175] width 178 height 18
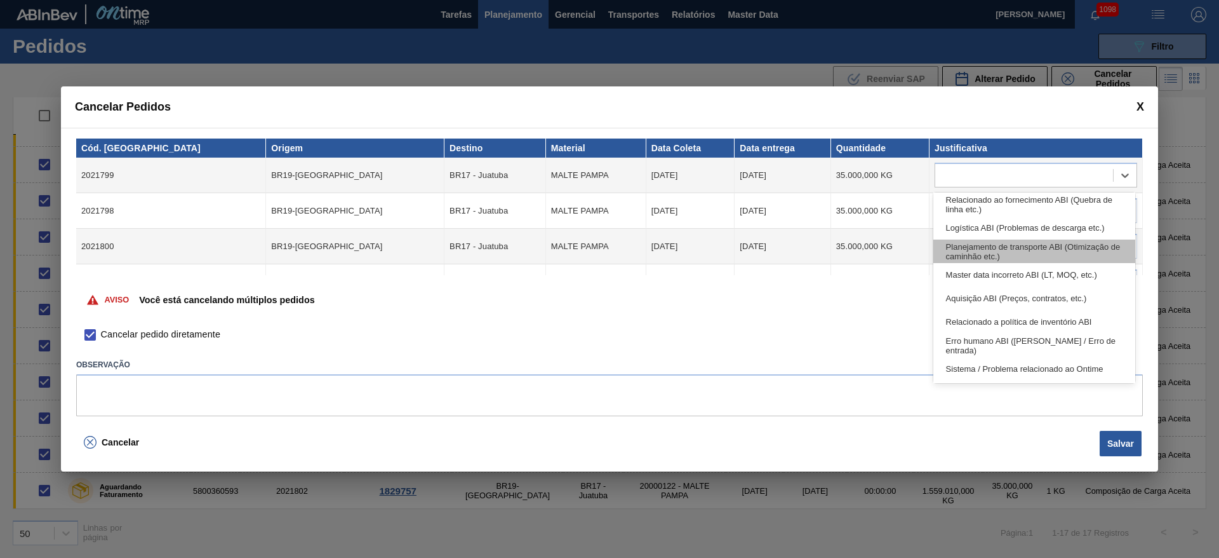
scroll to position [142, 0]
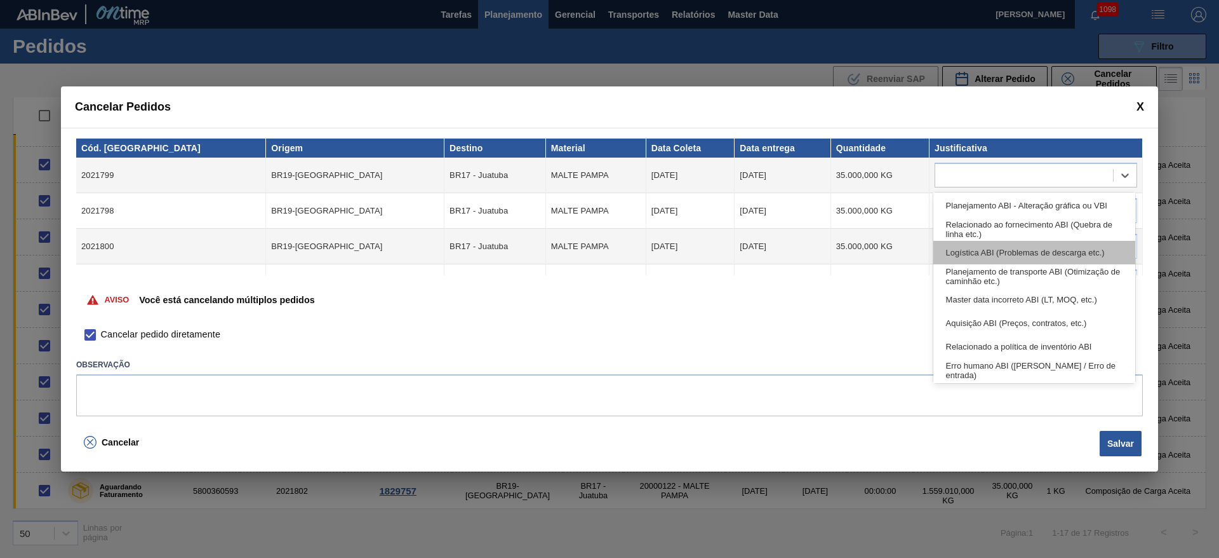
click at [1001, 248] on div "Logística ABI (Problemas de descarga etc.)" at bounding box center [1035, 252] width 202 height 23
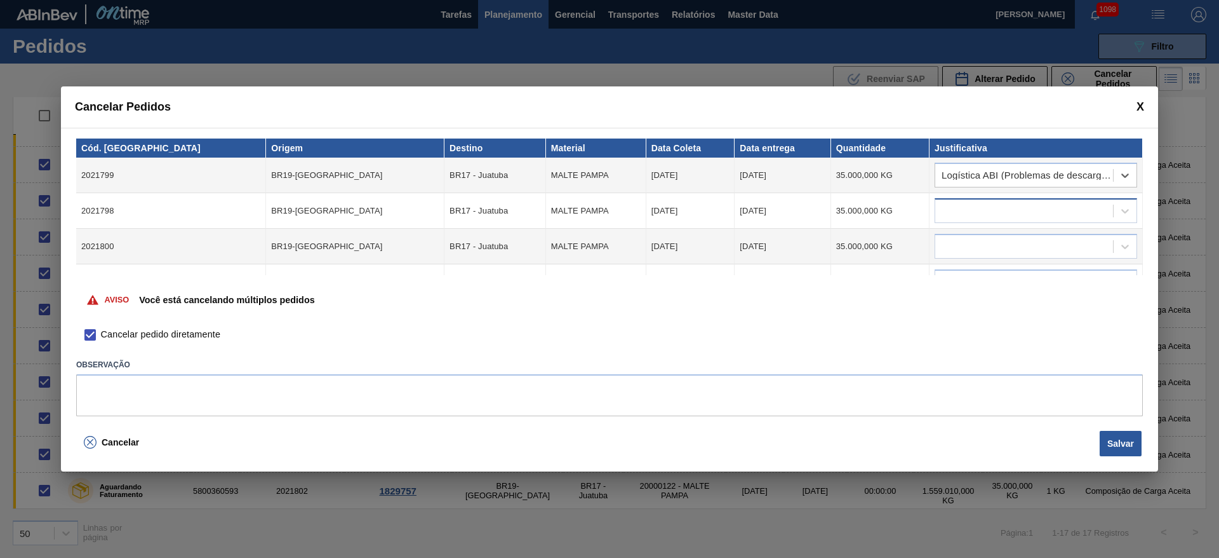
click at [962, 215] on div at bounding box center [1025, 211] width 178 height 18
type input "l"
type input "log"
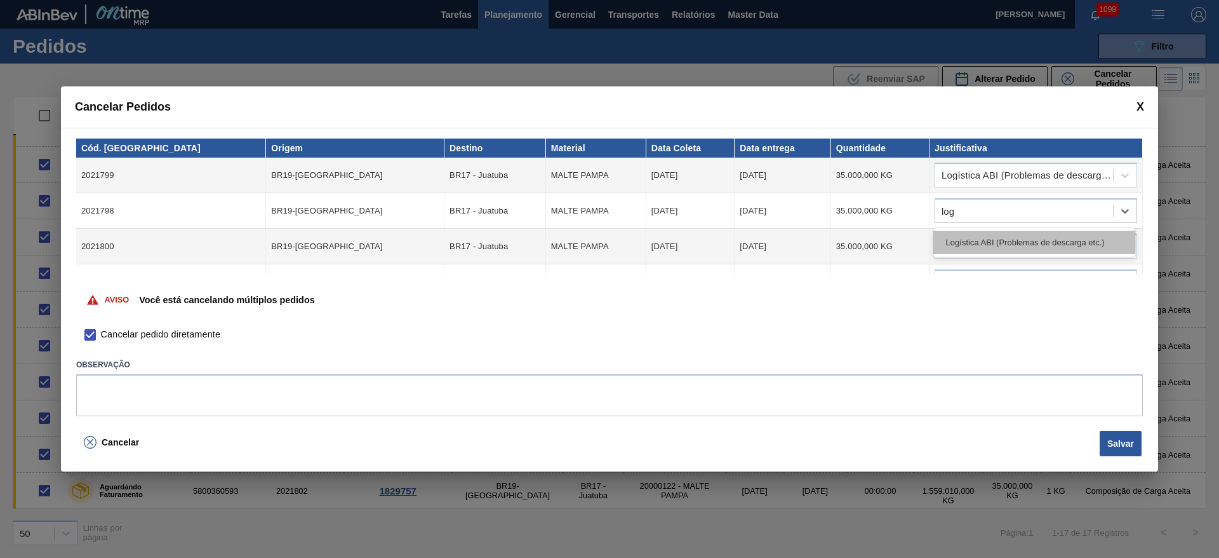
click at [981, 236] on div "Logística ABI (Problemas de descarga etc.)" at bounding box center [1035, 242] width 202 height 23
click at [960, 238] on div at bounding box center [1025, 247] width 178 height 18
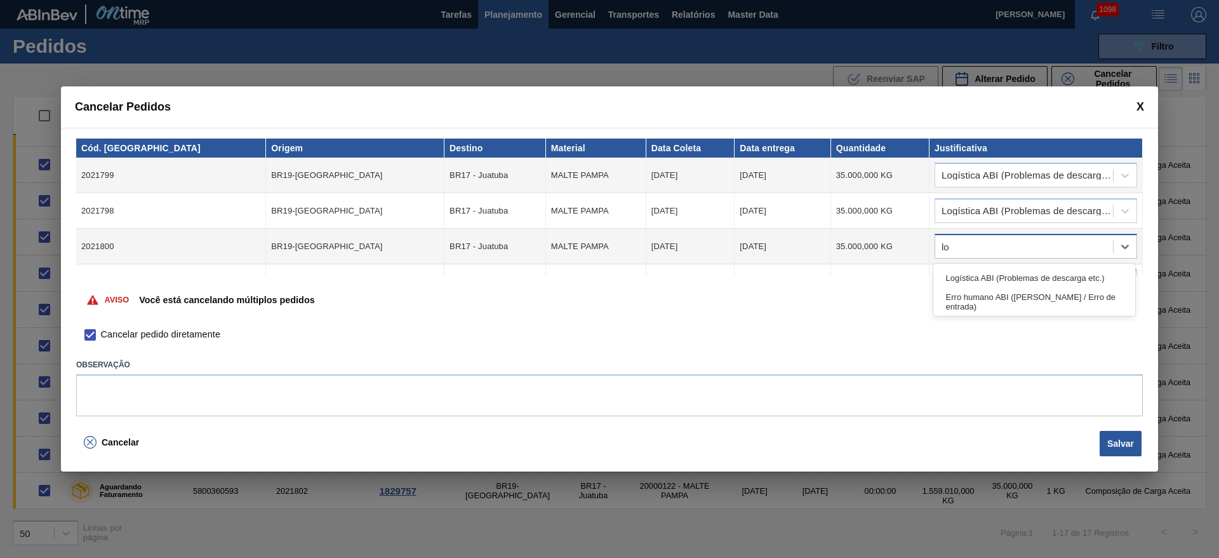
type input "log"
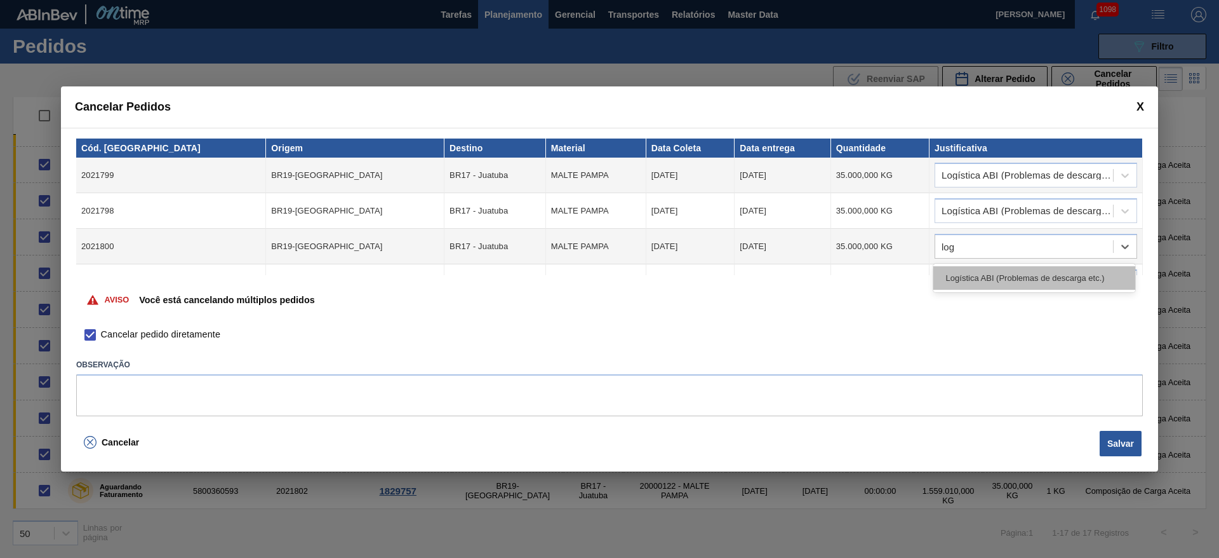
click at [976, 271] on div "Logística ABI (Problemas de descarga etc.)" at bounding box center [1035, 277] width 202 height 23
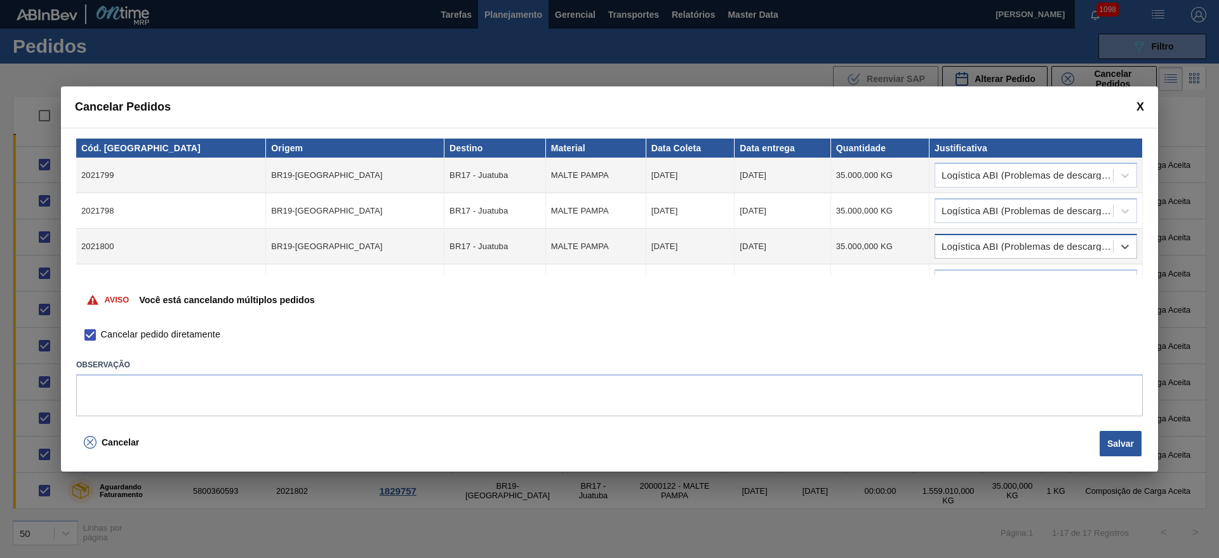
scroll to position [95, 0]
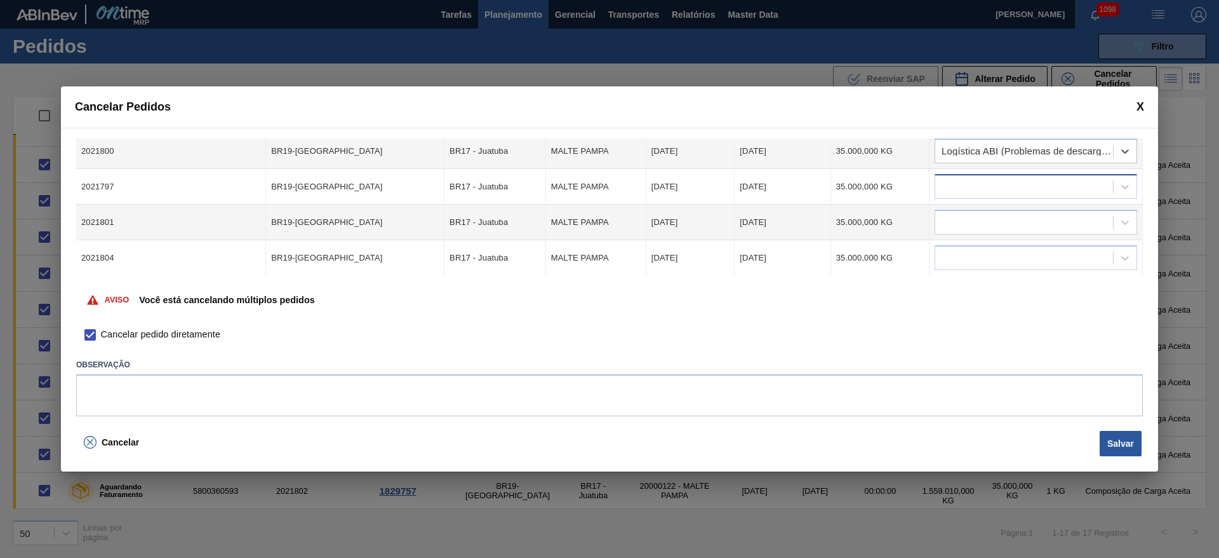
click at [955, 187] on div at bounding box center [1025, 187] width 178 height 18
type input "log"
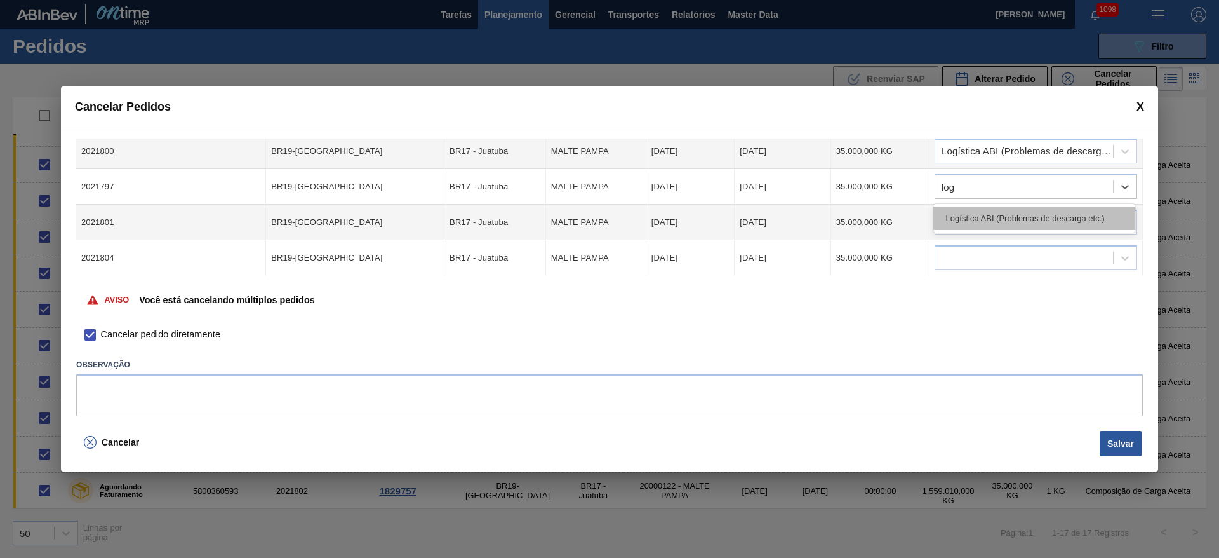
click at [963, 222] on div "Logística ABI (Problemas de descarga etc.)" at bounding box center [1035, 217] width 202 height 23
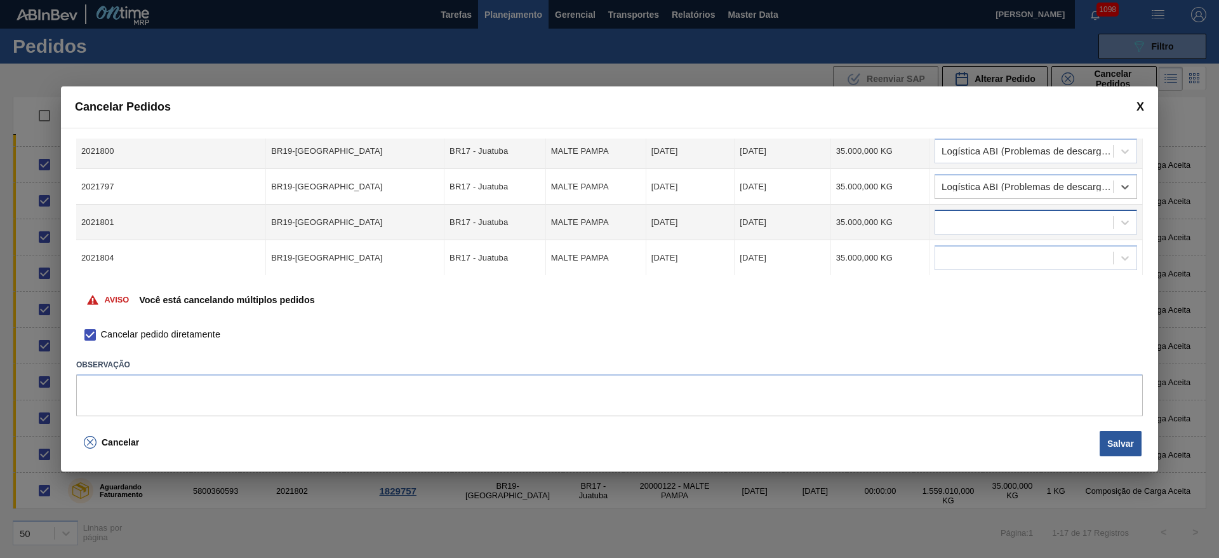
click at [959, 218] on div at bounding box center [1025, 222] width 178 height 18
type input "log"
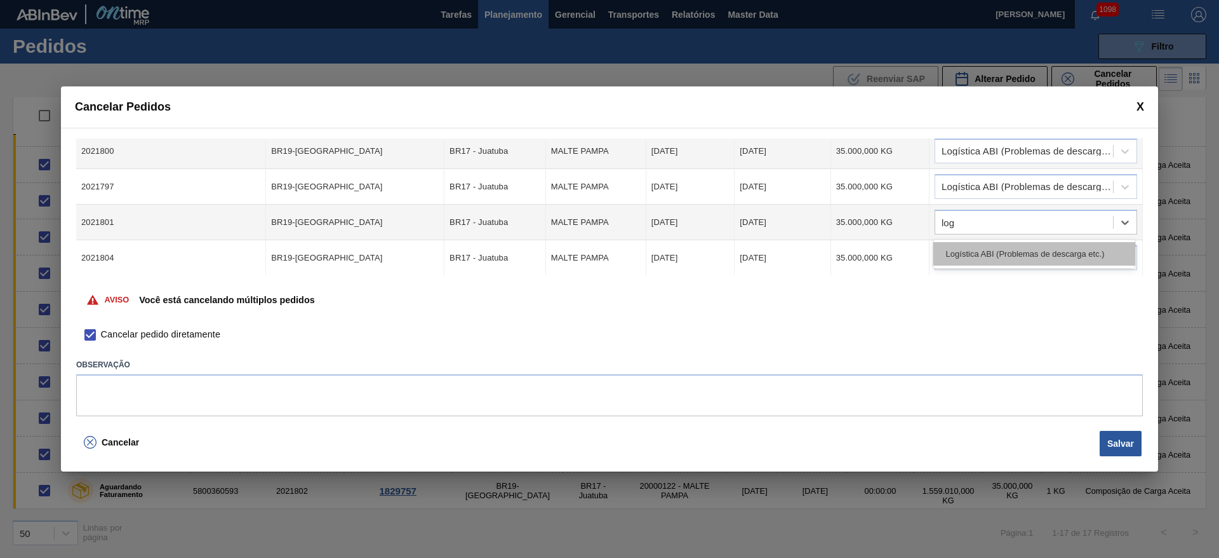
click at [968, 257] on div "Logística ABI (Problemas de descarga etc.)" at bounding box center [1035, 253] width 202 height 23
click at [949, 252] on div at bounding box center [1025, 258] width 178 height 18
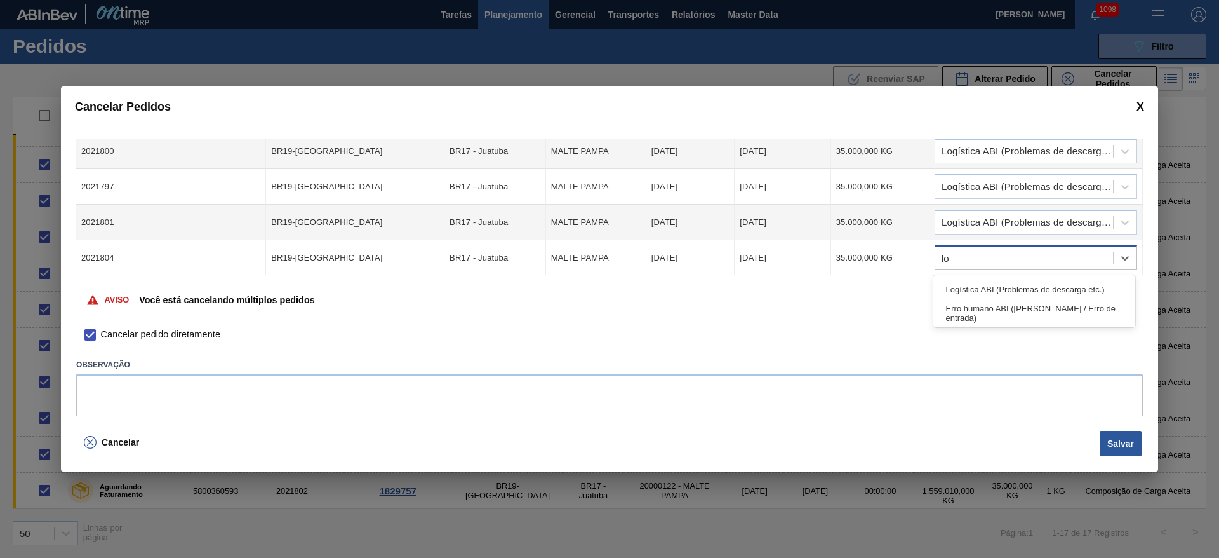
type input "log"
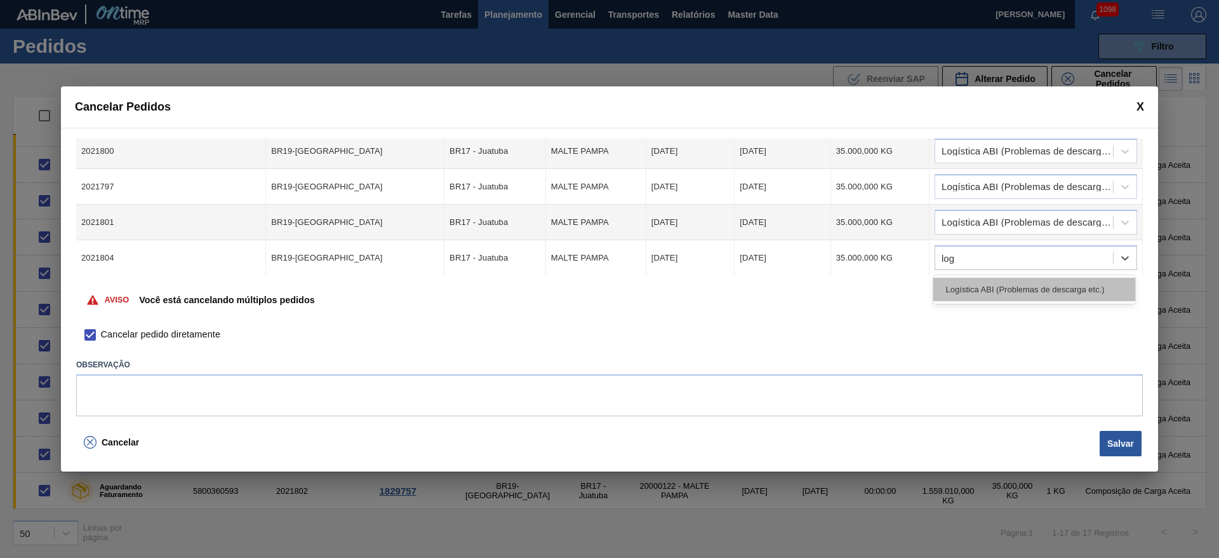
click at [956, 280] on div "Logística ABI (Problemas de descarga etc.)" at bounding box center [1035, 289] width 202 height 23
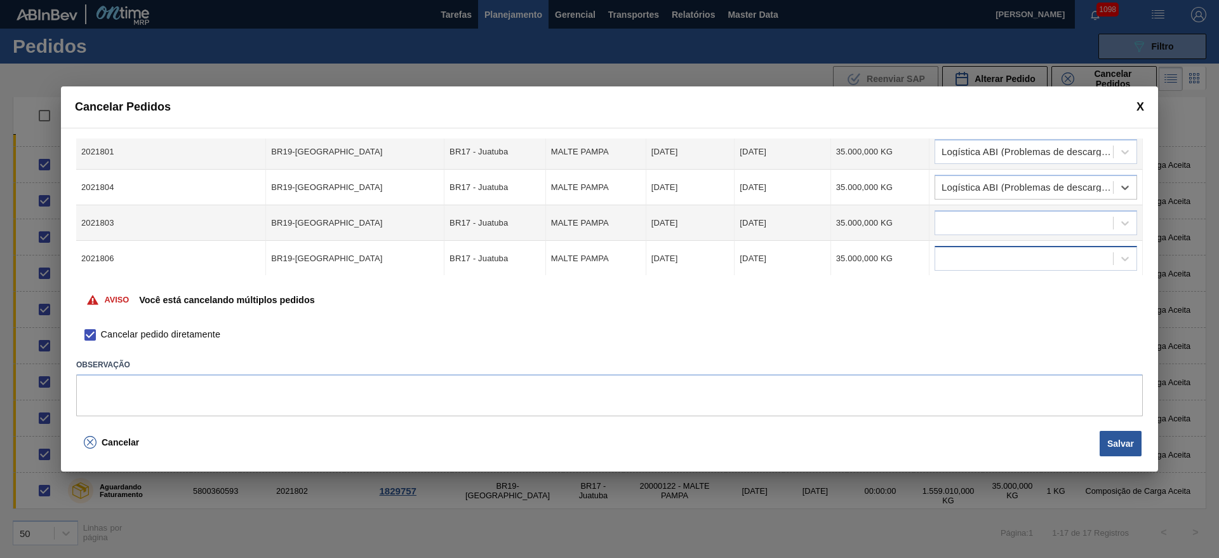
scroll to position [191, 0]
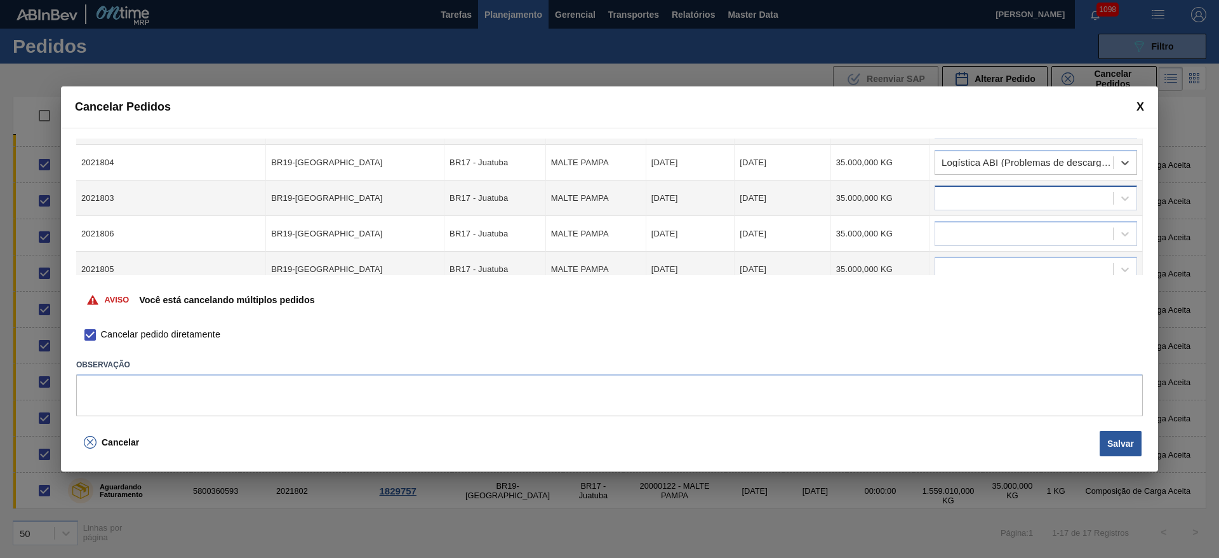
click at [967, 204] on div at bounding box center [1025, 198] width 178 height 18
type input "log"
click at [963, 236] on div "Logística ABI (Problemas de descarga etc.)" at bounding box center [1035, 229] width 202 height 23
click at [956, 243] on div at bounding box center [1036, 233] width 203 height 25
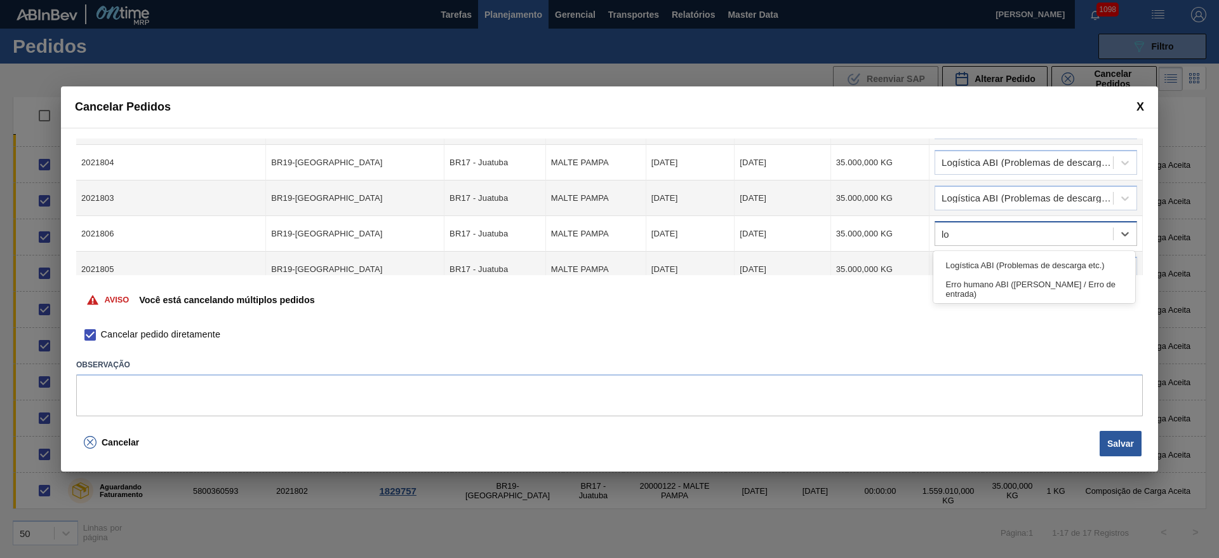
type input "log"
click at [994, 267] on div "Logística ABI (Problemas de descarga etc.)" at bounding box center [1035, 264] width 202 height 23
drag, startPoint x: 970, startPoint y: 265, endPoint x: 957, endPoint y: 274, distance: 16.4
click at [965, 270] on div at bounding box center [1025, 269] width 178 height 18
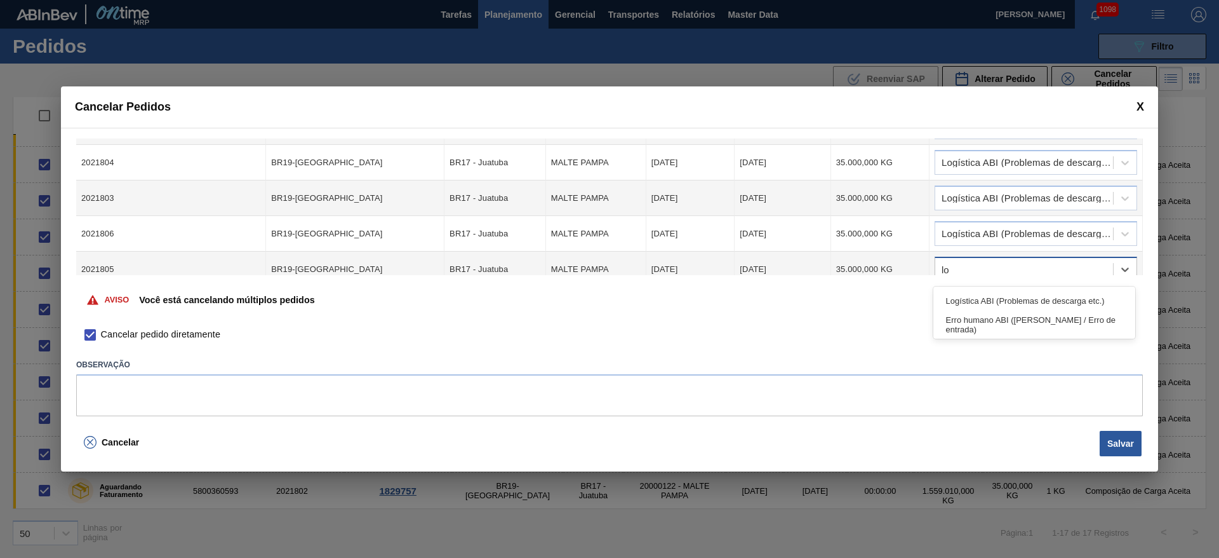
type input "log"
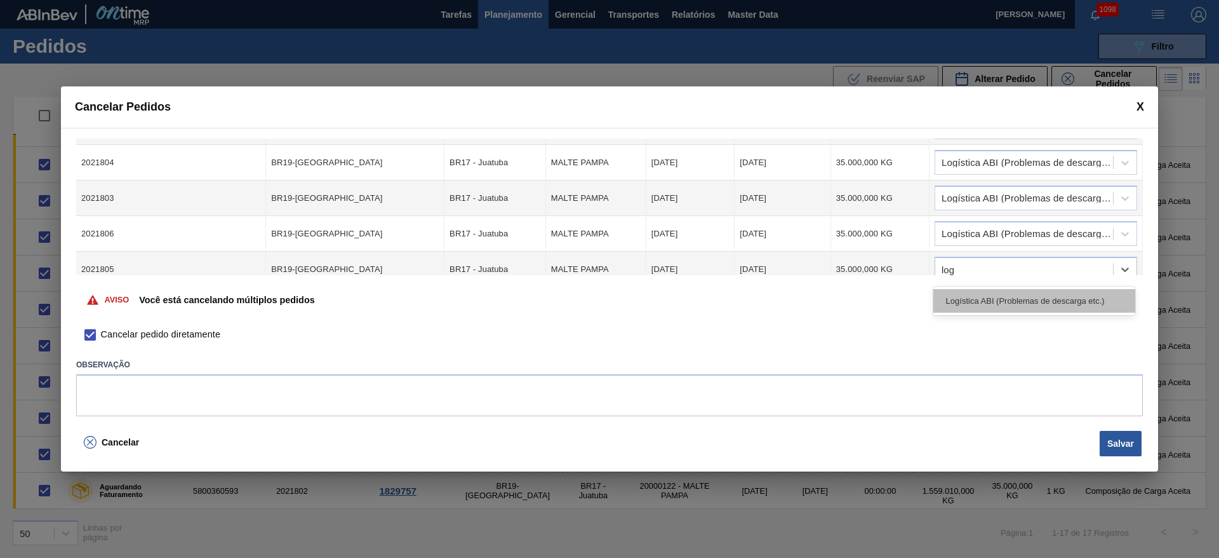
click at [970, 294] on div "Logística ABI (Problemas de descarga etc.)" at bounding box center [1035, 300] width 202 height 23
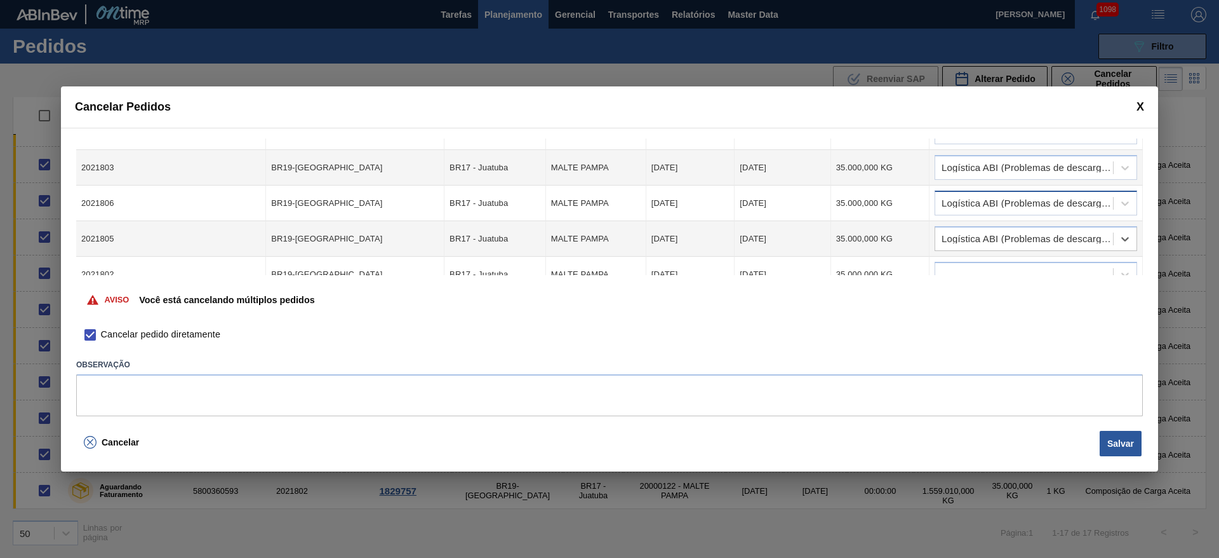
scroll to position [238, 0]
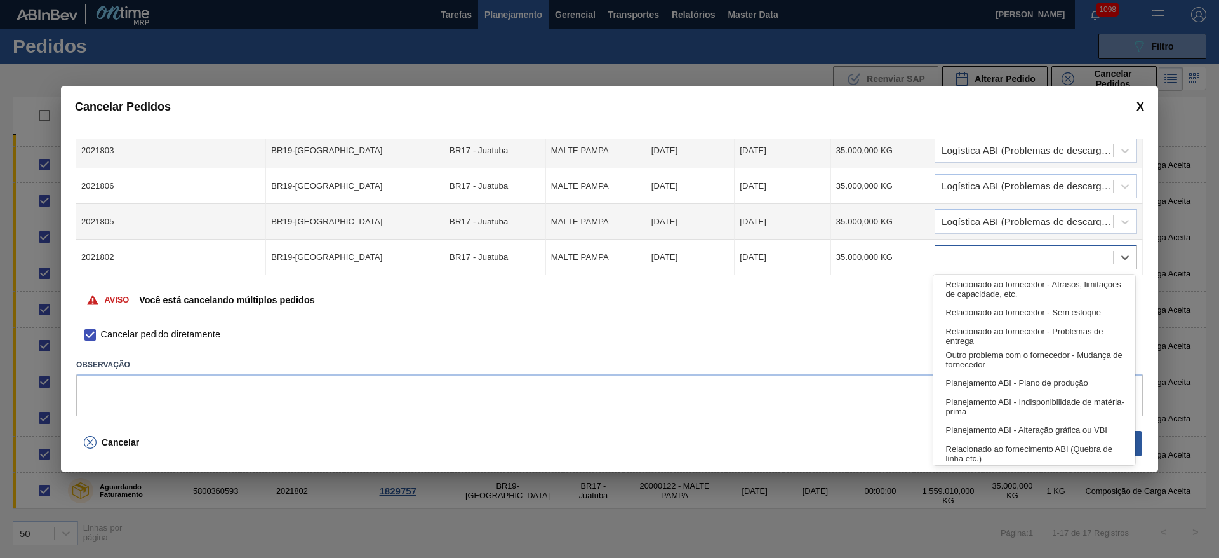
click at [962, 258] on div at bounding box center [1025, 257] width 178 height 18
type input "log"
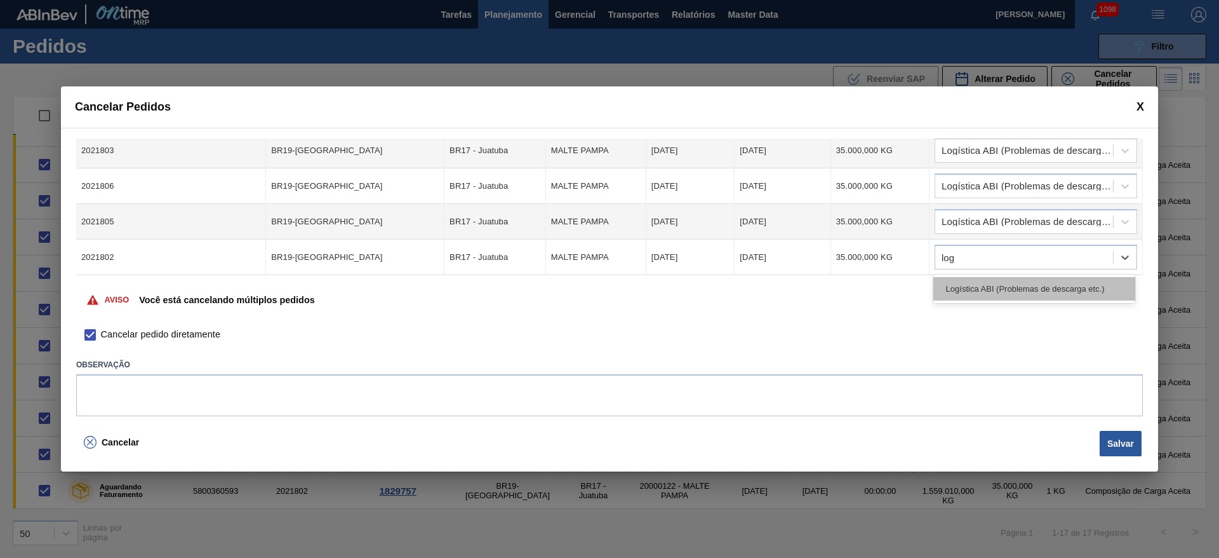
click at [963, 284] on div "Logística ABI (Problemas de descarga etc.)" at bounding box center [1035, 288] width 202 height 23
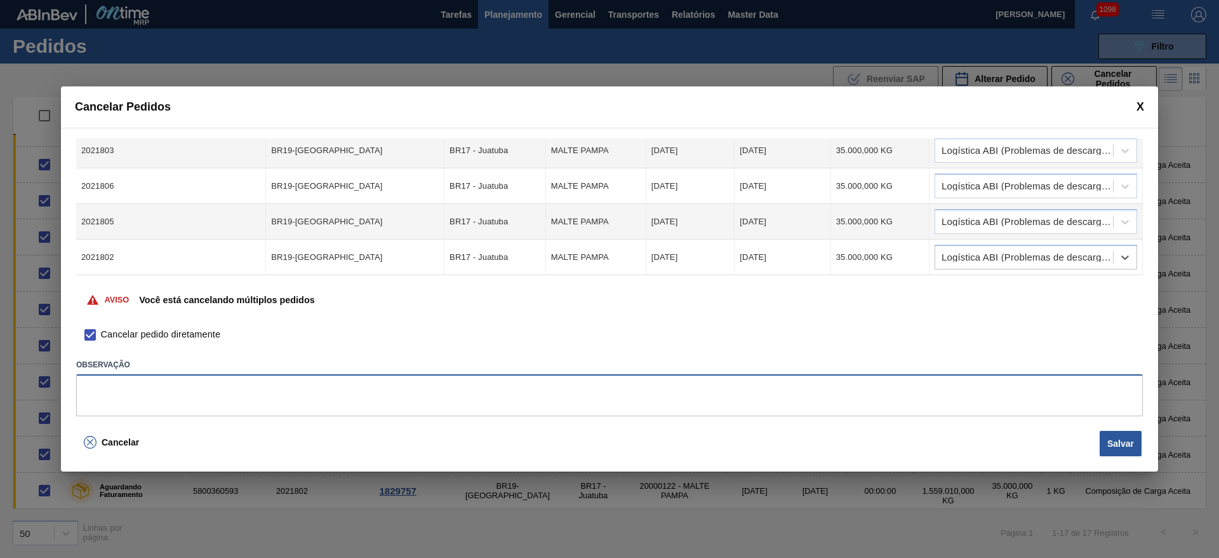
click at [119, 387] on textarea at bounding box center [609, 395] width 1067 height 42
type textarea "chamado de corte de programação"
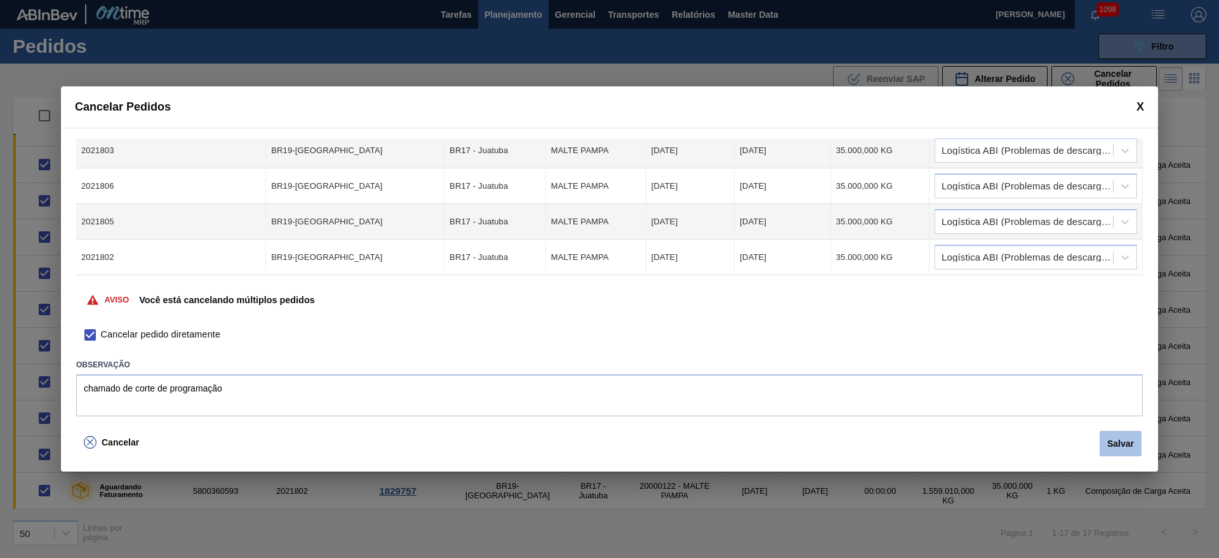
click at [1108, 436] on button "Salvar" at bounding box center [1121, 443] width 42 height 25
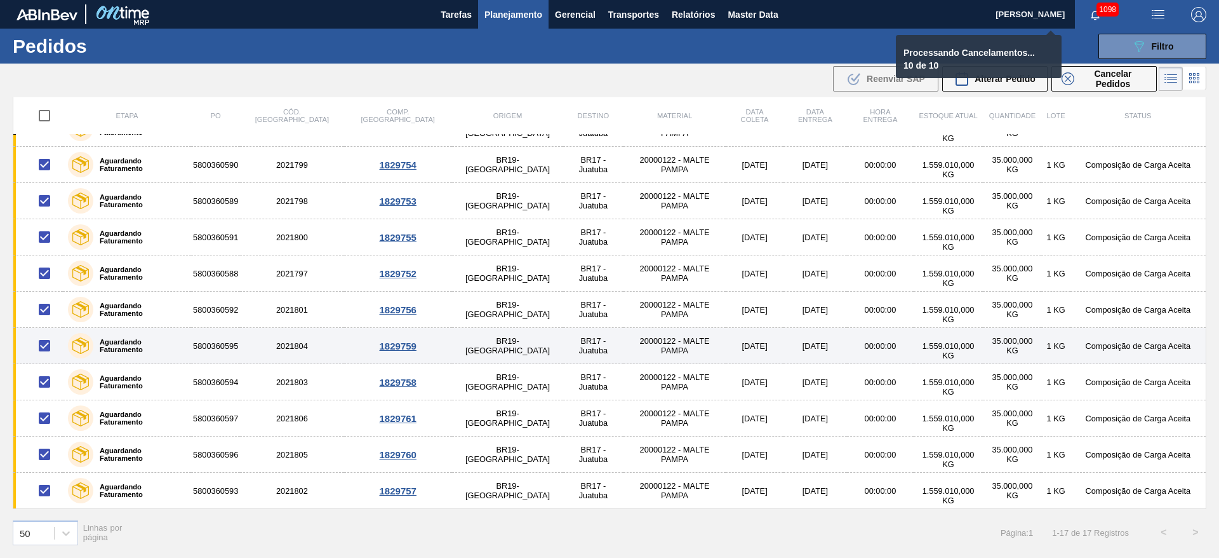
checkbox input "false"
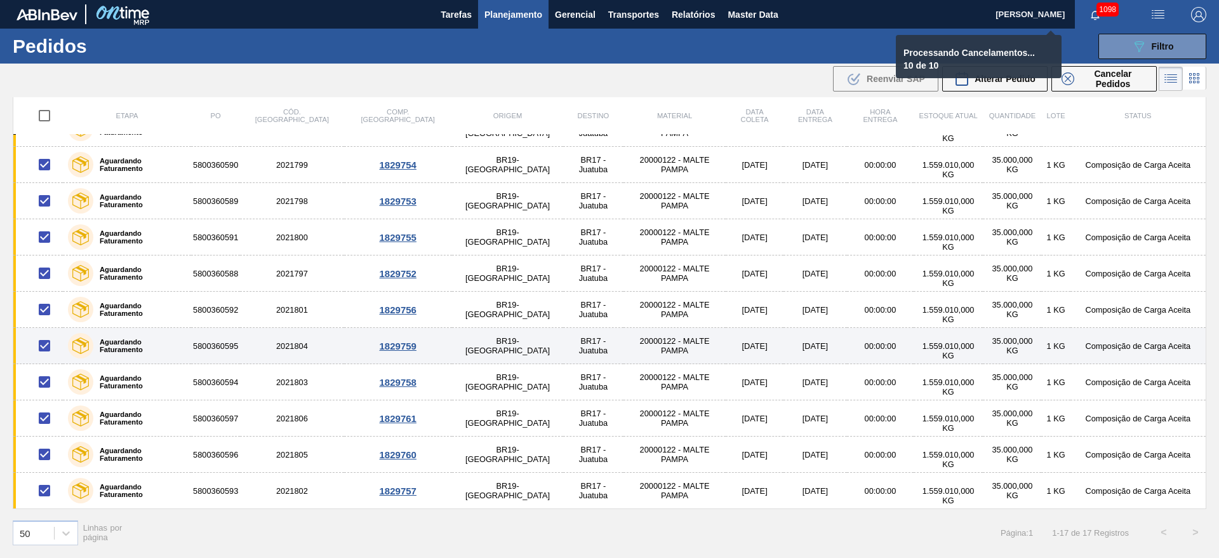
checkbox input "false"
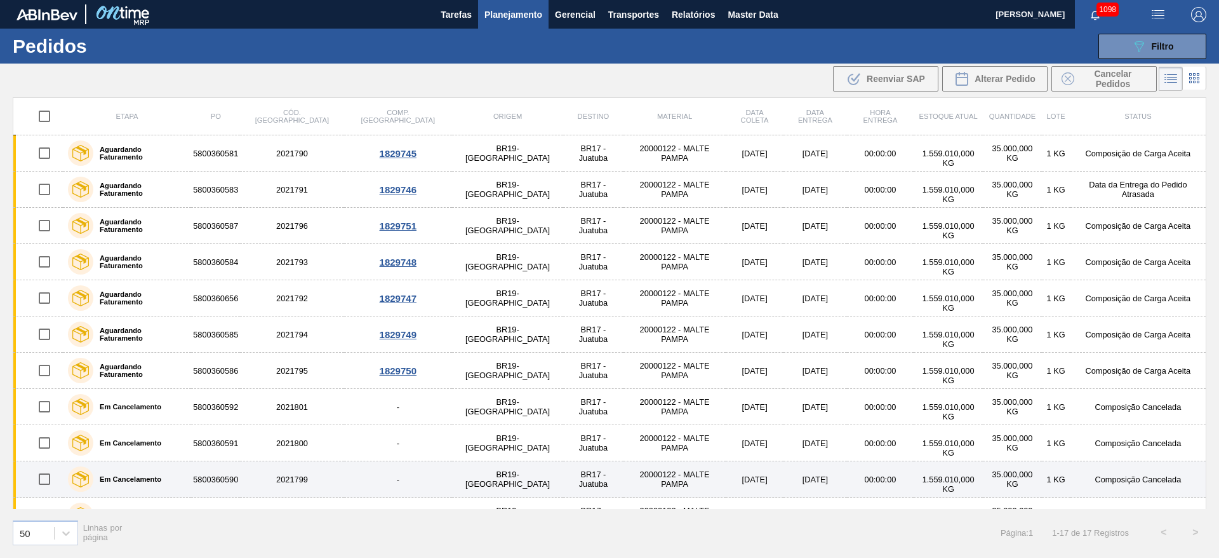
scroll to position [242, 0]
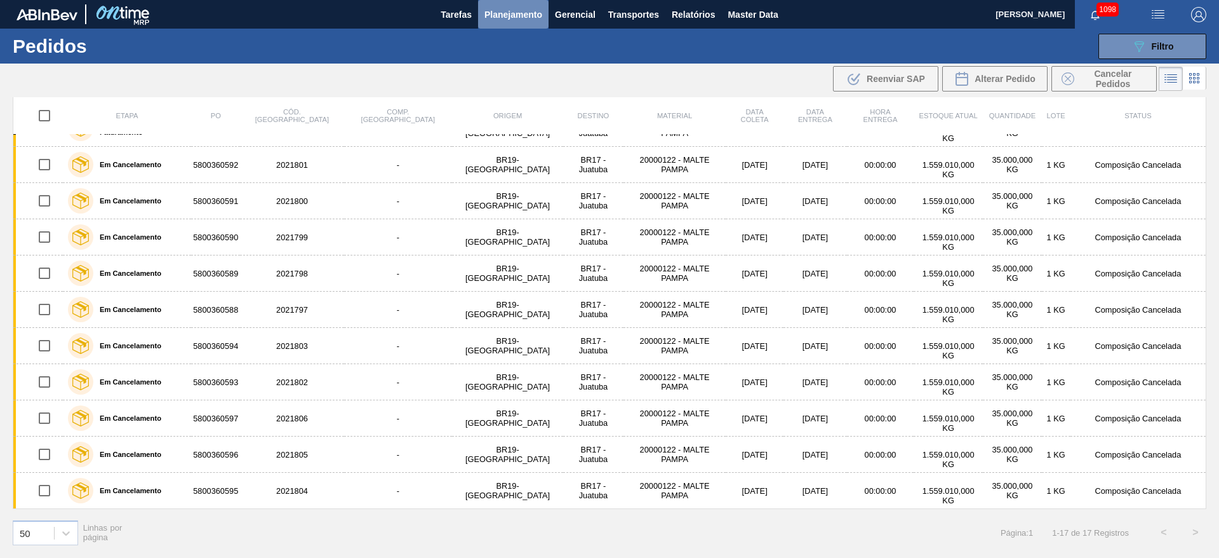
click at [518, 17] on span "Planejamento" at bounding box center [514, 14] width 58 height 15
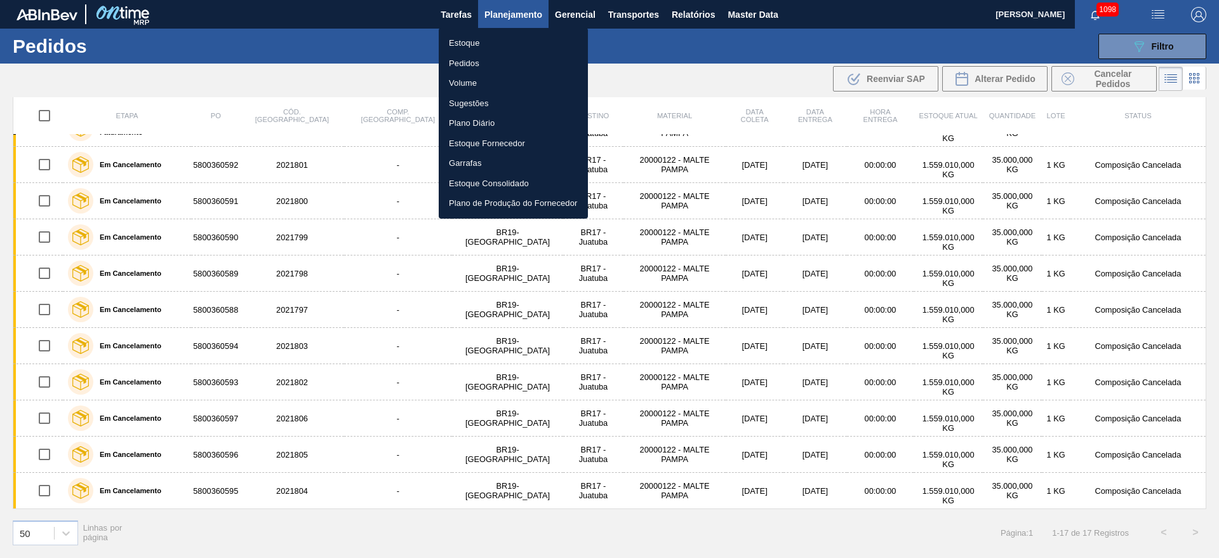
click at [475, 43] on li "Estoque" at bounding box center [513, 43] width 149 height 20
